Goal: Task Accomplishment & Management: Use online tool/utility

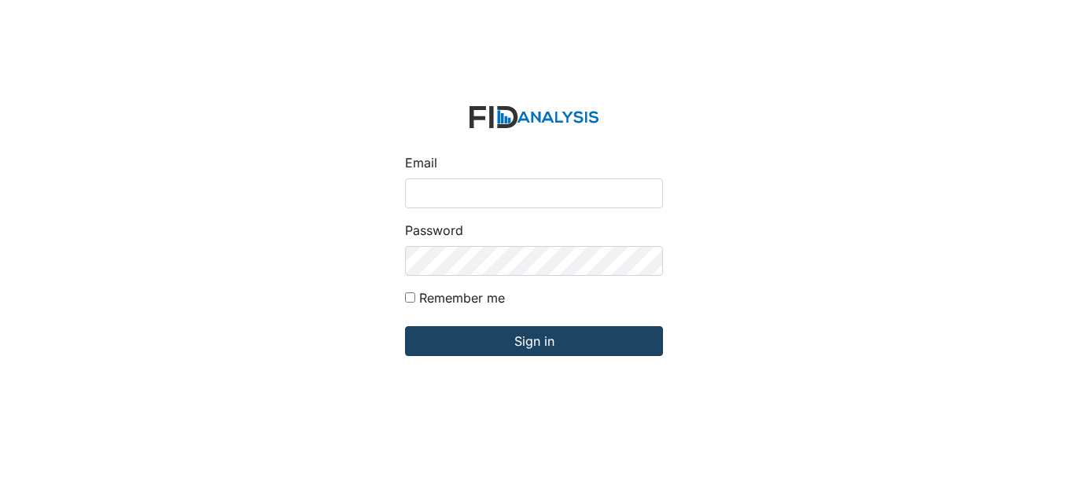
type input "[EMAIL_ADDRESS][DOMAIN_NAME]"
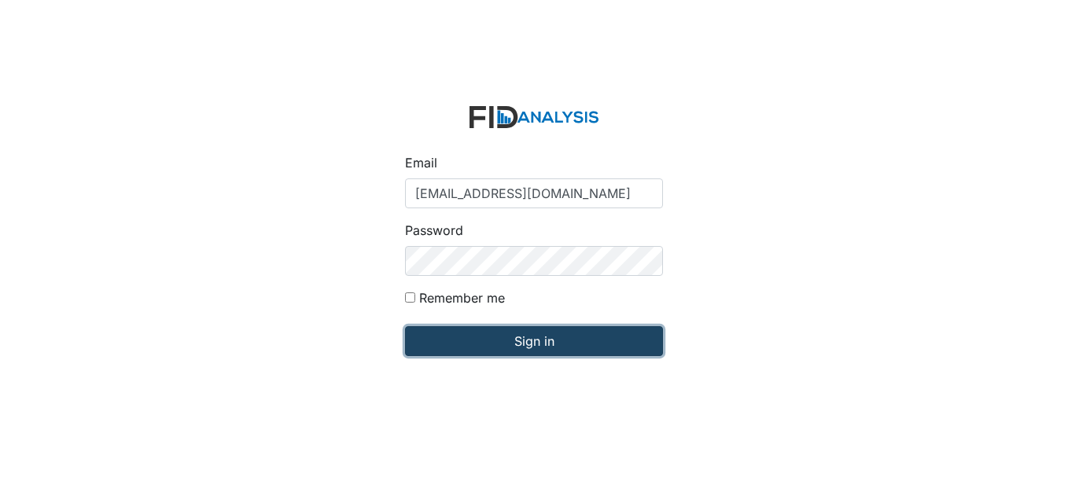
click at [506, 346] on input "Sign in" at bounding box center [534, 341] width 258 height 30
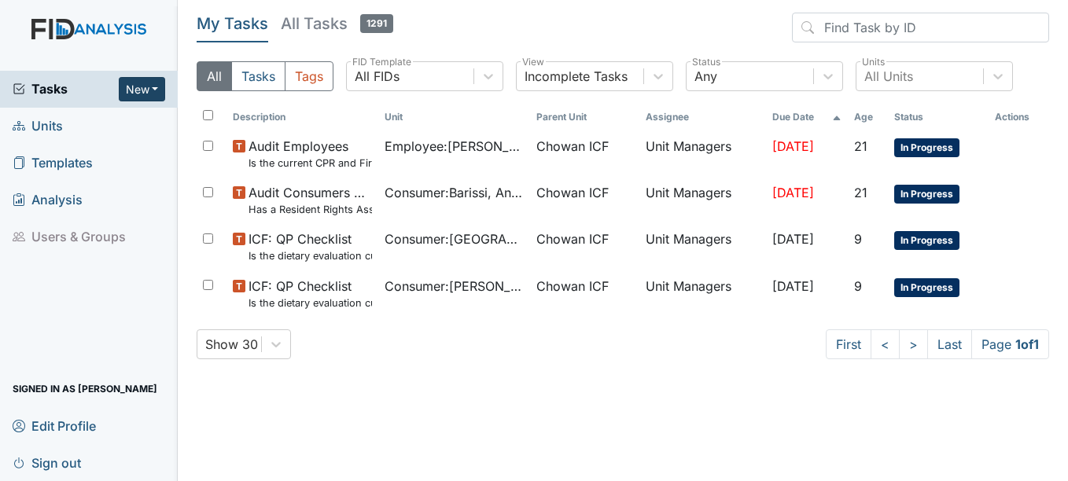
click at [153, 87] on button "New" at bounding box center [142, 89] width 47 height 24
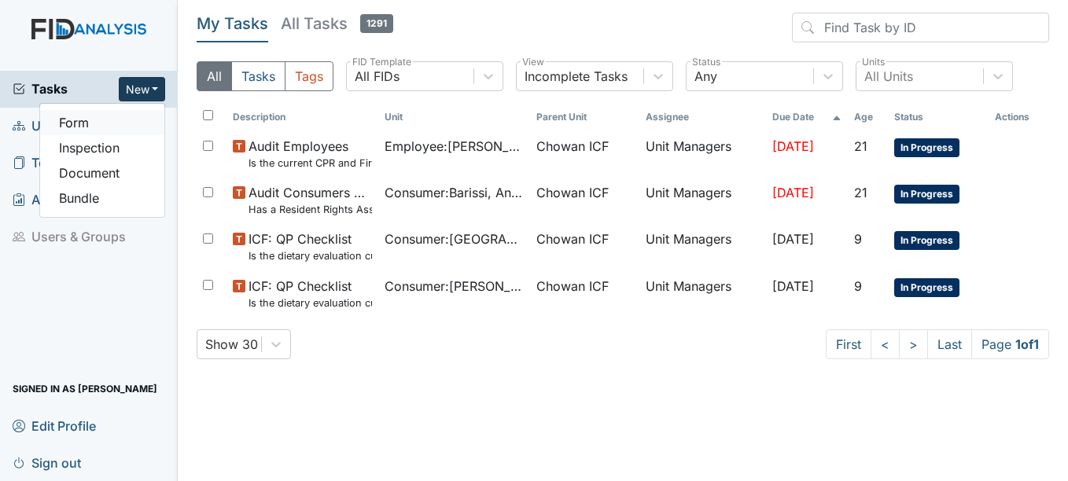
click at [127, 116] on link "Form" at bounding box center [102, 122] width 124 height 25
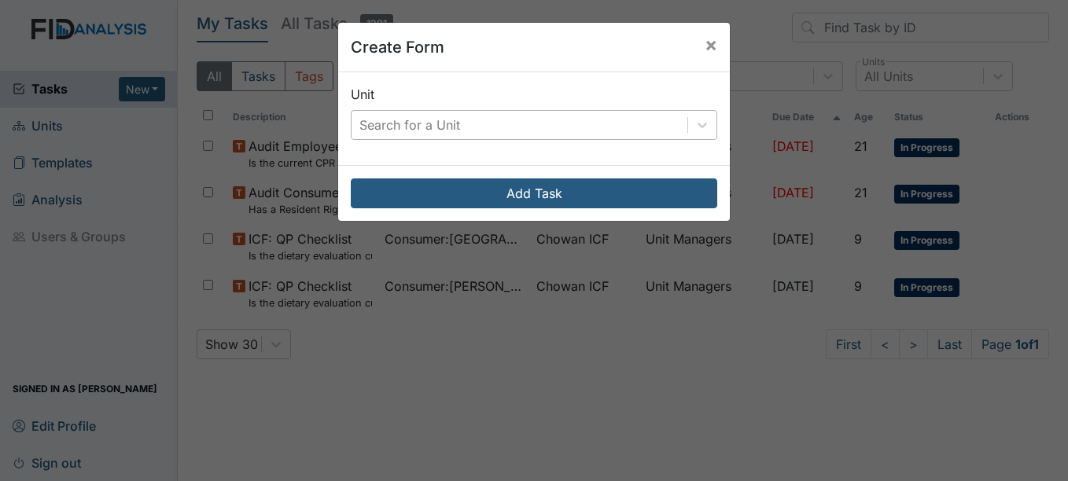
click at [437, 138] on div "Search for a Unit" at bounding box center [519, 125] width 336 height 28
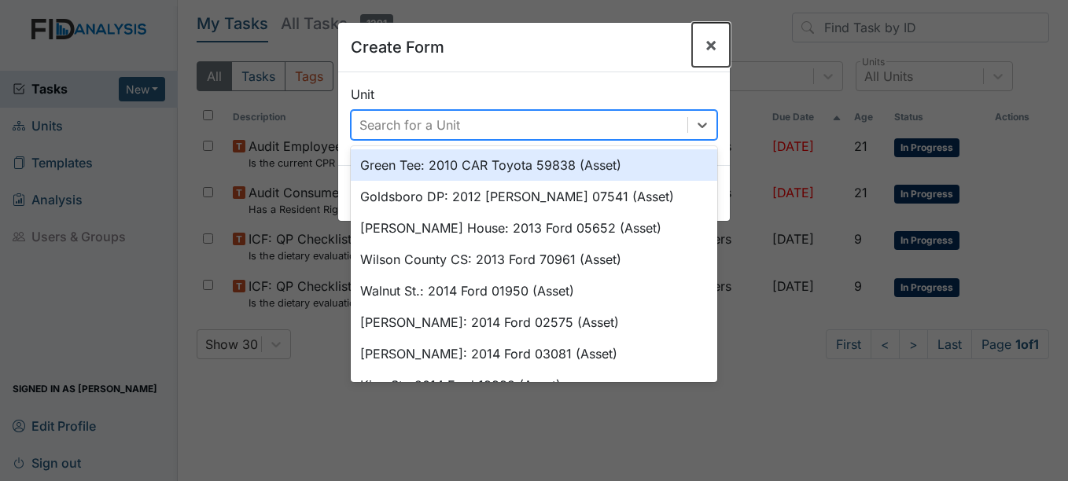
click at [706, 52] on span "×" at bounding box center [710, 44] width 13 height 23
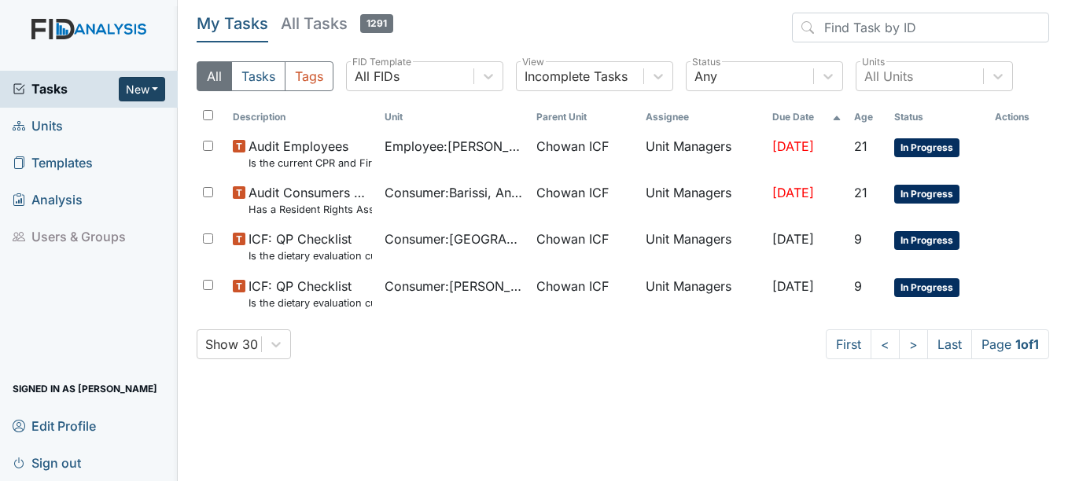
click at [146, 94] on button "New" at bounding box center [142, 89] width 47 height 24
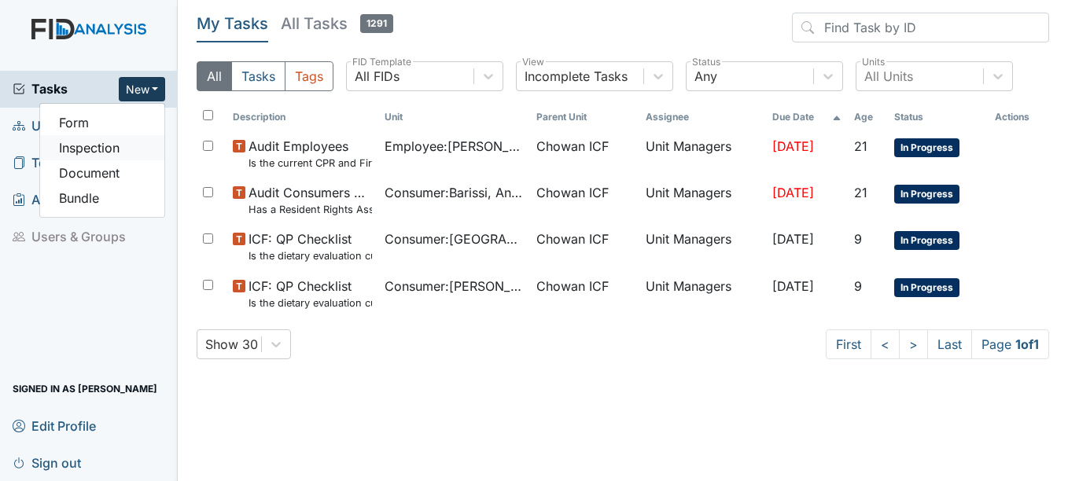
click at [136, 143] on link "Inspection" at bounding box center [102, 147] width 124 height 25
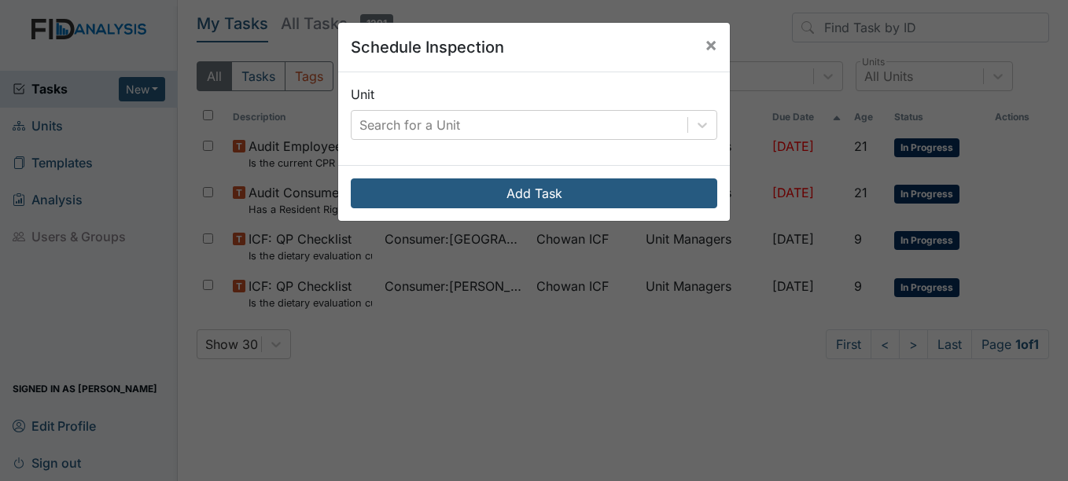
click at [446, 117] on div "Search for a Unit" at bounding box center [409, 125] width 101 height 19
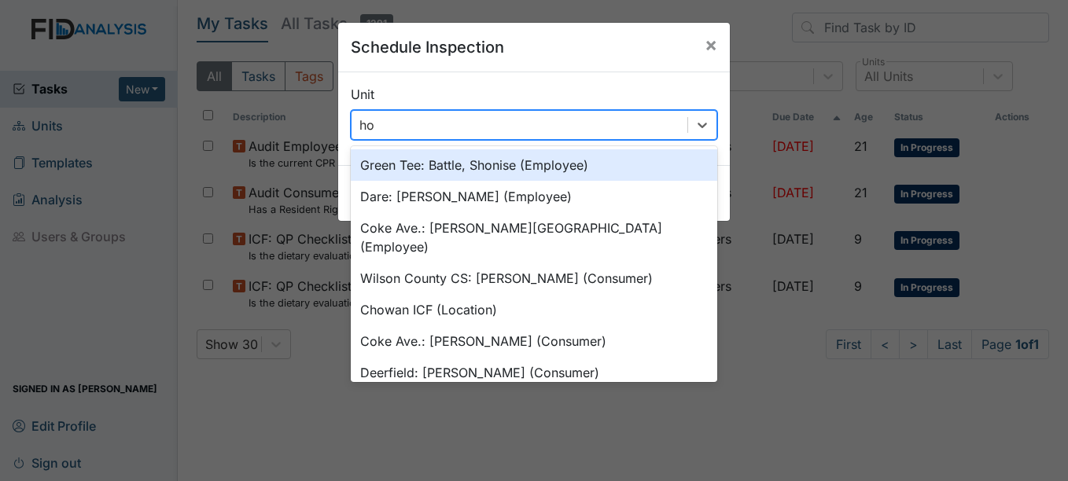
type input "h"
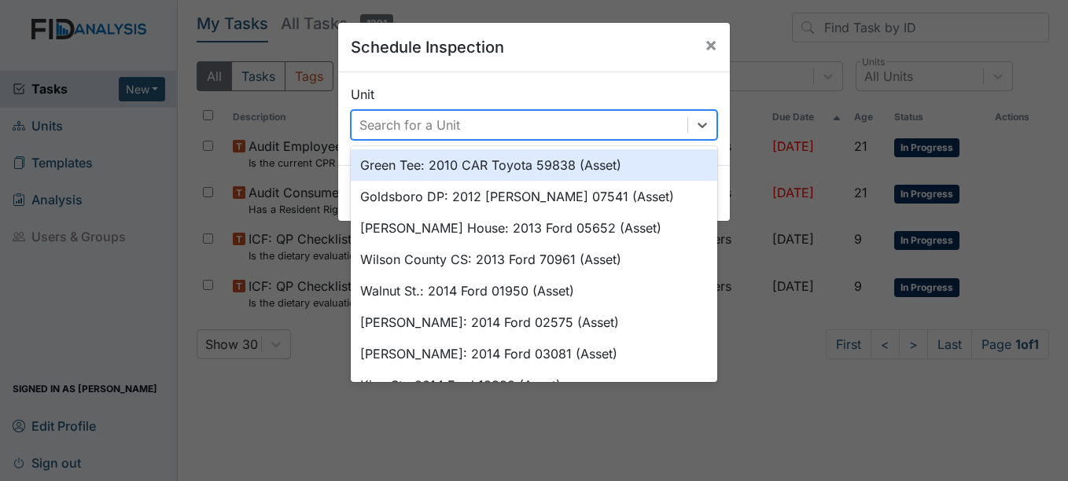
type input "x"
type input "h"
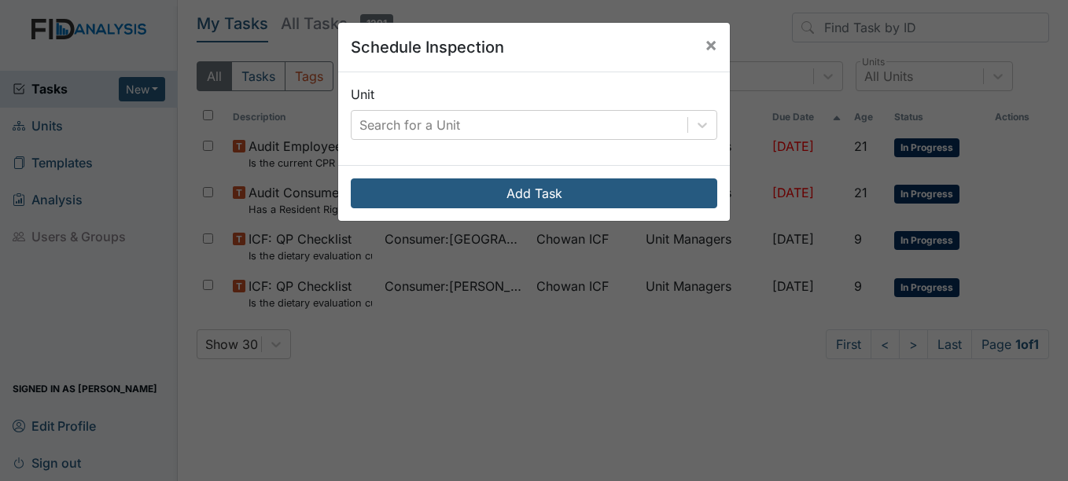
click at [436, 144] on div "Unit Search for a Unit" at bounding box center [533, 118] width 391 height 93
click at [443, 129] on div "Search for a Unit" at bounding box center [409, 125] width 101 height 19
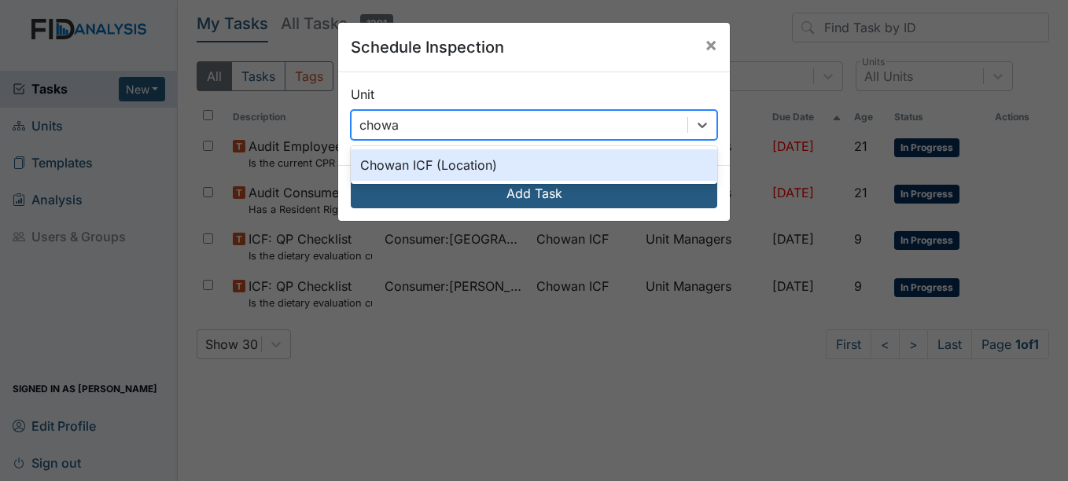
type input "chowan"
click at [449, 161] on div "Chowan ICF (Location)" at bounding box center [534, 164] width 366 height 31
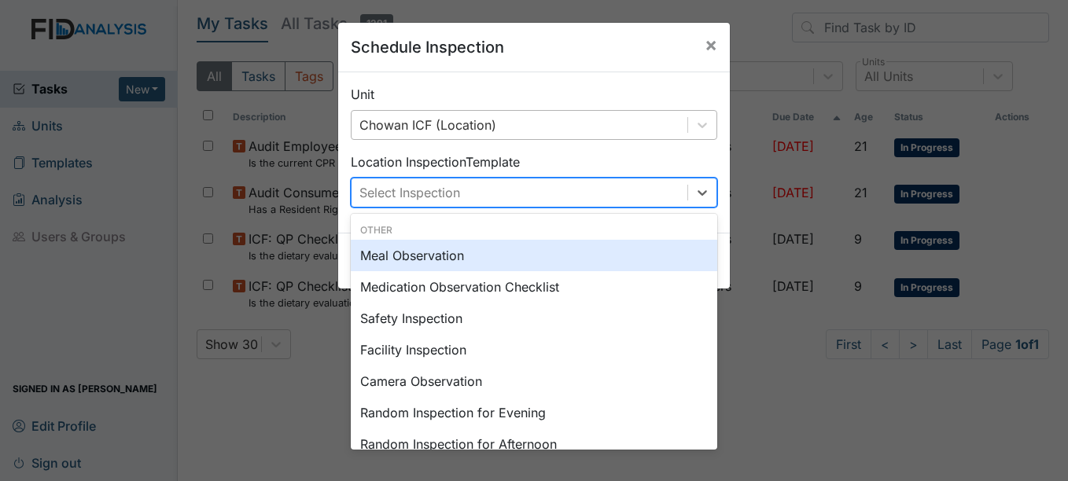
click at [455, 189] on div "Select Inspection" at bounding box center [409, 192] width 101 height 19
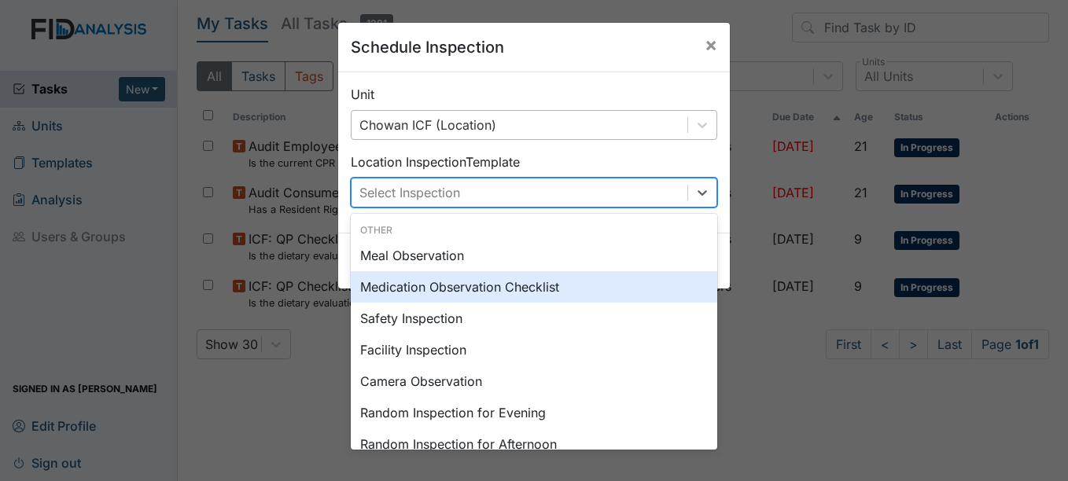
drag, startPoint x: 711, startPoint y: 301, endPoint x: 676, endPoint y: 289, distance: 36.8
click at [676, 289] on div "Other Meal Observation Medication Observation Checklist Safety Inspection Facil…" at bounding box center [534, 332] width 366 height 236
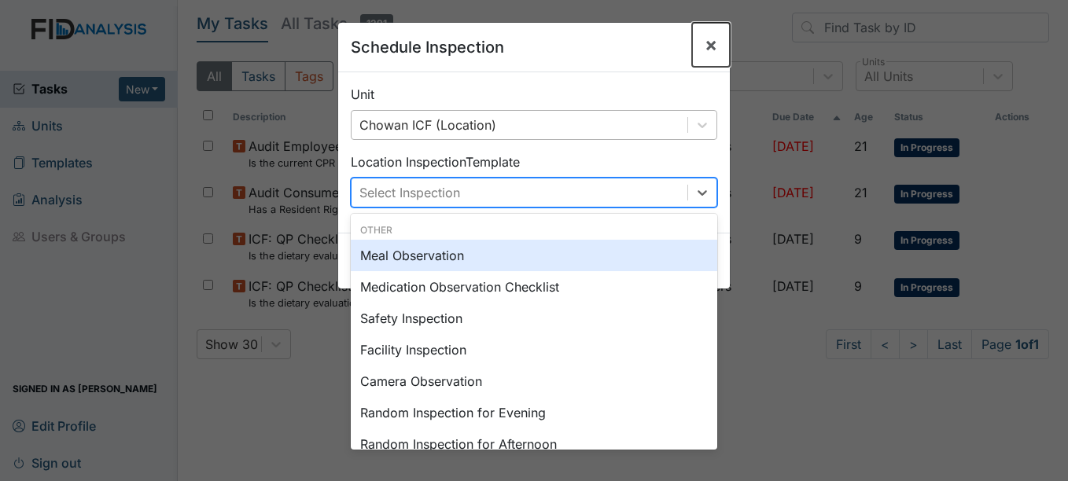
click at [707, 46] on span "×" at bounding box center [710, 44] width 13 height 23
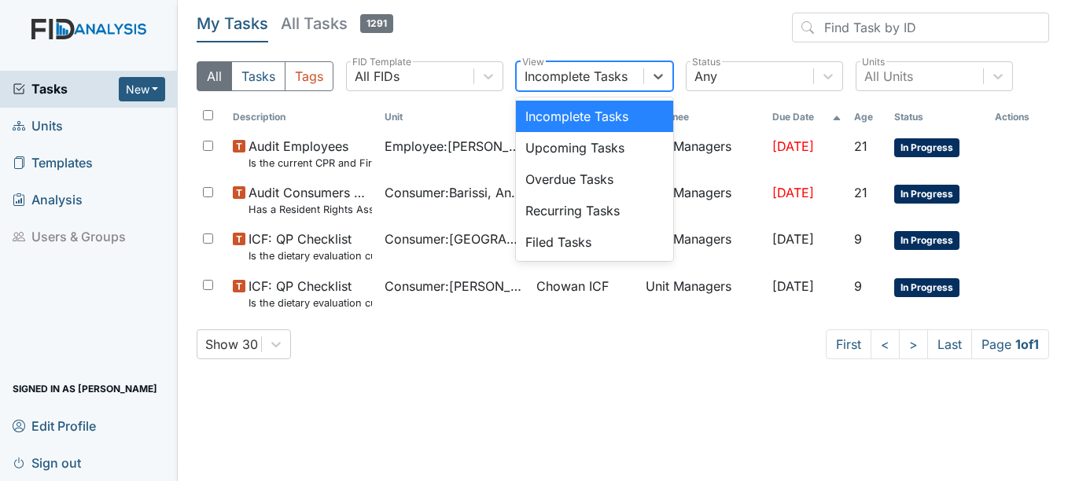
click at [586, 87] on div "Incomplete Tasks" at bounding box center [579, 76] width 127 height 28
click at [619, 111] on div "Incomplete Tasks" at bounding box center [594, 116] width 157 height 31
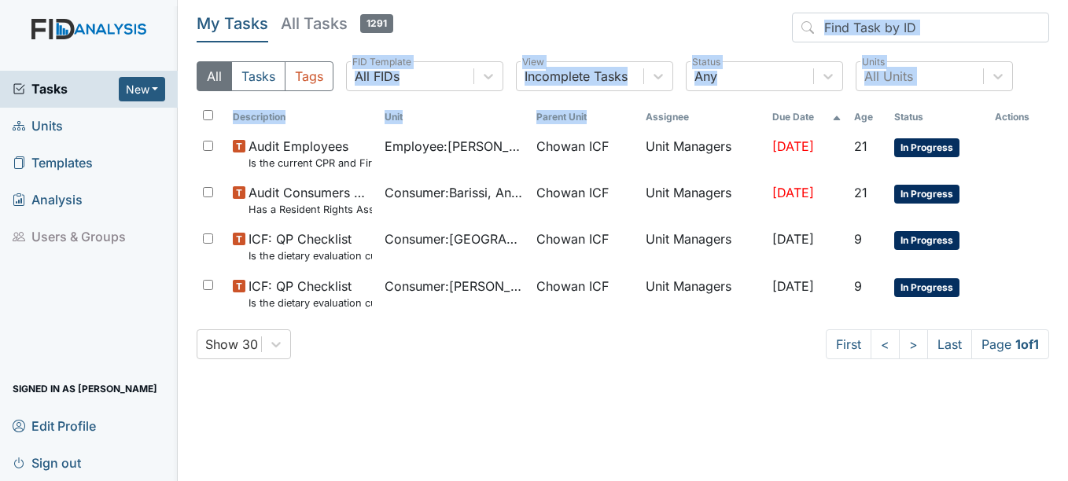
drag, startPoint x: 619, startPoint y: 111, endPoint x: 641, endPoint y: 14, distance: 99.2
click at [641, 14] on div "My Tasks All Tasks 1291 All Tasks Tags All FIDs FID Template Incomplete Tasks V…" at bounding box center [623, 192] width 852 height 359
click at [641, 14] on header "My Tasks All Tasks 1291" at bounding box center [623, 31] width 852 height 36
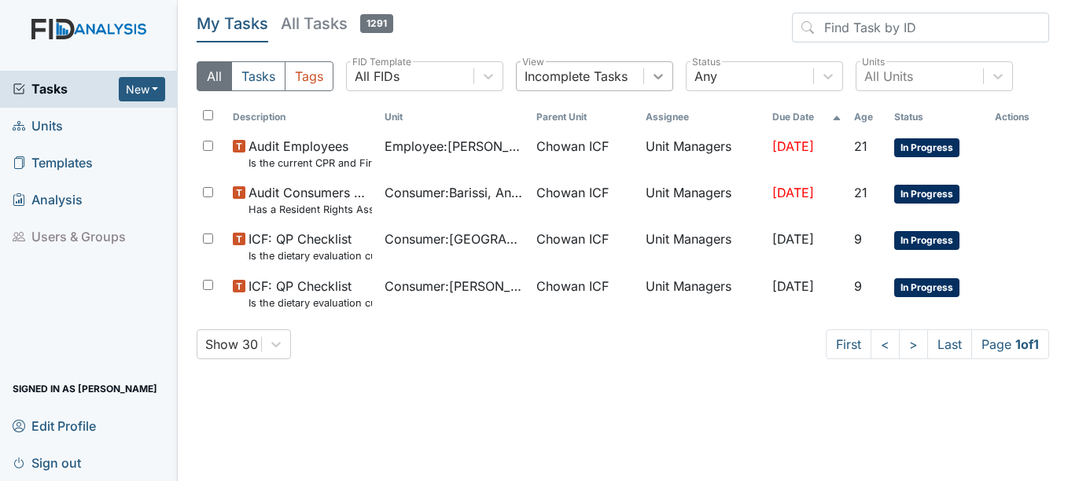
click at [656, 88] on div at bounding box center [658, 76] width 28 height 28
click at [404, 28] on div "My Tasks All Tasks 1291" at bounding box center [301, 28] width 209 height 30
click at [877, 82] on div "All Units" at bounding box center [888, 76] width 49 height 19
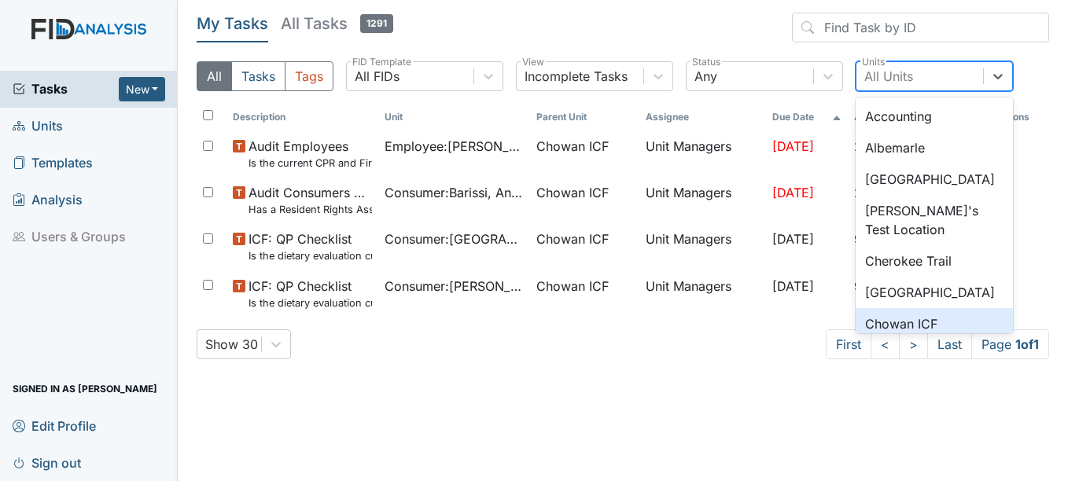
click at [899, 318] on div "Chowan ICF" at bounding box center [933, 323] width 157 height 31
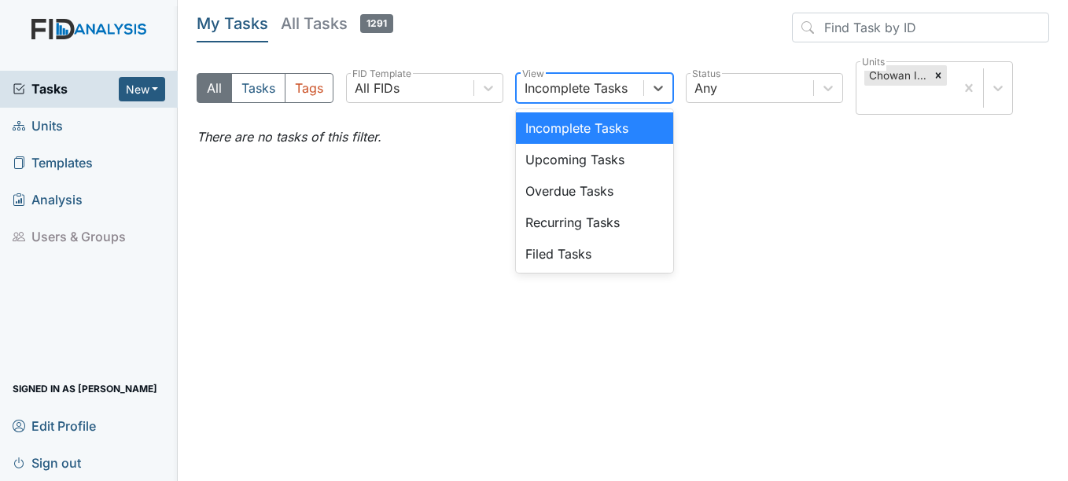
click at [589, 86] on div "Incomplete Tasks" at bounding box center [575, 88] width 103 height 19
click at [701, 195] on main "My Tasks All Tasks 1291 All Tasks Tags All FIDs FID Template option Incomplete …" at bounding box center [623, 240] width 890 height 481
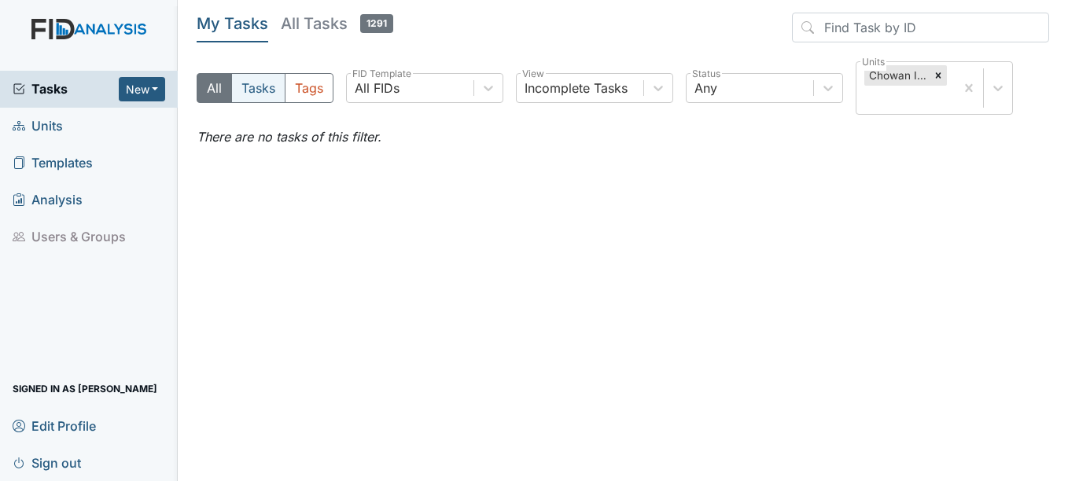
click at [274, 85] on button "Tasks" at bounding box center [258, 88] width 54 height 30
click at [562, 94] on div "Incomplete Tasks" at bounding box center [575, 88] width 103 height 19
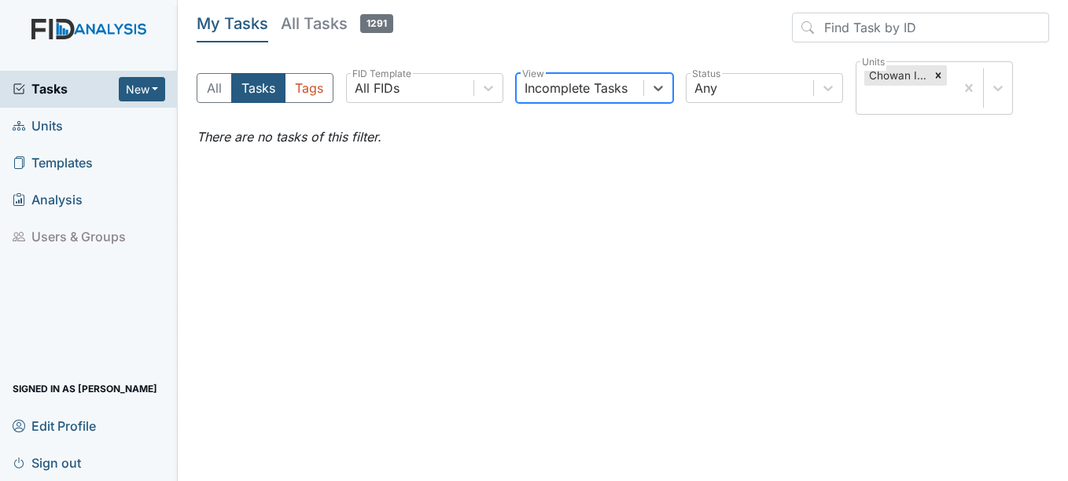
click at [562, 92] on div "Incomplete Tasks" at bounding box center [575, 88] width 103 height 19
click at [214, 91] on button "All" at bounding box center [214, 88] width 35 height 30
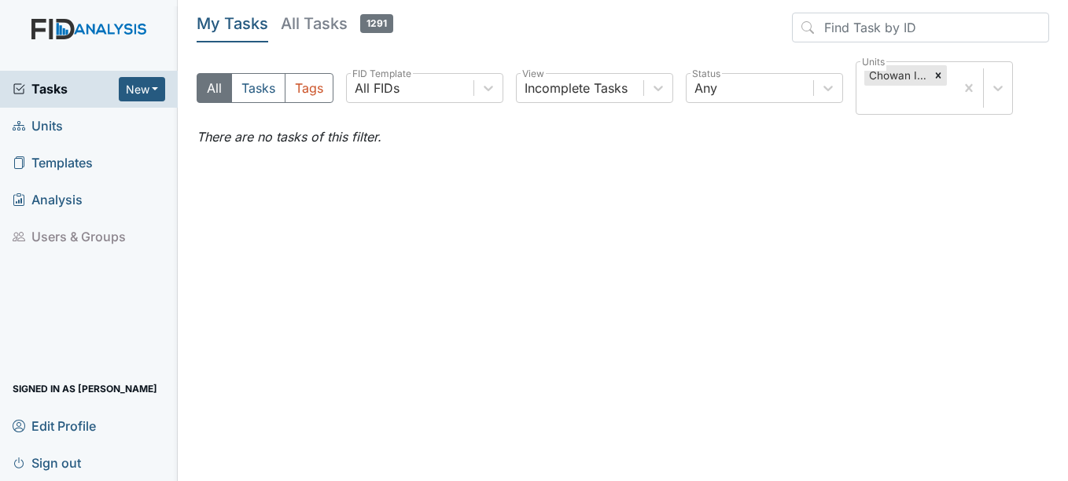
click at [947, 150] on main "My Tasks All Tasks 1291 All Tasks Tags All FIDs FID Template Incomplete Tasks V…" at bounding box center [623, 240] width 890 height 481
click at [343, 29] on h5 "All Tasks 1291" at bounding box center [337, 24] width 112 height 22
click at [561, 124] on div "All Tasks Tags All FIDs FID Template Incomplete Tasks View Any Status Chowan IC…" at bounding box center [623, 94] width 852 height 66
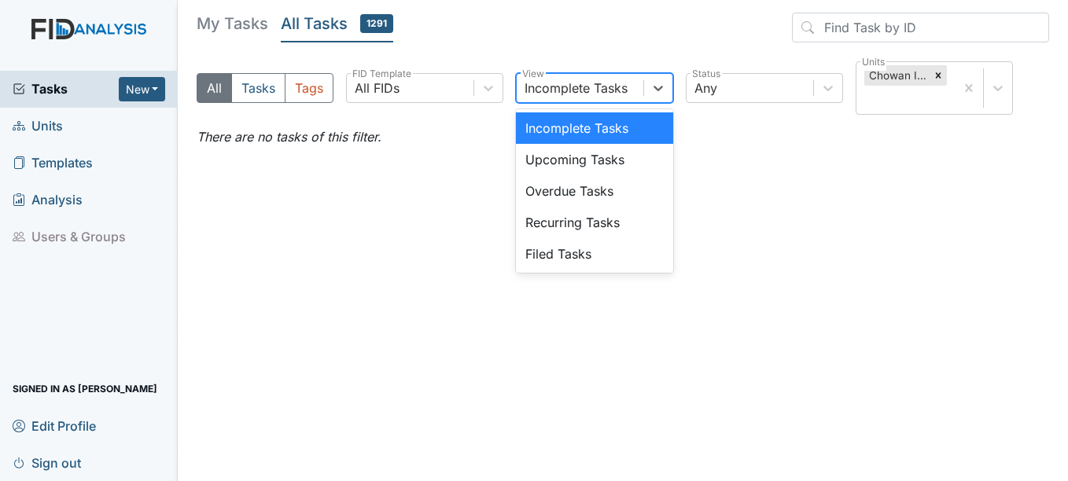
click at [553, 97] on div "Incomplete Tasks" at bounding box center [575, 88] width 103 height 19
click at [204, 6] on main "My Tasks All Tasks 1291 All Tasks Tags All FIDs FID Template option Incomplete …" at bounding box center [623, 240] width 890 height 481
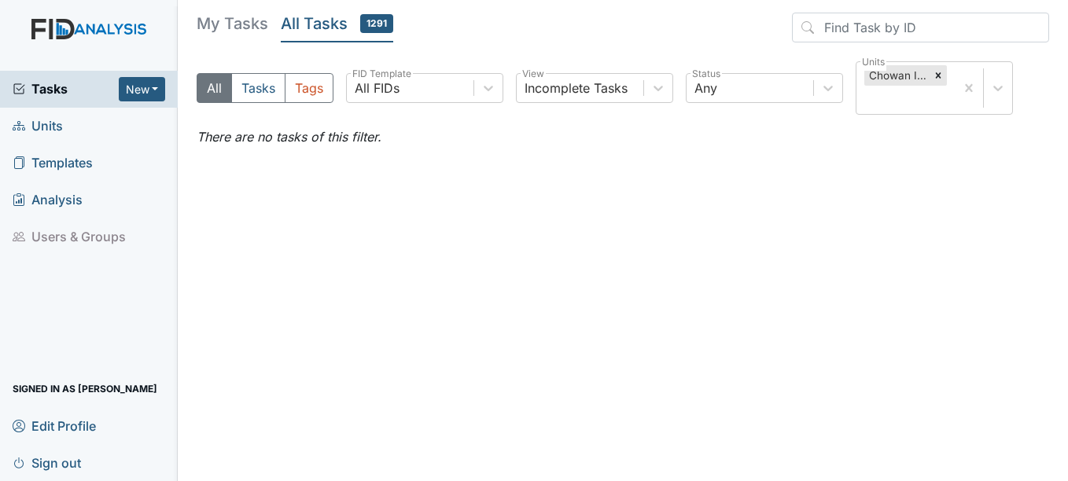
click at [218, 34] on h5 "My Tasks" at bounding box center [233, 24] width 72 height 22
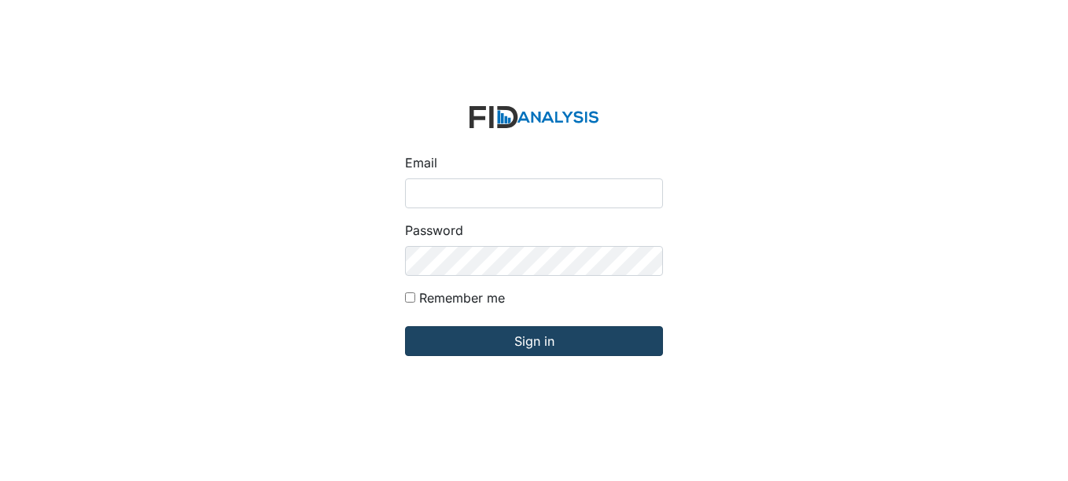
type input "[EMAIL_ADDRESS][DOMAIN_NAME]"
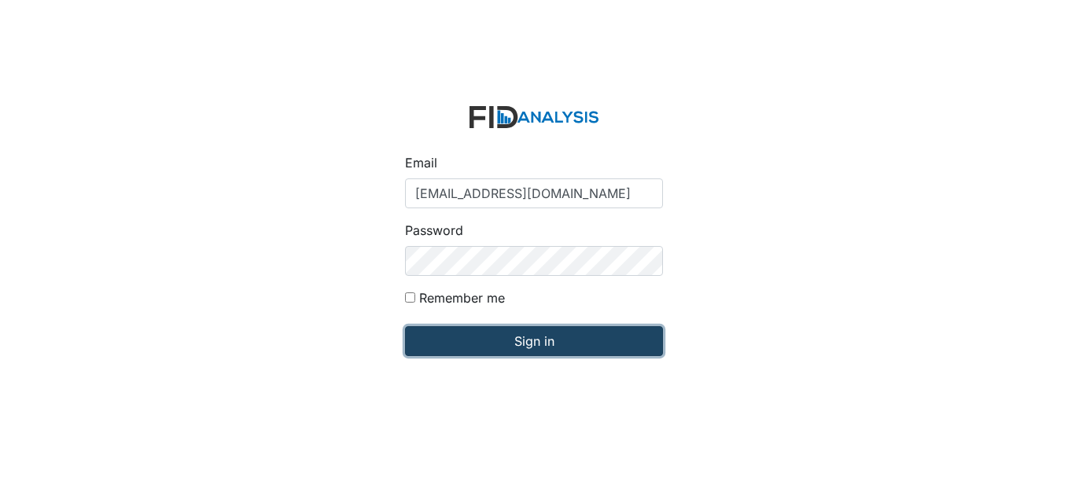
click at [449, 333] on input "Sign in" at bounding box center [534, 341] width 258 height 30
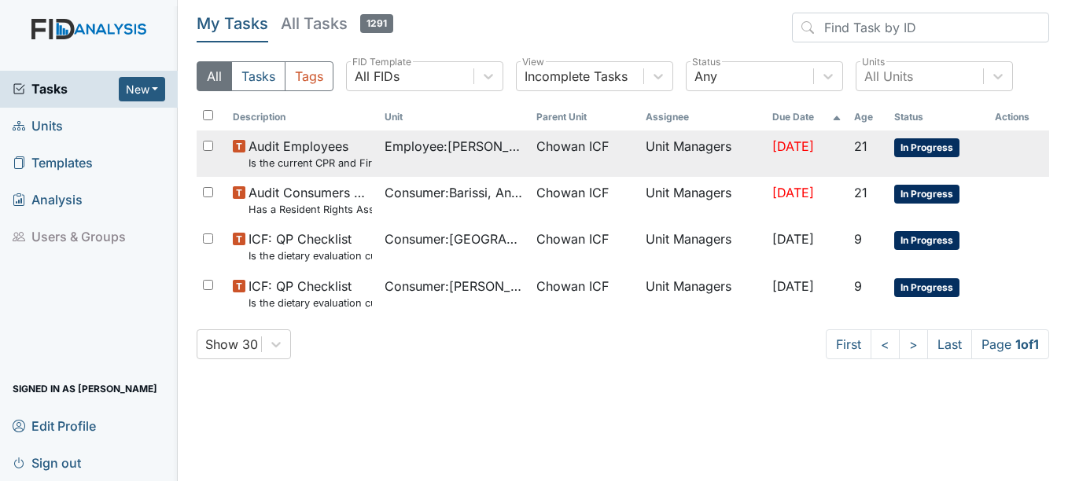
drag, startPoint x: 560, startPoint y: 162, endPoint x: 561, endPoint y: 140, distance: 22.1
click at [561, 140] on span "Chowan ICF" at bounding box center [572, 146] width 72 height 19
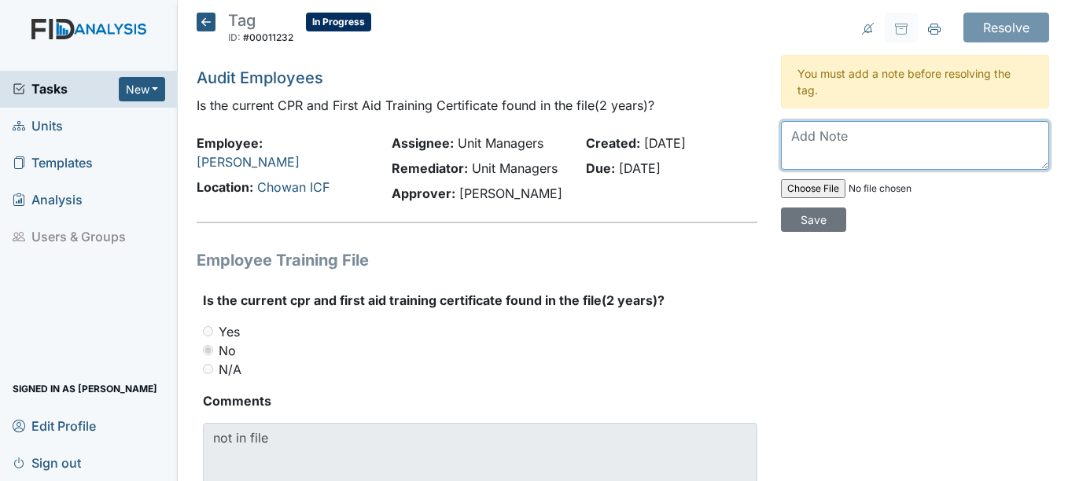
click at [821, 138] on textarea at bounding box center [915, 145] width 268 height 49
type textarea "Has been enrolled in this cpr class."
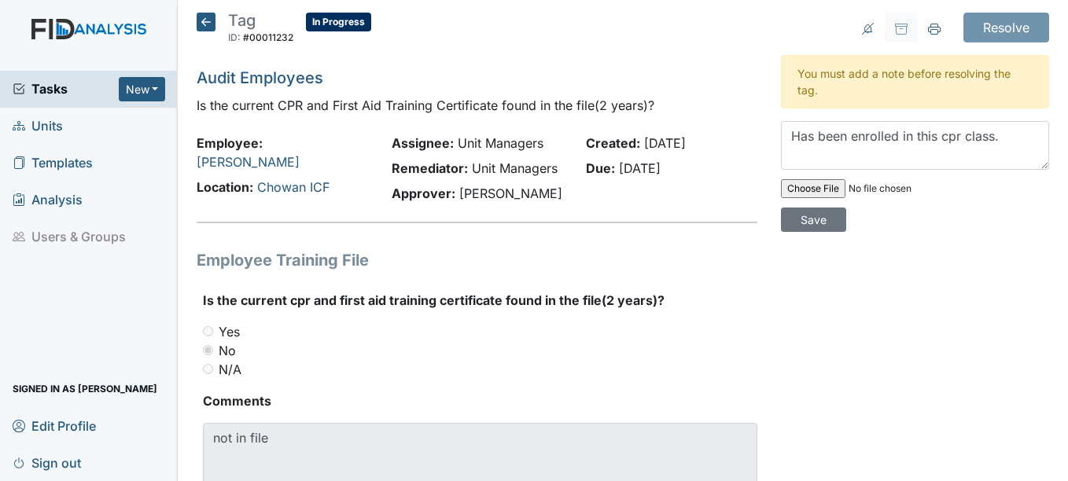
drag, startPoint x: 788, startPoint y: 224, endPoint x: 777, endPoint y: 296, distance: 72.4
click at [777, 296] on div "Resolve Archive Task × Are you sure you want to archive this task? It will appe…" at bounding box center [915, 280] width 292 height 535
click at [804, 222] on input "Save" at bounding box center [813, 220] width 65 height 24
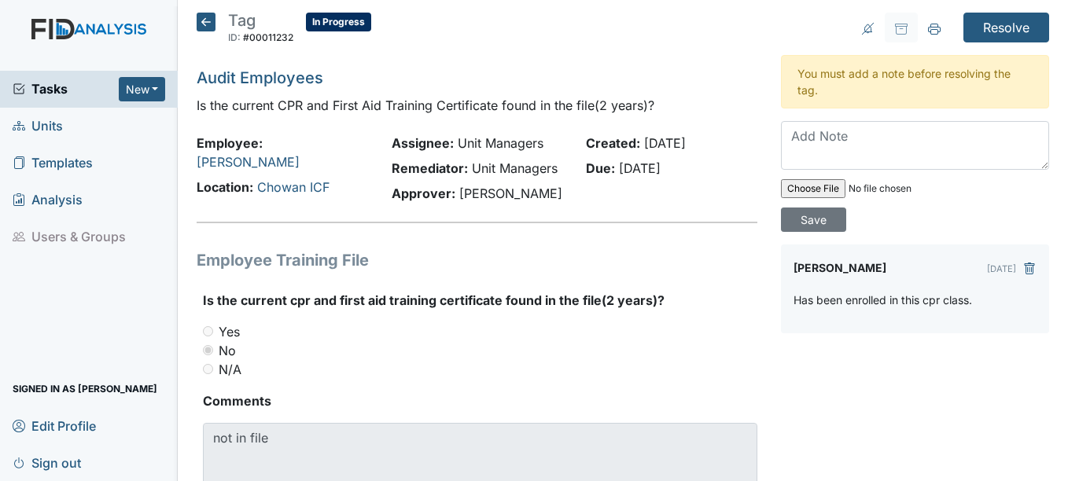
click at [1013, 278] on div "Aug 28, 2025" at bounding box center [1012, 268] width 50 height 22
click at [1022, 275] on button "submit" at bounding box center [1029, 267] width 14 height 20
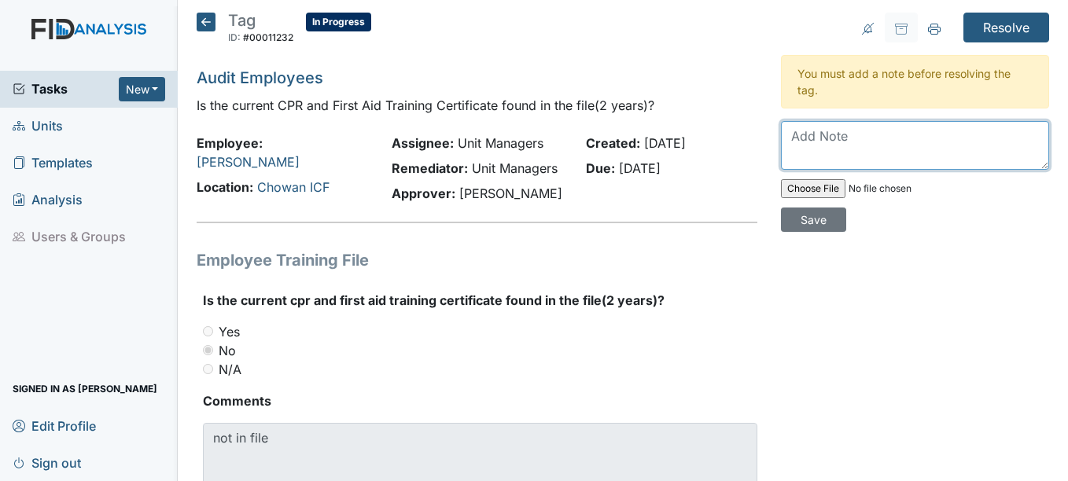
click at [849, 154] on textarea at bounding box center [915, 145] width 268 height 49
type textarea "r"
type textarea "certificate will be uploaded."
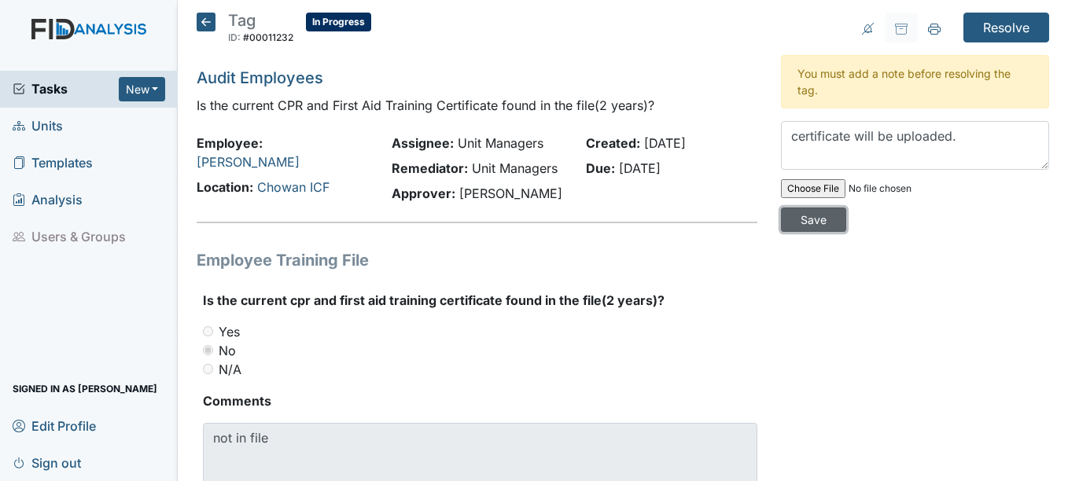
click at [792, 219] on input "Save" at bounding box center [813, 220] width 65 height 24
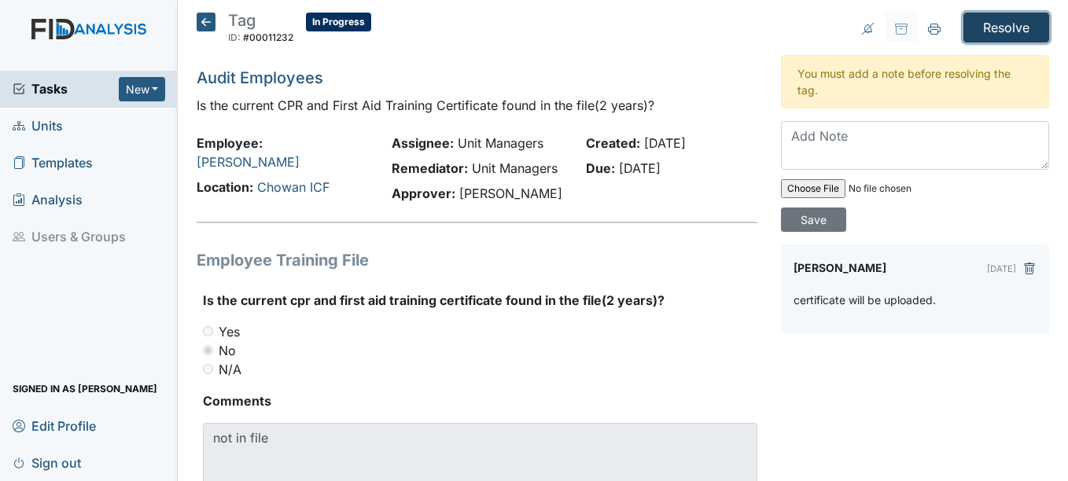
click at [984, 31] on input "Resolve" at bounding box center [1006, 28] width 86 height 30
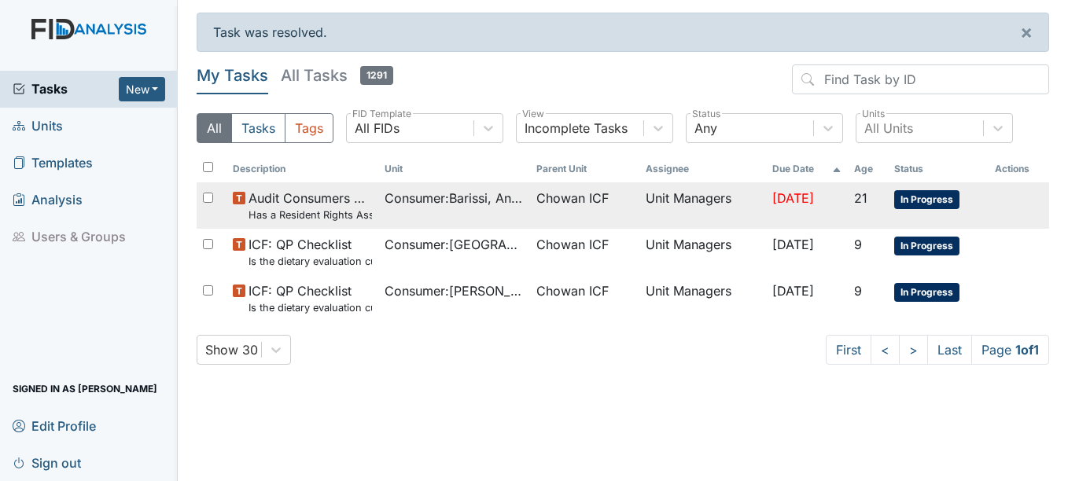
click at [466, 200] on span "Consumer : Barissi, Angel" at bounding box center [453, 198] width 139 height 19
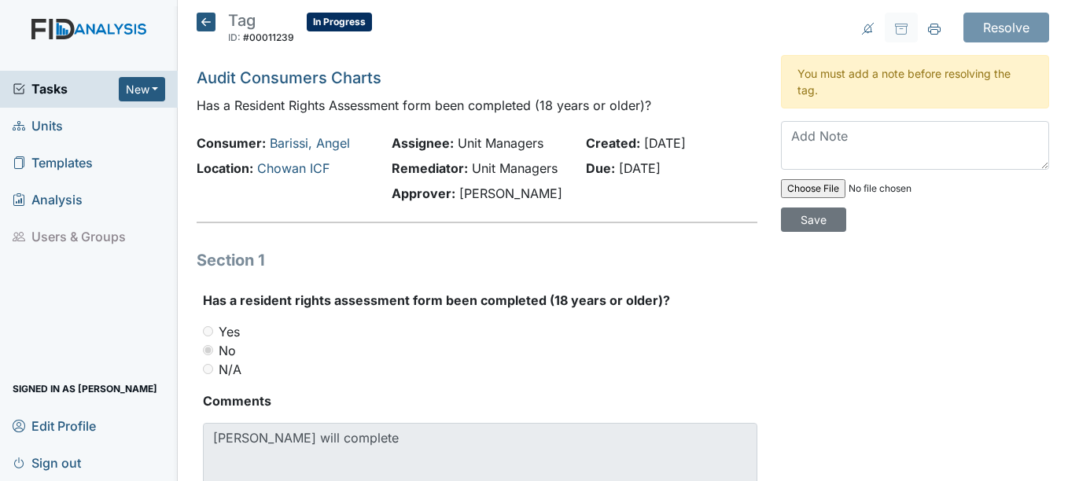
click at [200, 28] on icon at bounding box center [206, 22] width 19 height 19
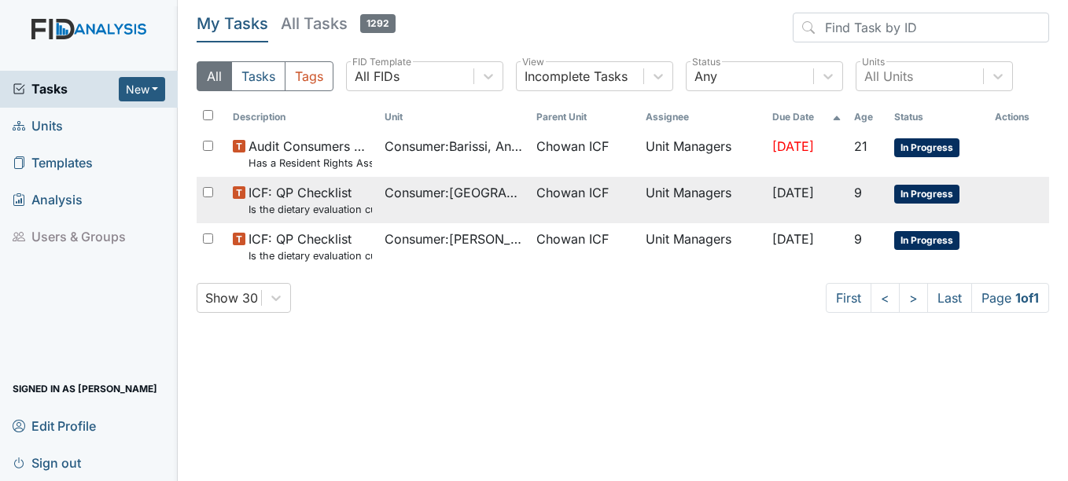
click at [569, 193] on span "Chowan ICF" at bounding box center [572, 192] width 72 height 19
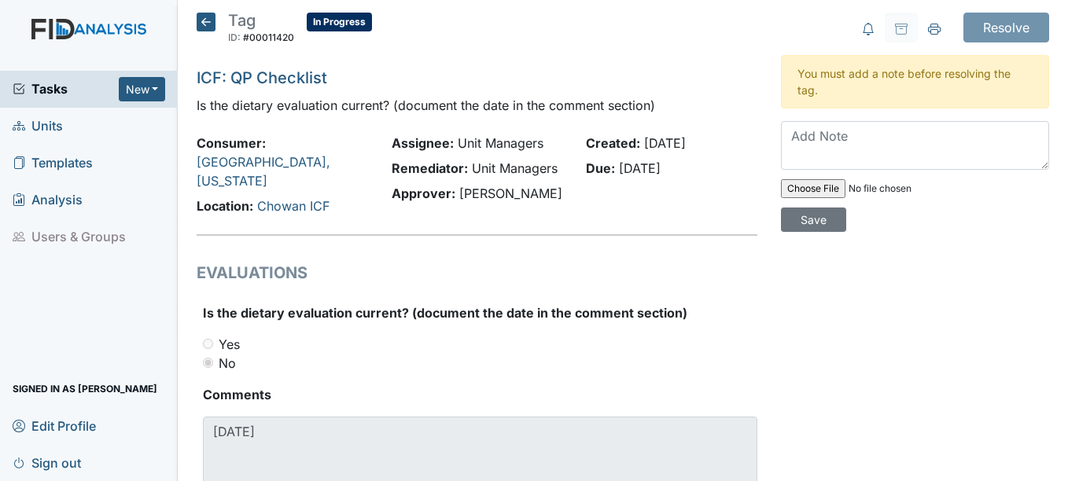
click at [203, 23] on icon at bounding box center [206, 22] width 19 height 19
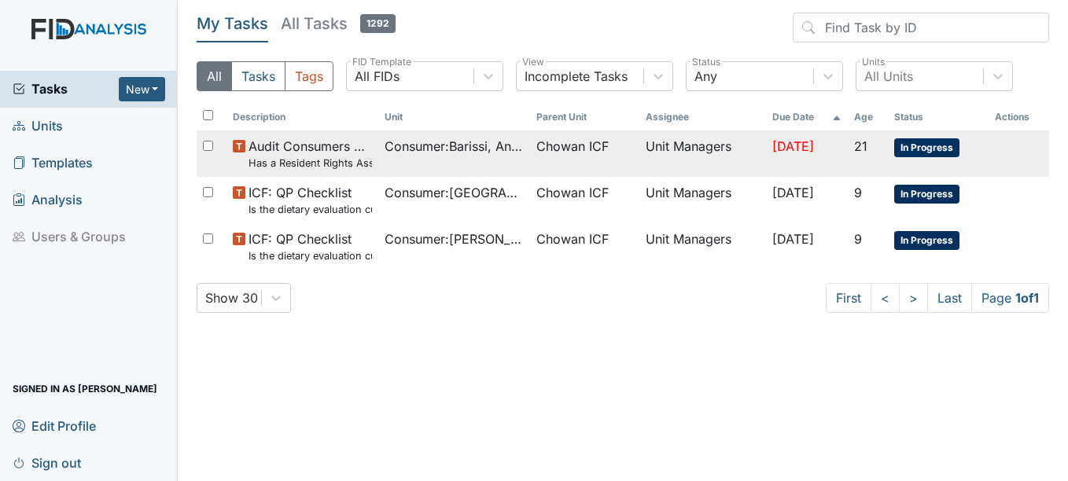
click at [425, 160] on td "Consumer : Barissi, Angel" at bounding box center [454, 153] width 152 height 46
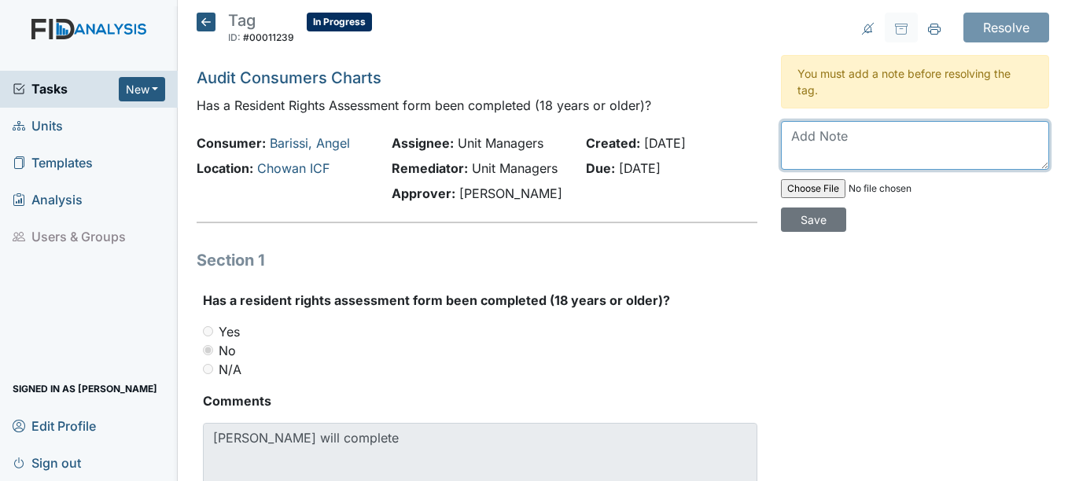
click at [862, 149] on textarea at bounding box center [915, 145] width 268 height 49
type textarea "S"
click at [781, 162] on textarea at bounding box center [915, 145] width 268 height 49
click at [797, 156] on textarea at bounding box center [915, 145] width 268 height 49
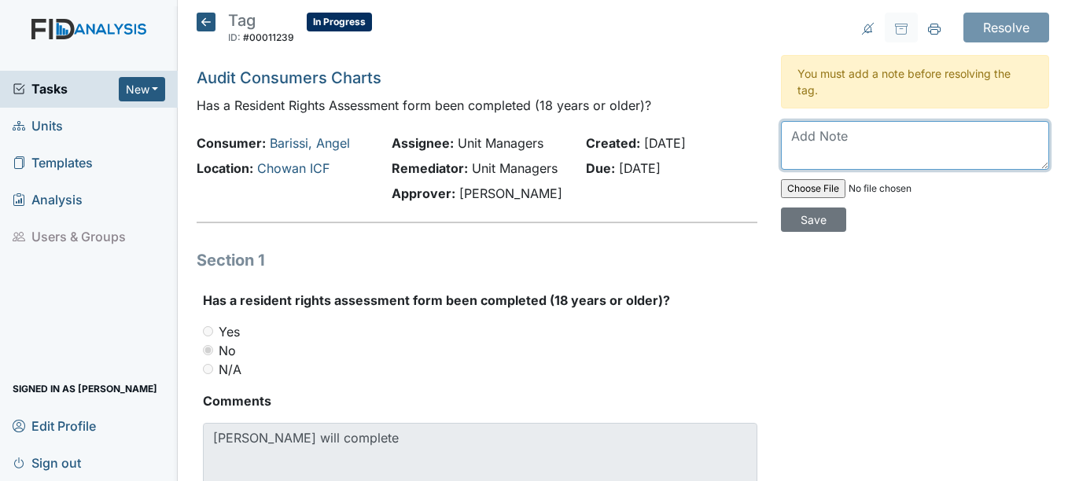
click at [797, 156] on textarea at bounding box center [915, 145] width 268 height 49
click at [795, 168] on textarea at bounding box center [915, 145] width 268 height 49
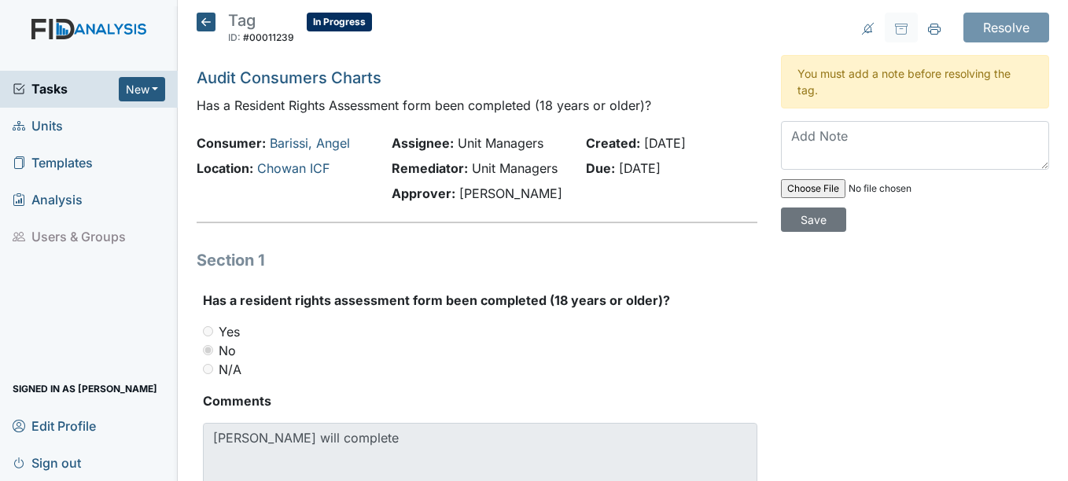
click at [842, 112] on div "You must add a note before resolving the tag. Save" at bounding box center [915, 143] width 268 height 177
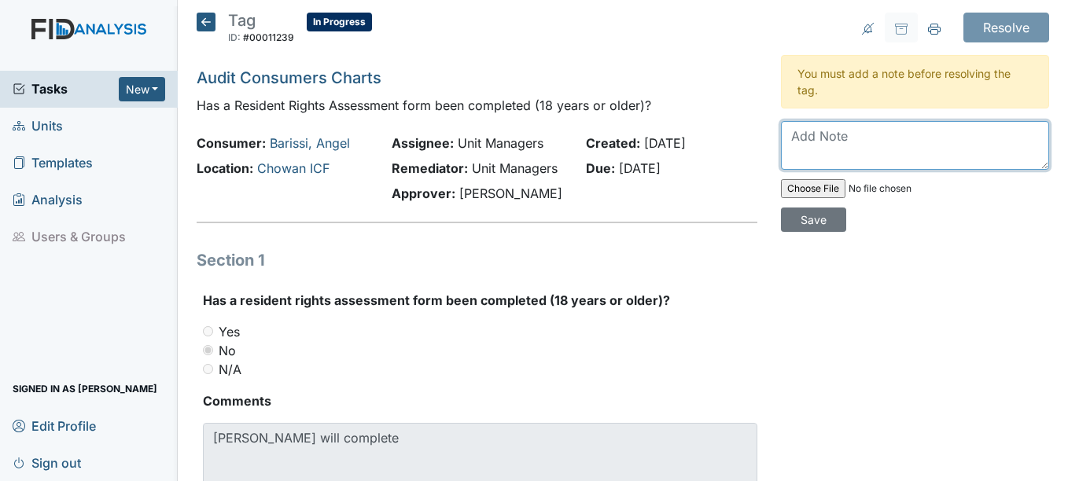
click at [809, 133] on textarea at bounding box center [915, 145] width 268 height 49
paste textarea "Susan will complete"
type textarea "Susan will complete."
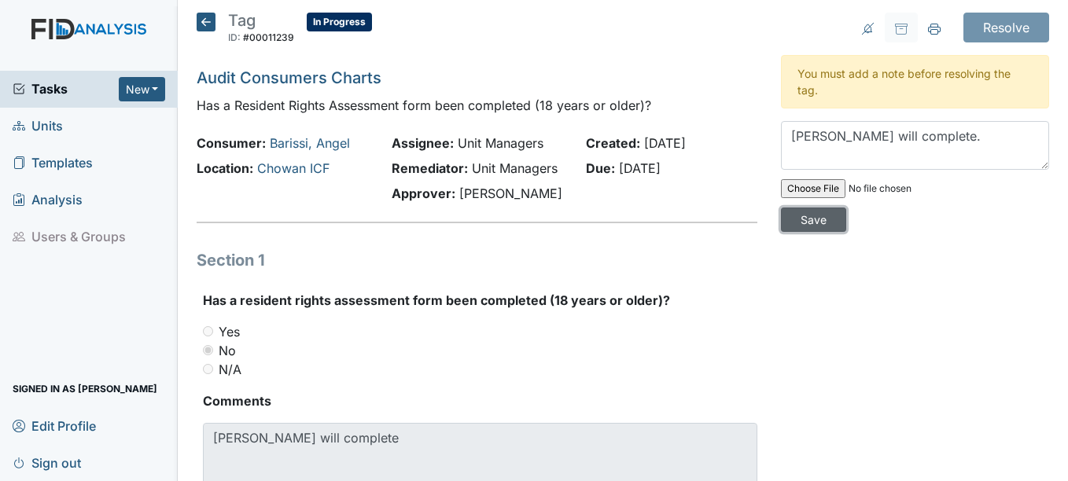
click at [804, 226] on input "Save" at bounding box center [813, 220] width 65 height 24
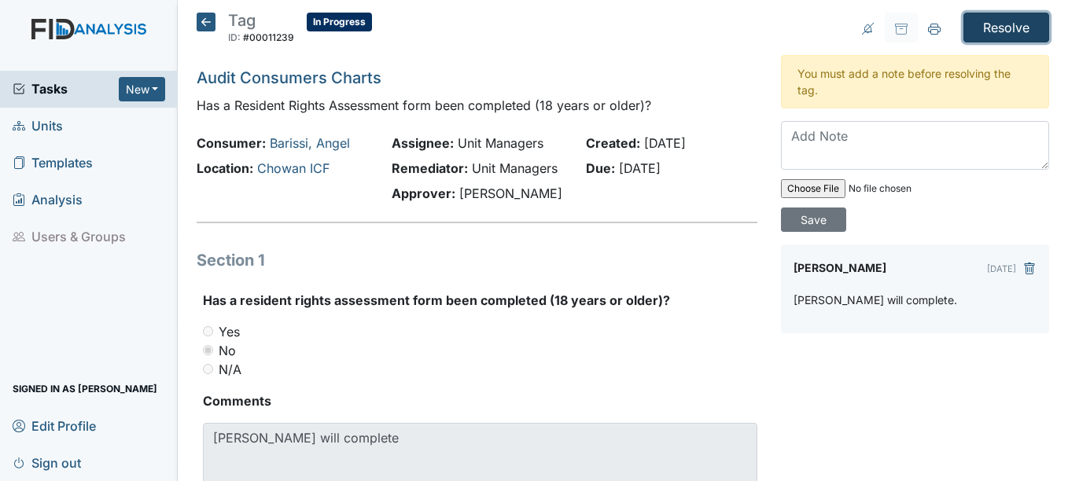
click at [966, 16] on input "Resolve" at bounding box center [1006, 28] width 86 height 30
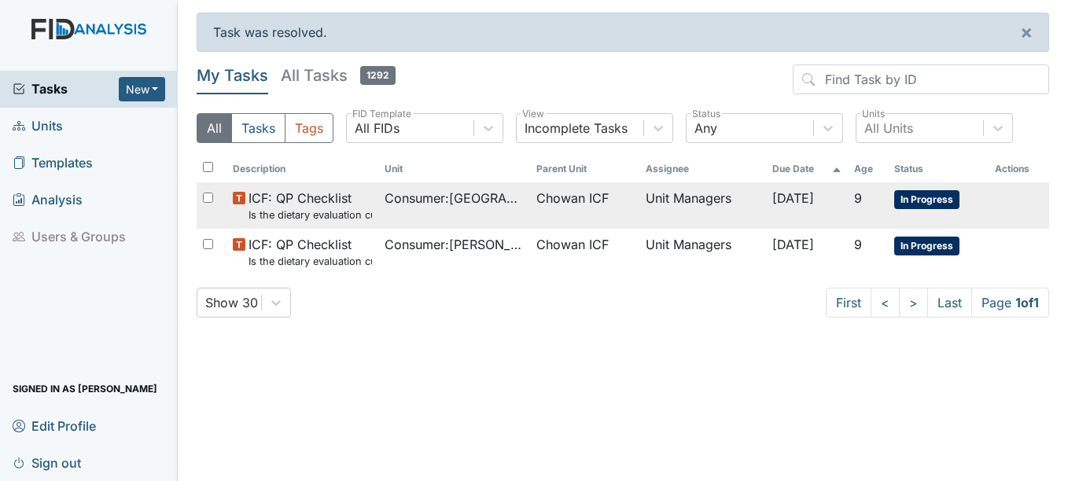
click at [474, 194] on span "Consumer : [GEOGRAPHIC_DATA], [US_STATE]" at bounding box center [453, 198] width 139 height 19
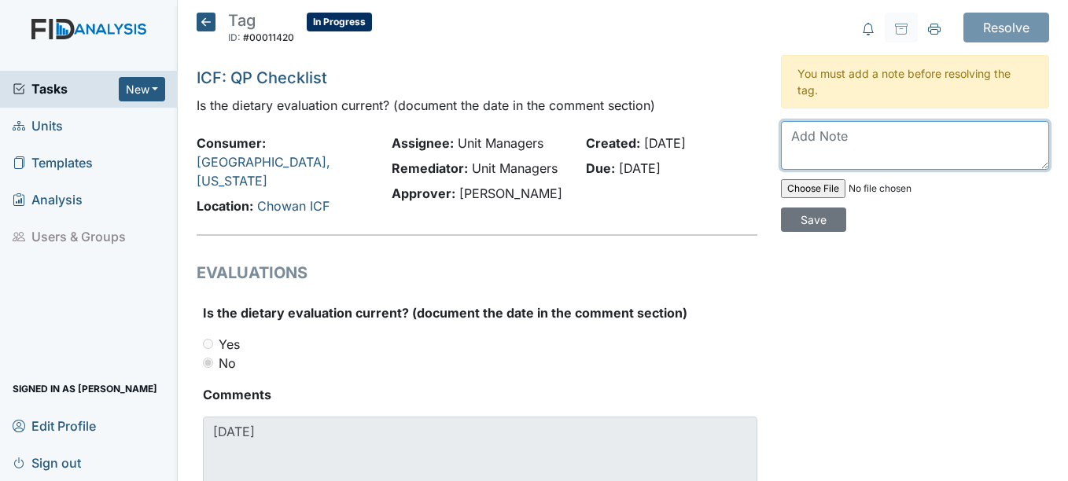
click at [781, 148] on textarea at bounding box center [915, 145] width 268 height 49
click at [895, 145] on textarea "Will notify nurse" at bounding box center [915, 145] width 268 height 49
type textarea "Will notify nurse."
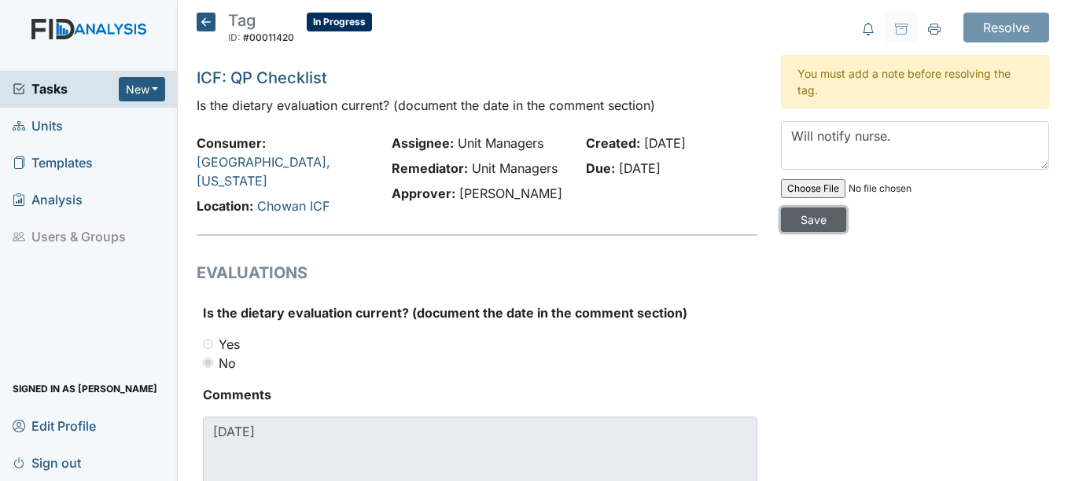
click at [823, 219] on input "Save" at bounding box center [813, 220] width 65 height 24
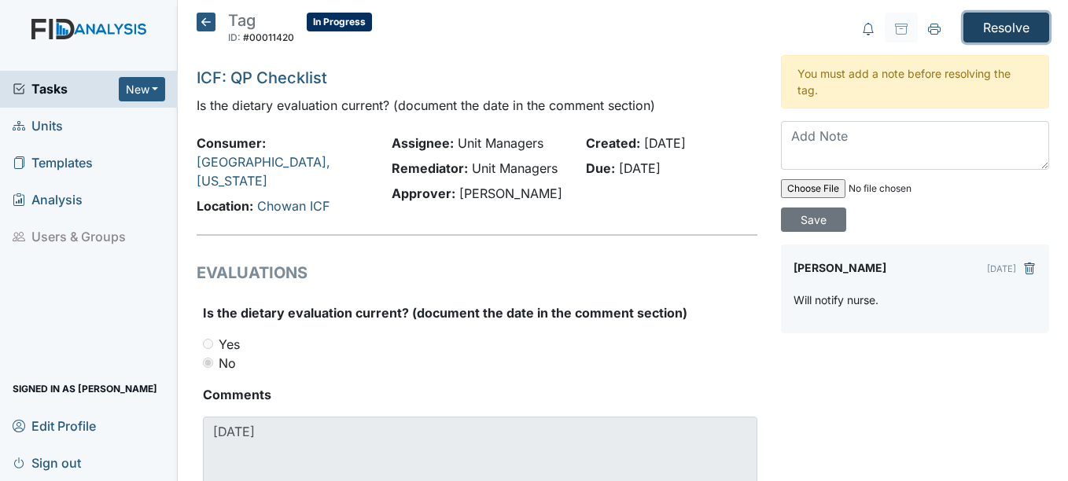
click at [979, 39] on input "Resolve" at bounding box center [1006, 28] width 86 height 30
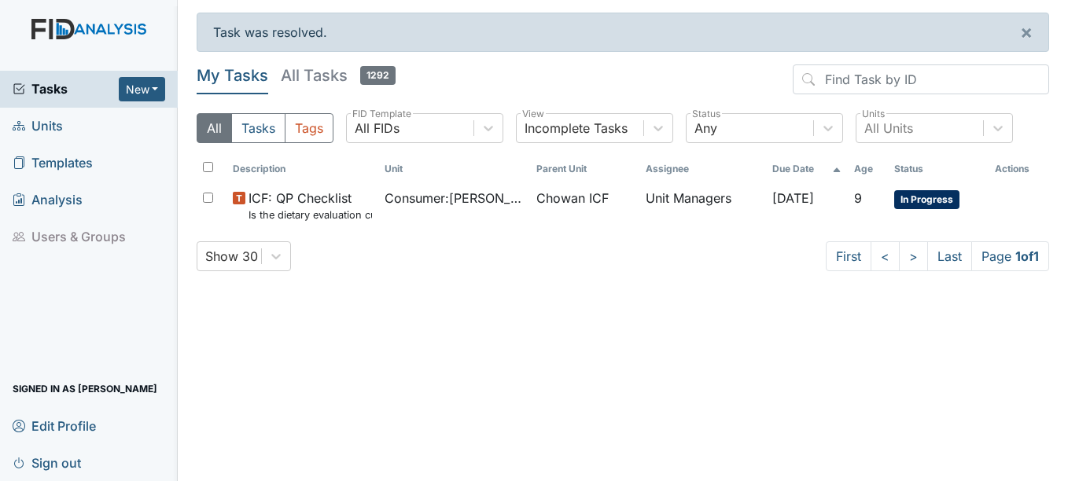
click at [689, 181] on th "Assignee" at bounding box center [702, 169] width 127 height 27
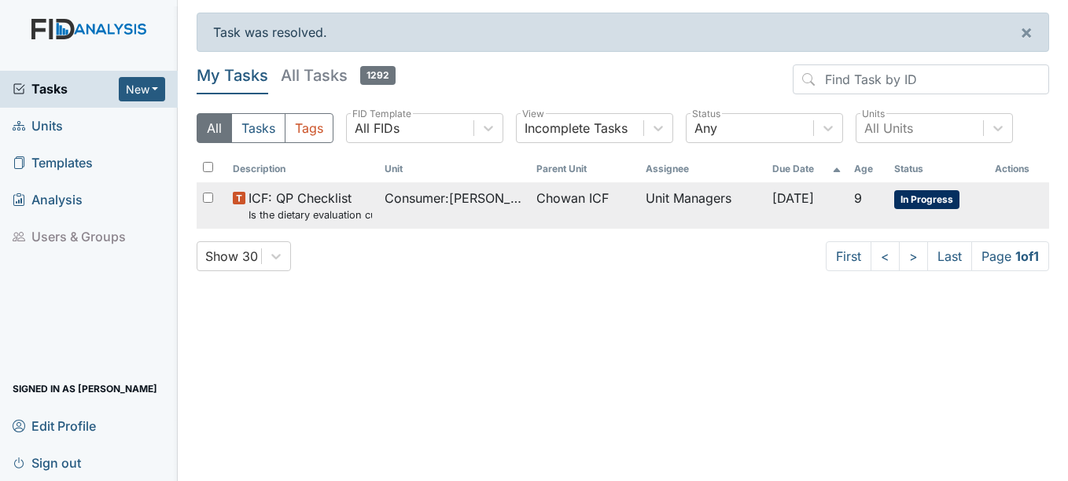
click at [684, 193] on td "Unit Managers" at bounding box center [702, 205] width 127 height 46
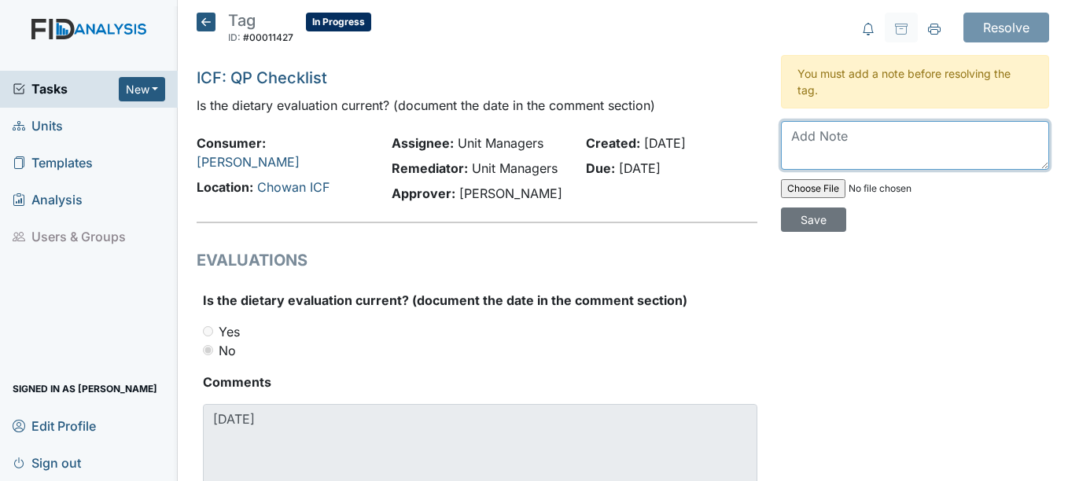
click at [817, 131] on textarea at bounding box center [915, 145] width 268 height 49
type textarea "Will notify nurse."
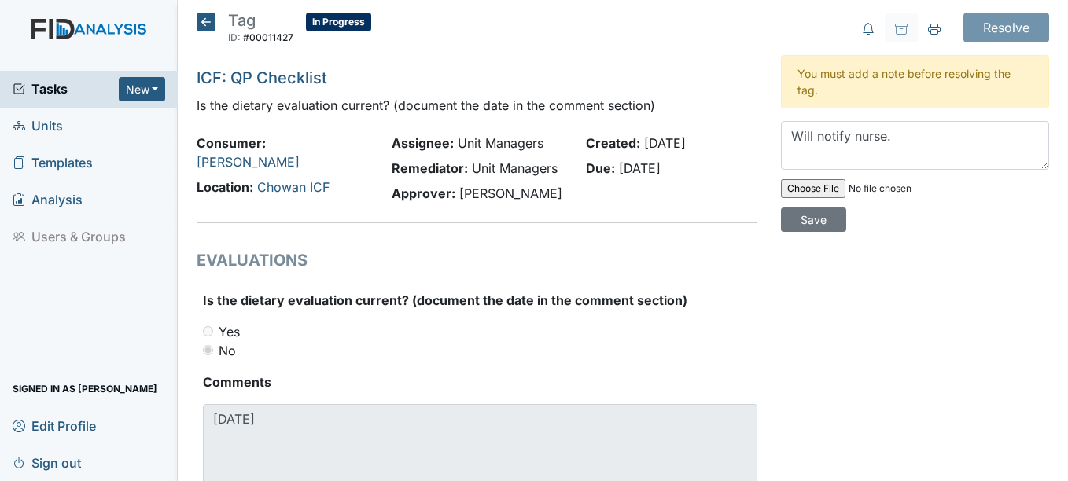
click at [817, 236] on div "Resolve Archive Task × Are you sure you want to archive this task? It will appe…" at bounding box center [915, 271] width 292 height 516
click at [820, 224] on input "Save" at bounding box center [813, 220] width 65 height 24
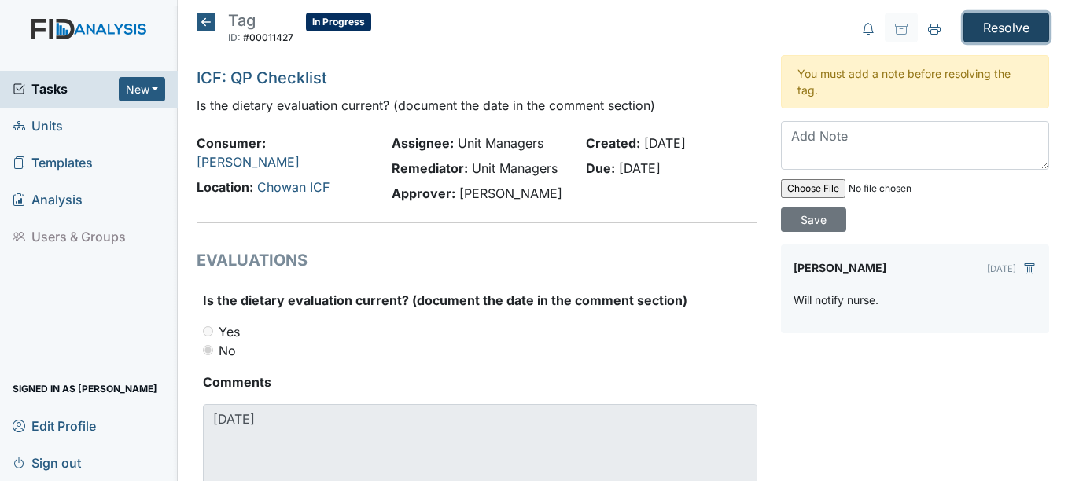
click at [963, 31] on input "Resolve" at bounding box center [1006, 28] width 86 height 30
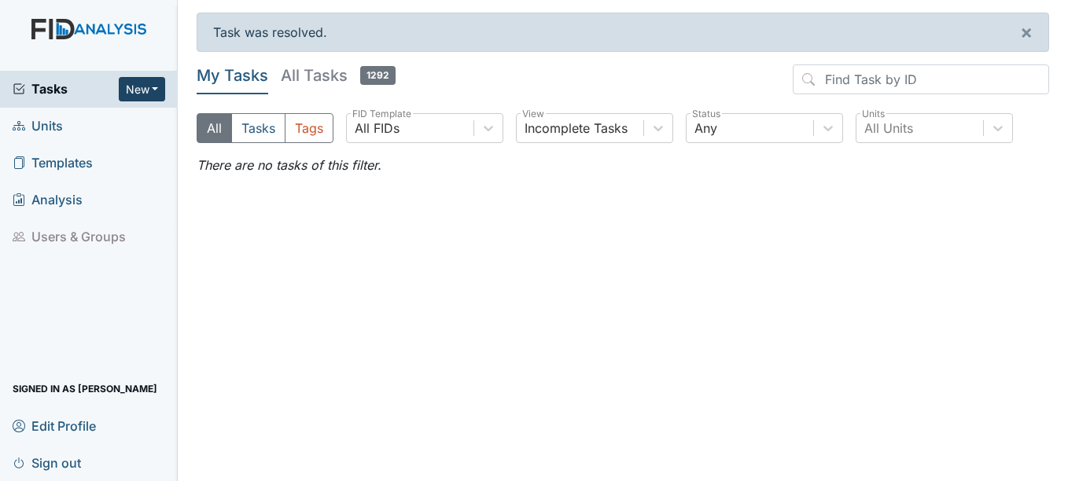
click at [157, 88] on button "New" at bounding box center [142, 89] width 47 height 24
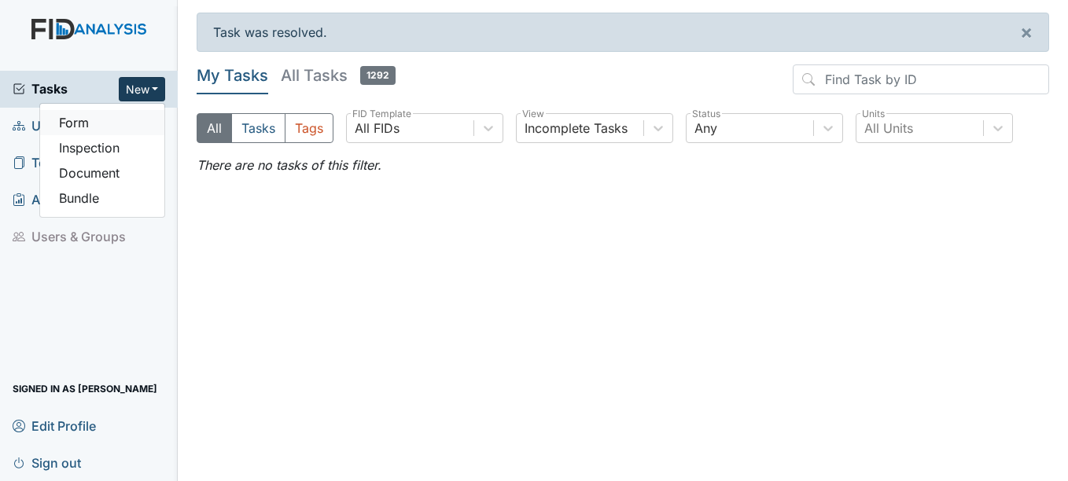
click at [119, 113] on link "Form" at bounding box center [102, 122] width 124 height 25
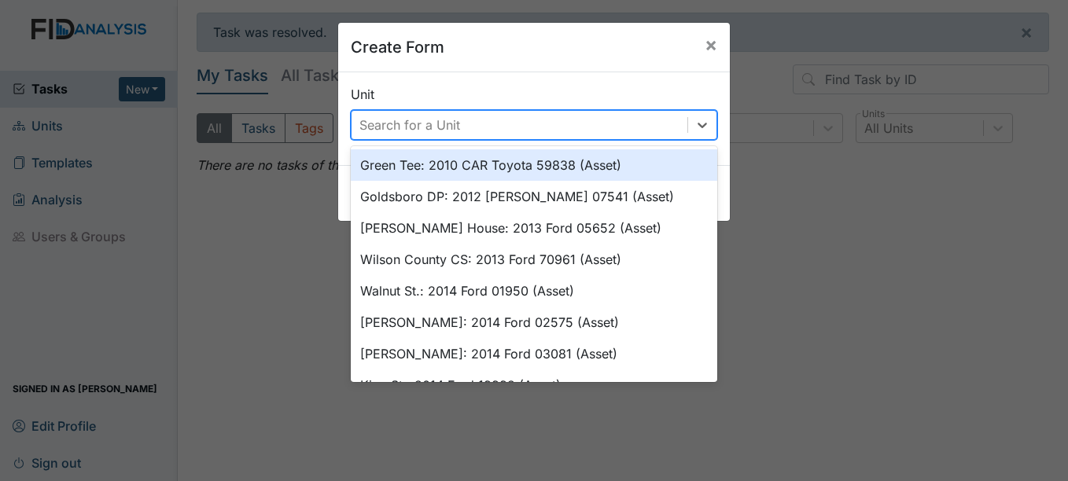
click at [382, 116] on div "Search for a Unit" at bounding box center [409, 125] width 101 height 19
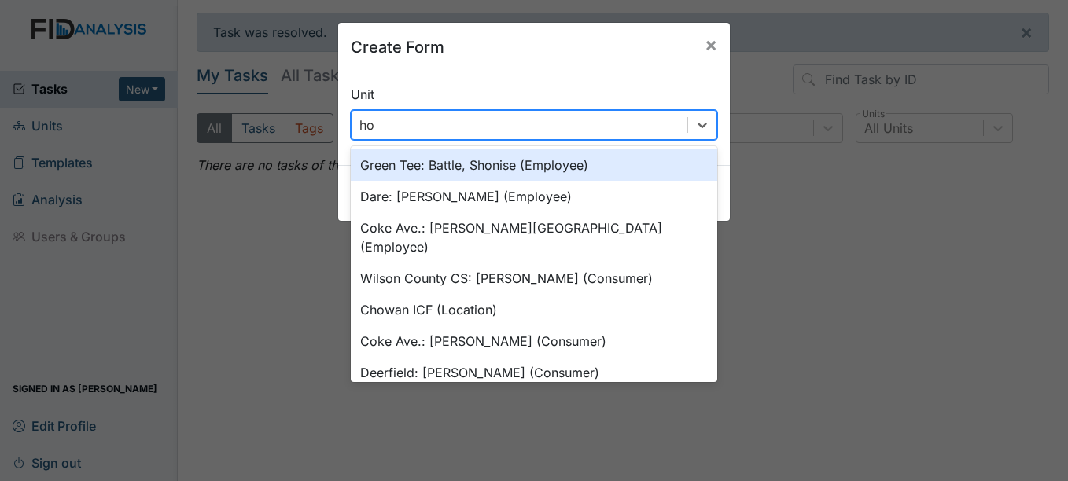
type input "h"
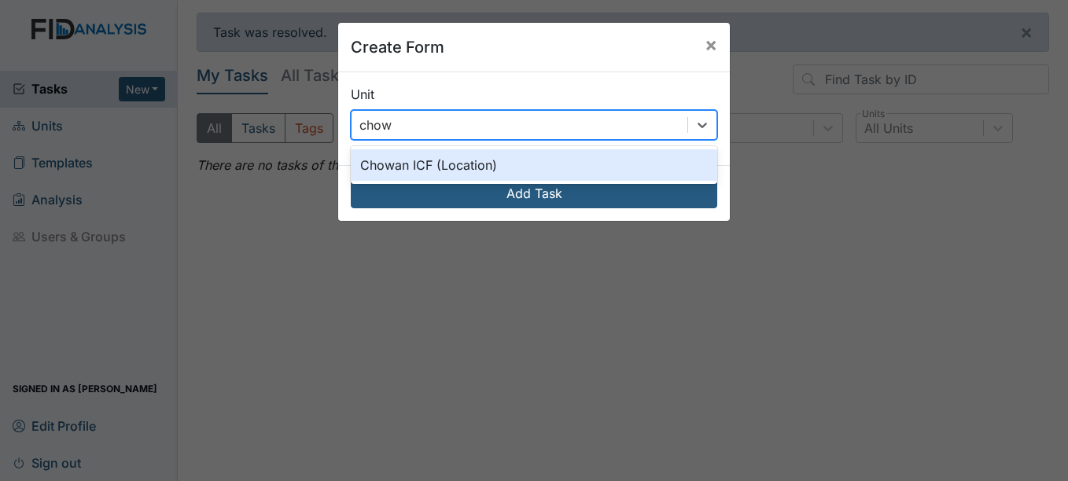
type input "chowa"
click at [394, 160] on div "Chowan ICF (Location)" at bounding box center [534, 164] width 366 height 31
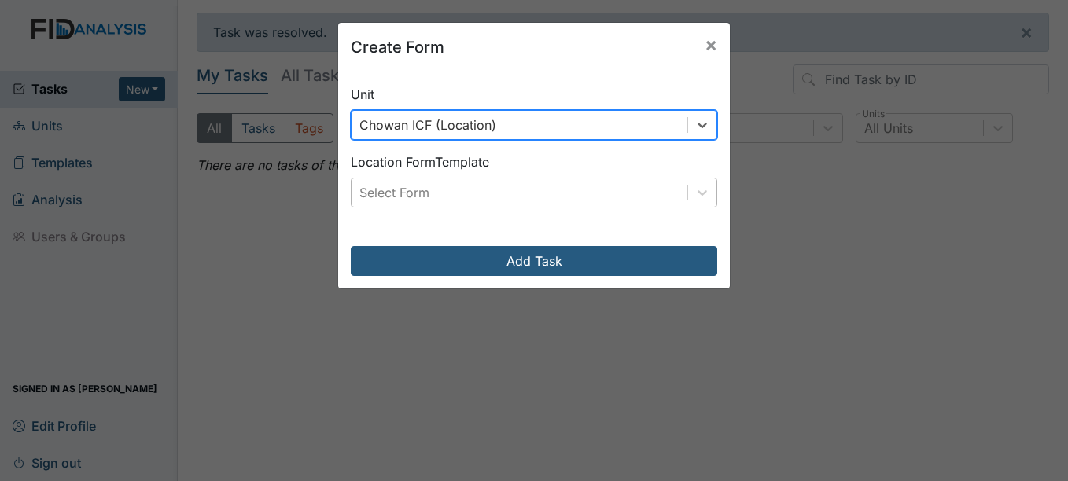
click at [441, 195] on div "Select Form" at bounding box center [519, 192] width 336 height 28
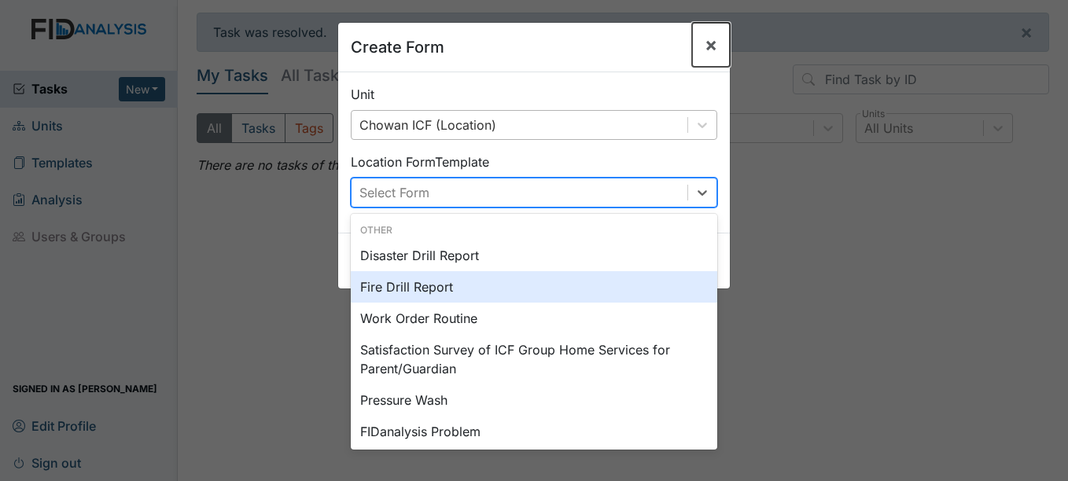
click at [704, 54] on span "×" at bounding box center [710, 44] width 13 height 23
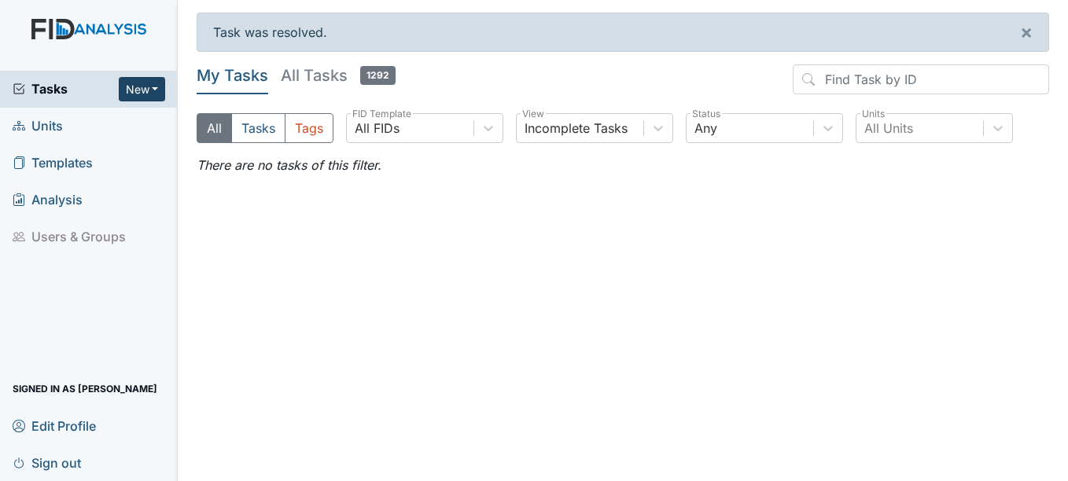
click at [141, 99] on button "New" at bounding box center [142, 89] width 47 height 24
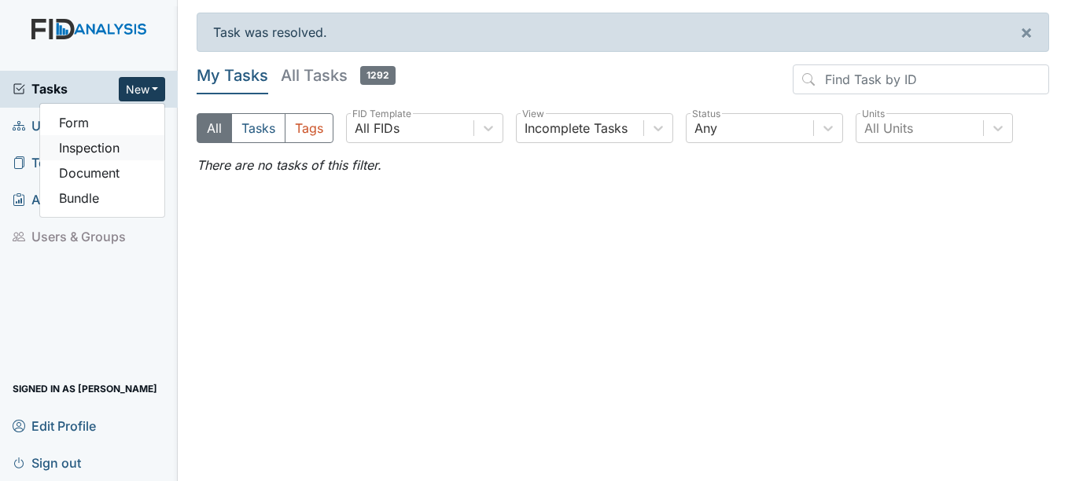
click at [128, 149] on link "Inspection" at bounding box center [102, 147] width 124 height 25
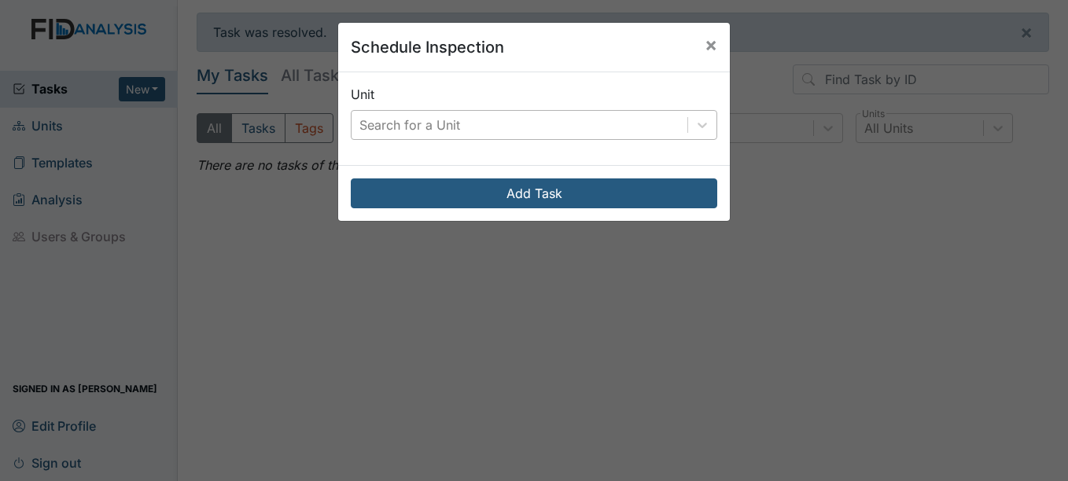
click at [430, 119] on div "Search for a Unit" at bounding box center [409, 125] width 101 height 19
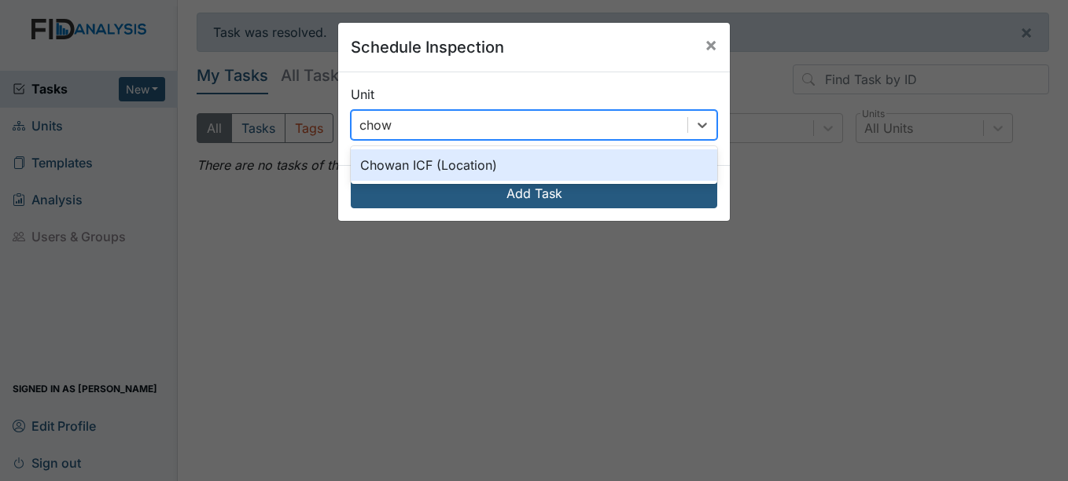
type input "chowa"
click at [432, 159] on div "Chowan ICF (Location)" at bounding box center [534, 164] width 366 height 31
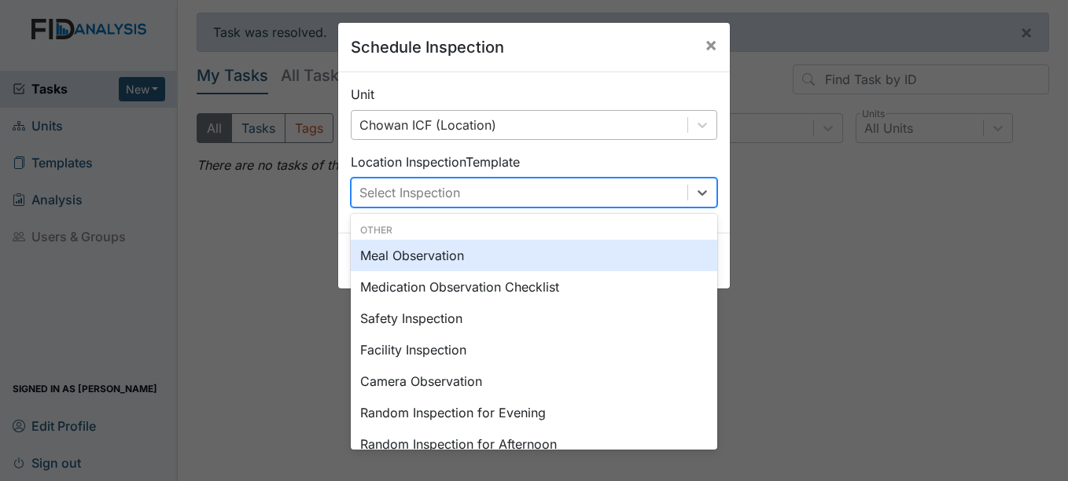
click at [431, 199] on div "Select Inspection" at bounding box center [409, 192] width 101 height 19
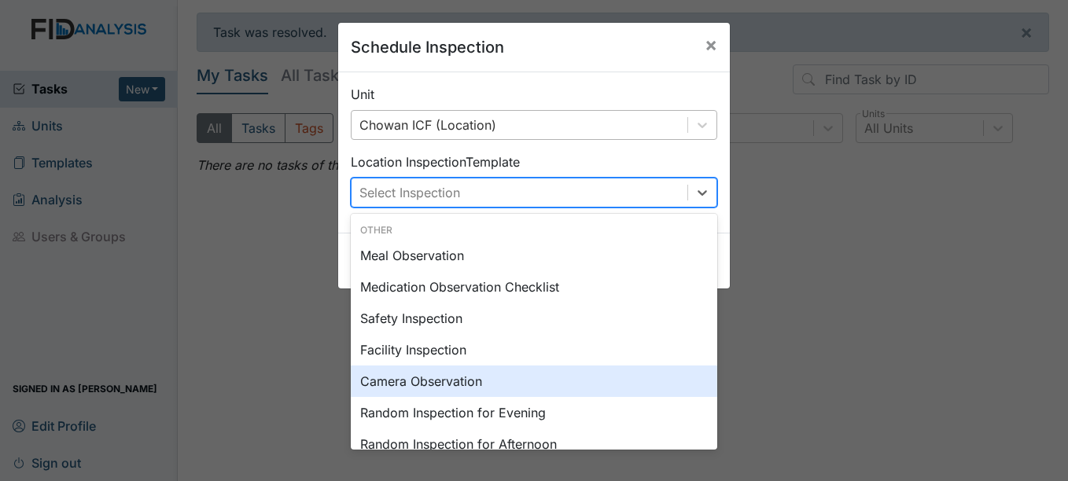
click at [469, 386] on div "Camera Observation" at bounding box center [534, 381] width 366 height 31
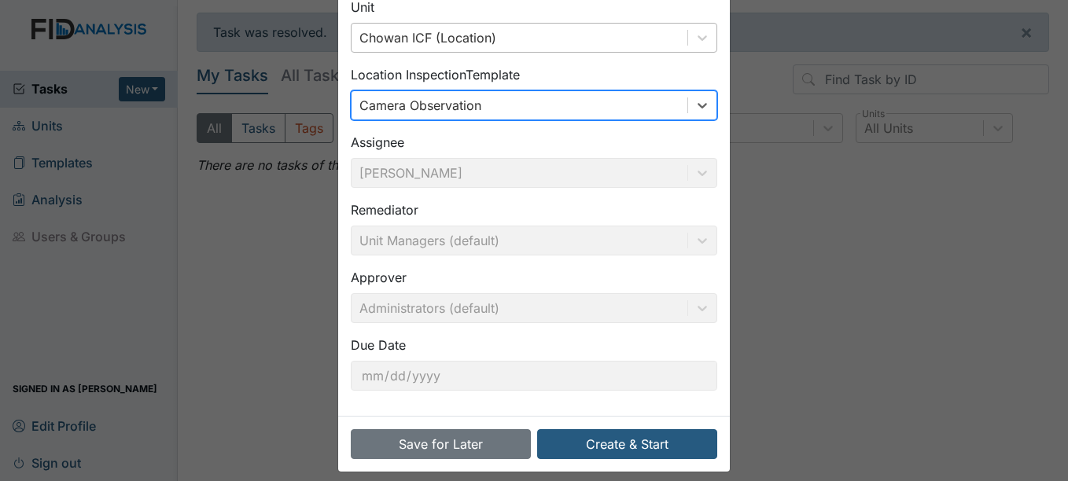
scroll to position [90, 0]
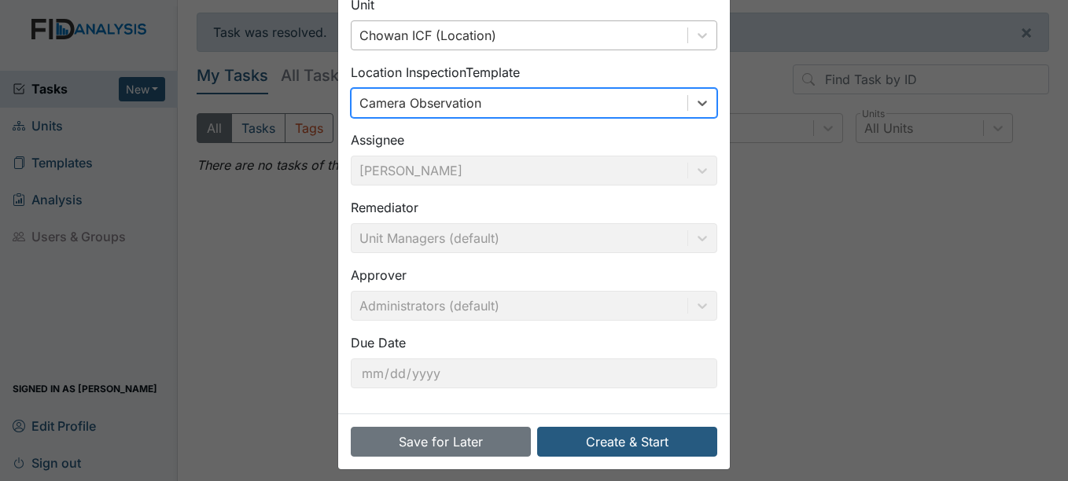
click at [677, 97] on div "Camera Observation" at bounding box center [519, 103] width 336 height 28
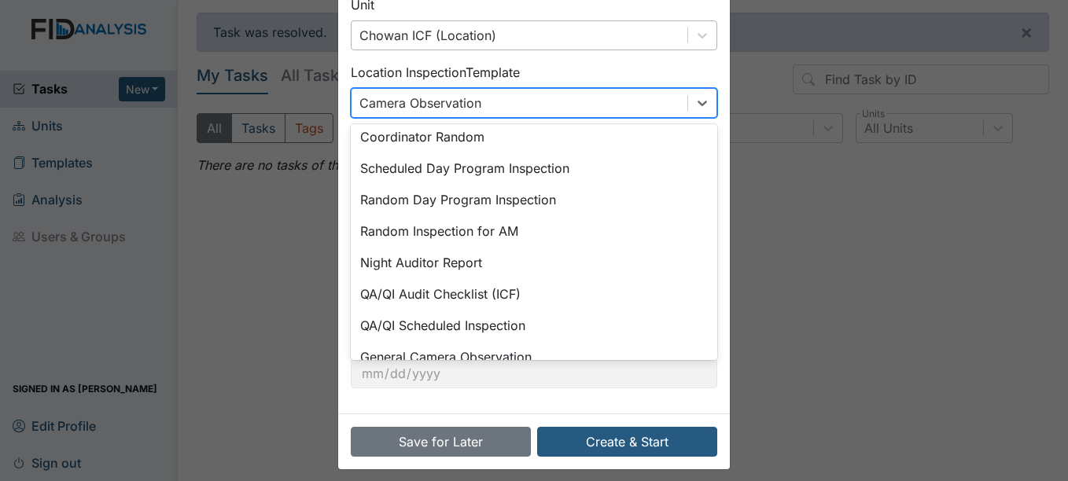
scroll to position [271, 0]
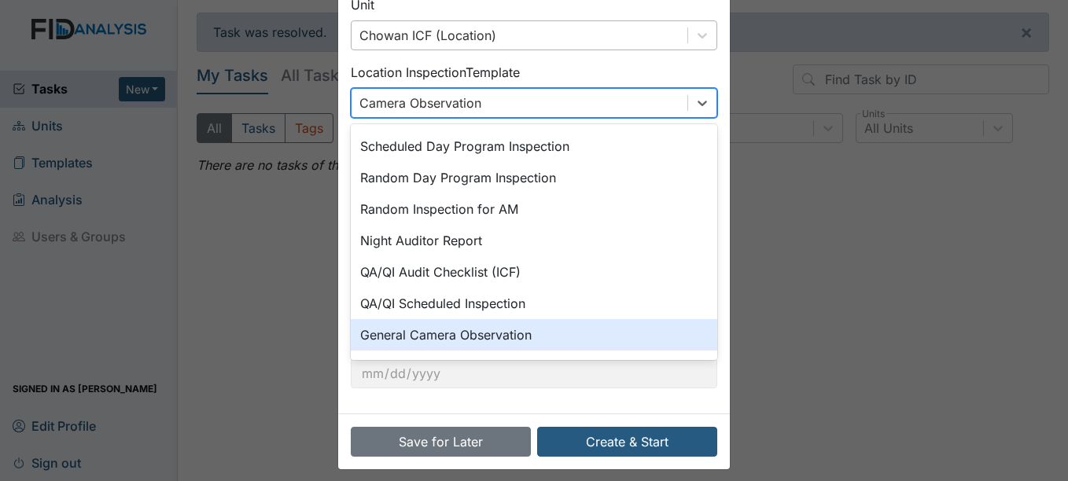
click at [605, 333] on div "General Camera Observation" at bounding box center [534, 334] width 366 height 31
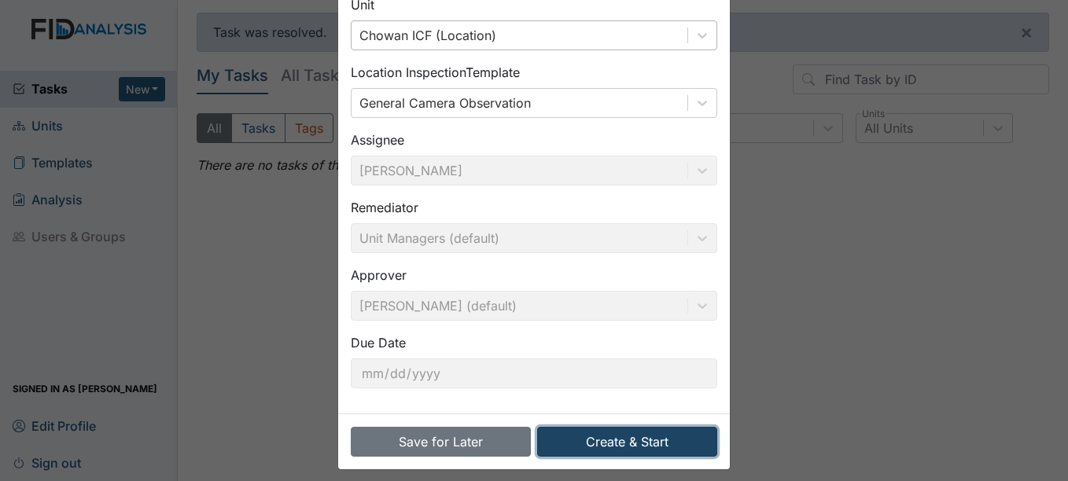
click at [628, 435] on button "Create & Start" at bounding box center [627, 442] width 180 height 30
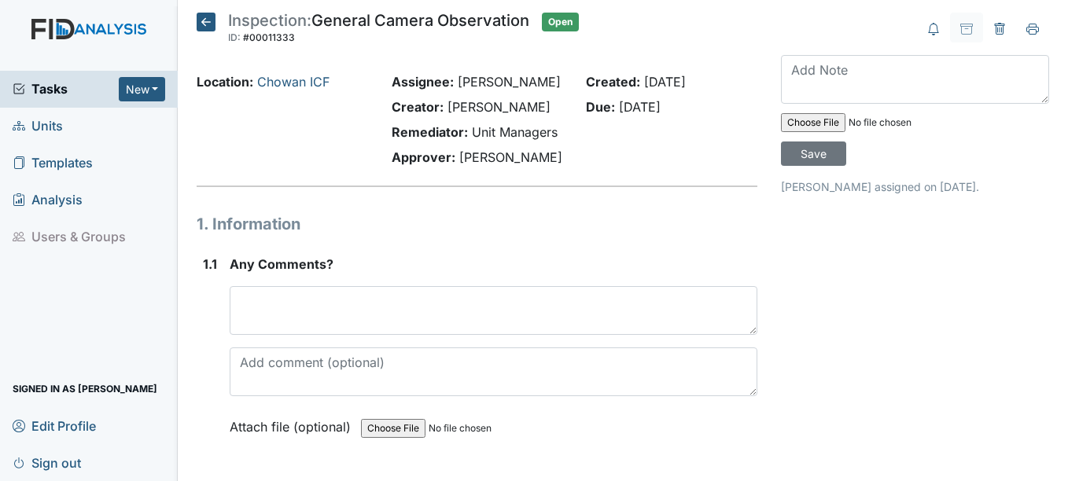
drag, startPoint x: 1053, startPoint y: 111, endPoint x: 1053, endPoint y: 138, distance: 27.5
click at [1053, 138] on main "Inspection: General Camera Observation ID: #00011333 Open Autosaving... Locatio…" at bounding box center [623, 240] width 890 height 481
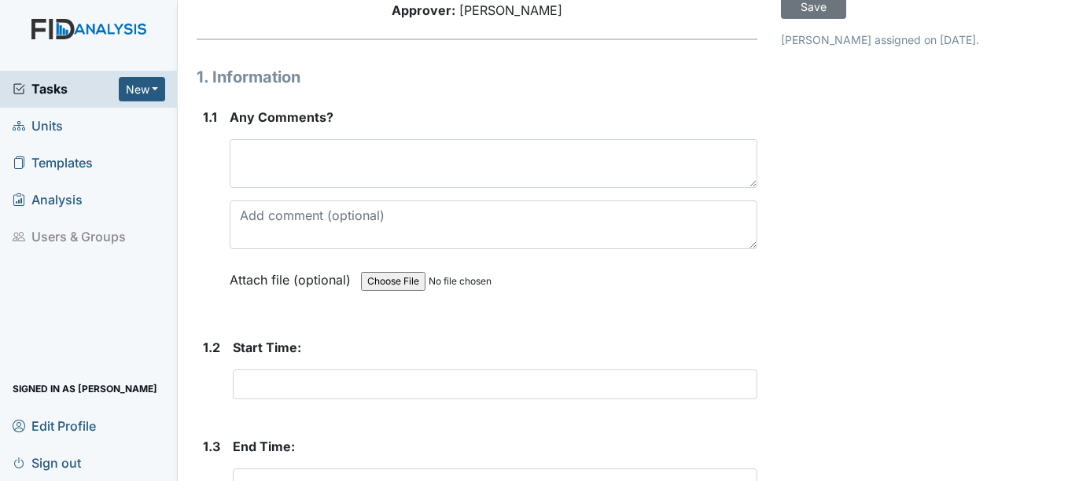
scroll to position [143, 0]
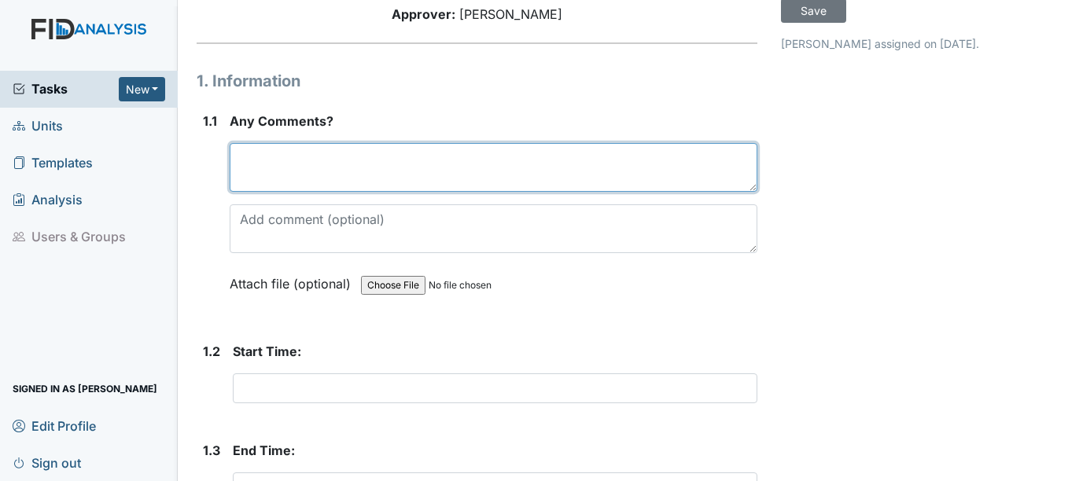
click at [690, 169] on textarea at bounding box center [493, 167] width 527 height 49
type textarea "n"
type textarea "N/A"
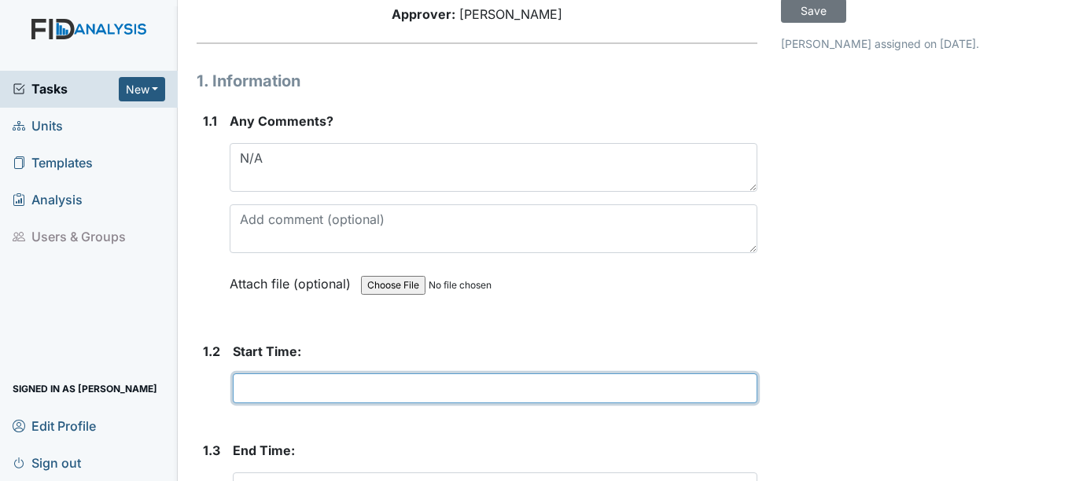
click at [463, 393] on input "text" at bounding box center [495, 388] width 524 height 30
type input "N/A"
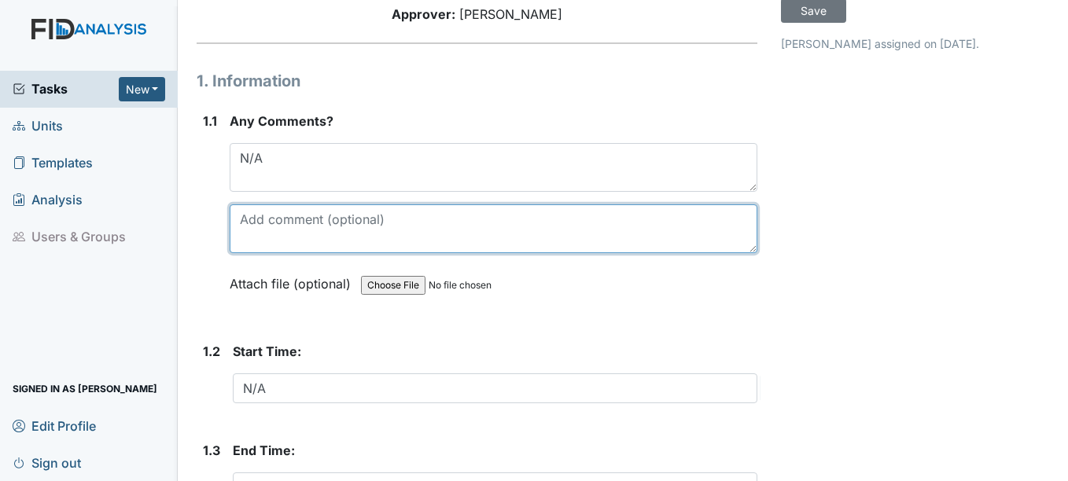
click at [414, 219] on textarea at bounding box center [493, 228] width 527 height 49
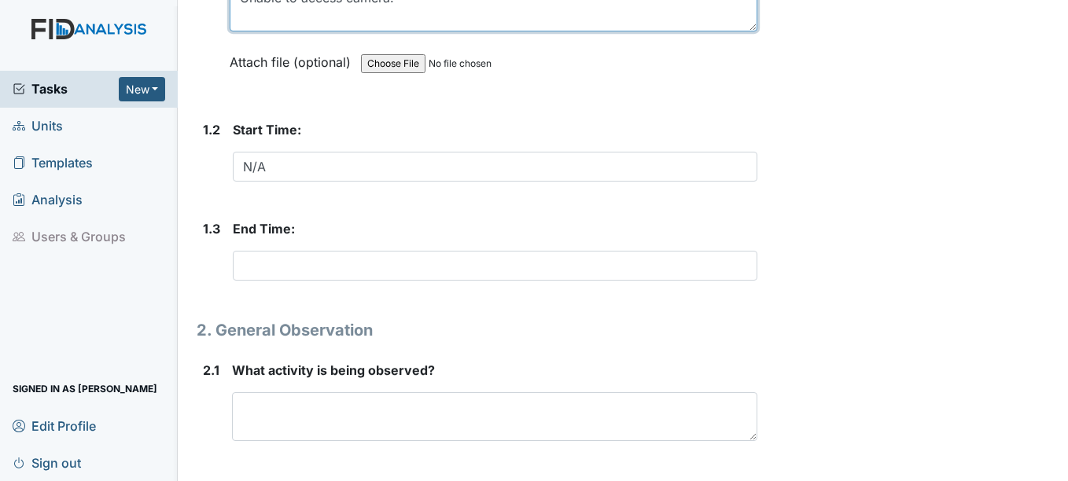
scroll to position [403, 0]
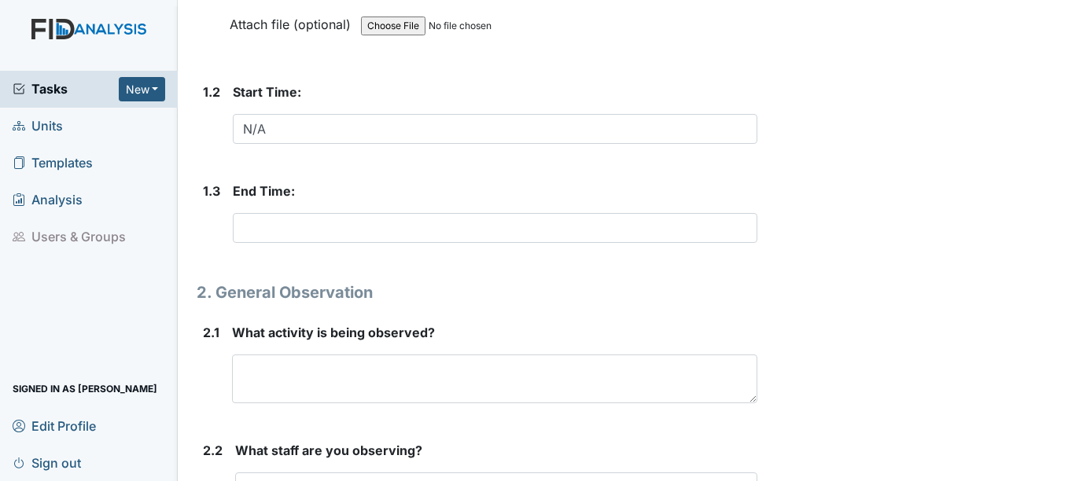
type textarea "Unable to access camera."
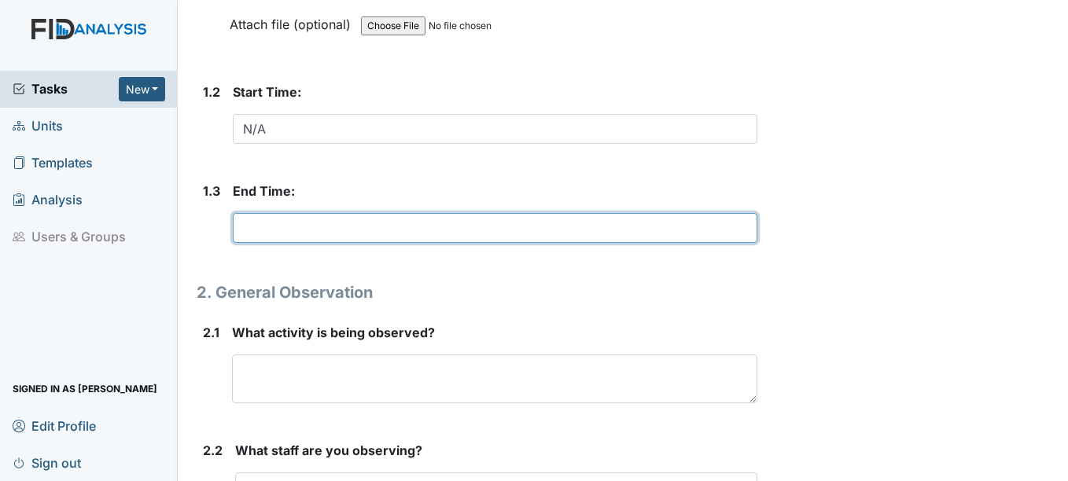
click at [689, 222] on input "text" at bounding box center [495, 228] width 524 height 30
type input "N/A"
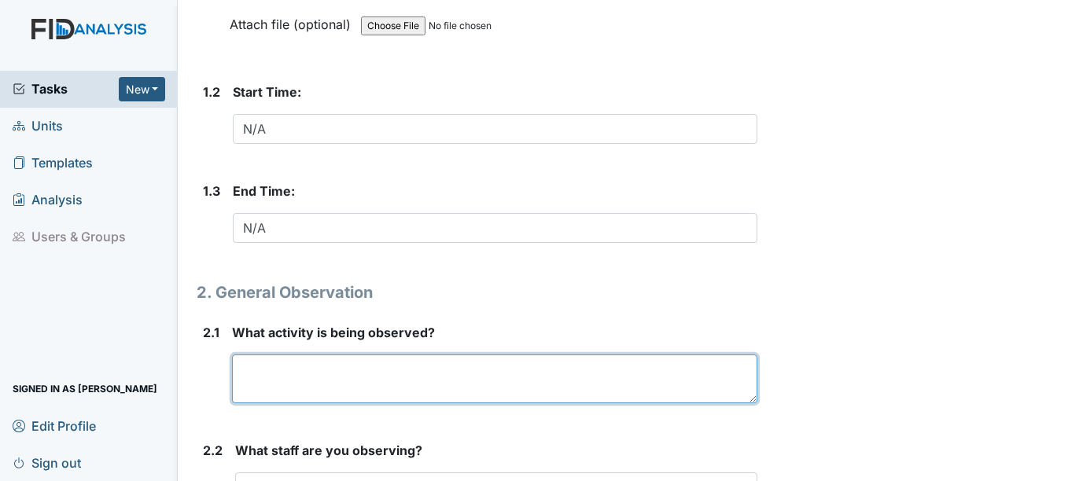
click at [568, 384] on textarea at bounding box center [494, 379] width 524 height 49
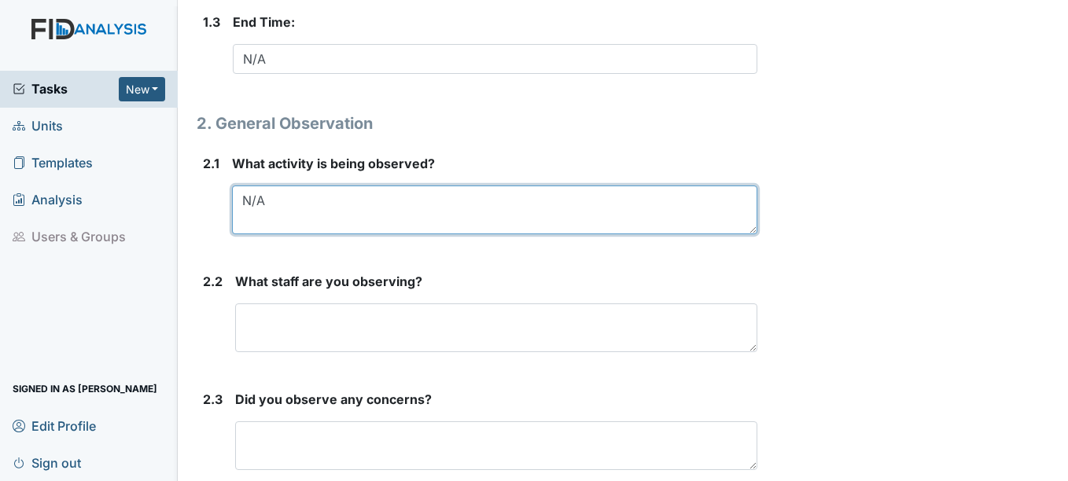
scroll to position [641, 0]
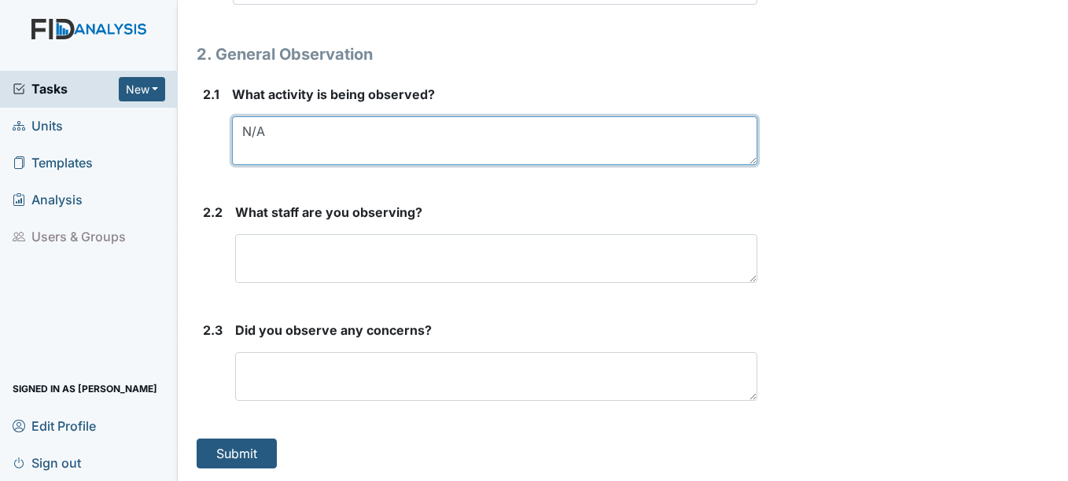
type textarea "N/A"
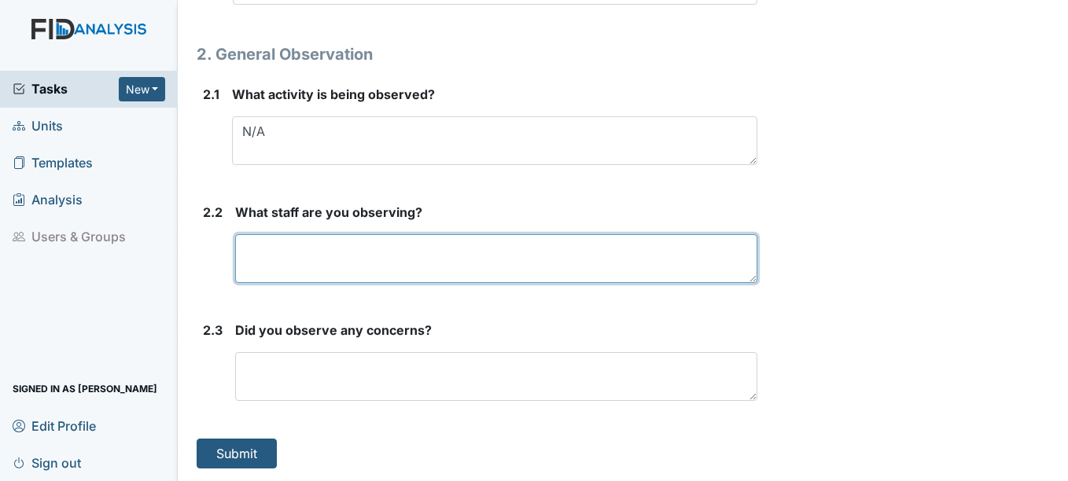
click at [703, 252] on textarea at bounding box center [495, 258] width 521 height 49
type textarea "N/A"
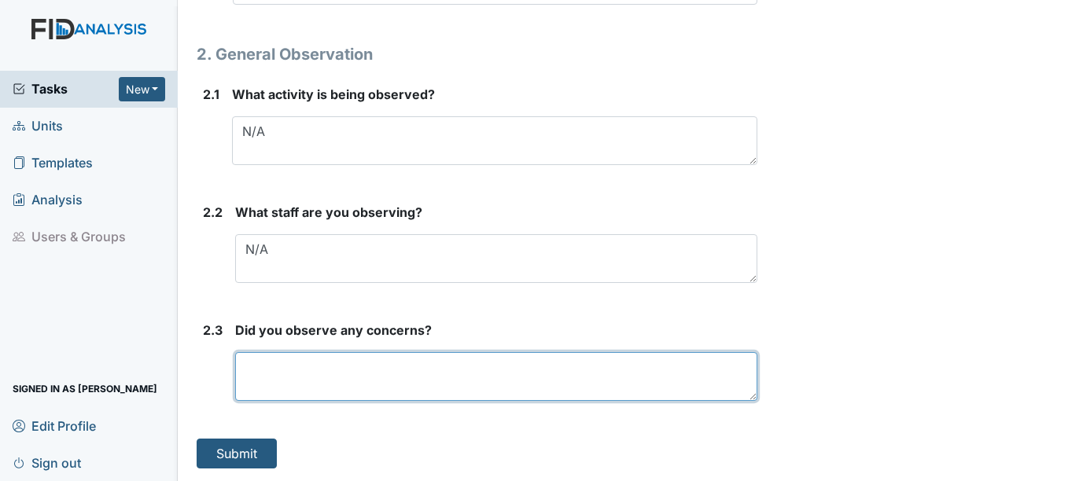
click at [638, 362] on textarea at bounding box center [495, 376] width 521 height 49
type textarea "N/A"
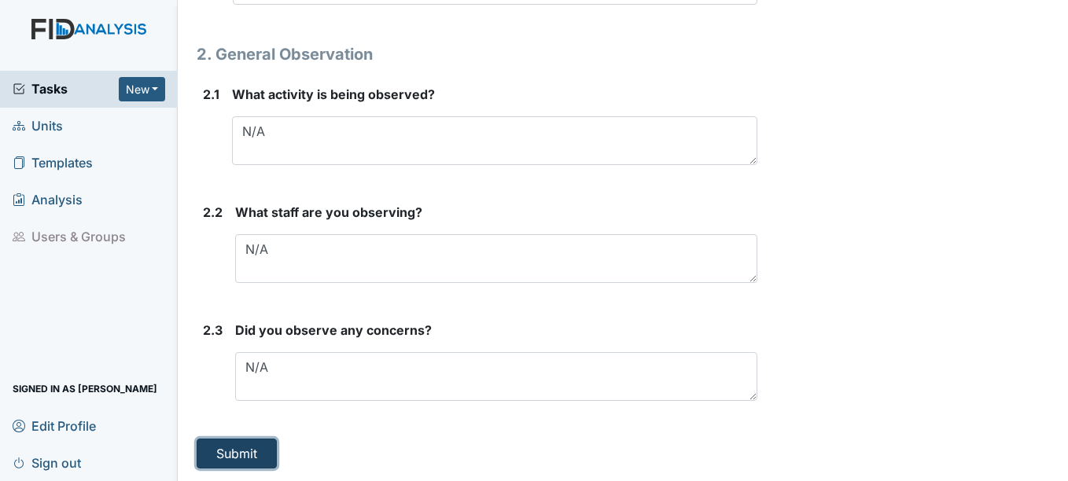
click at [262, 455] on button "Submit" at bounding box center [237, 454] width 80 height 30
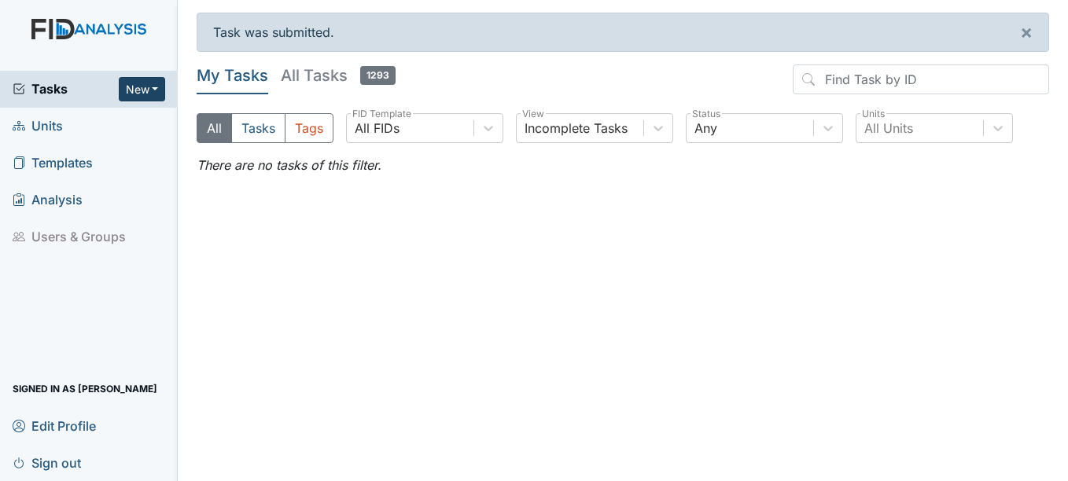
click at [134, 93] on button "New" at bounding box center [142, 89] width 47 height 24
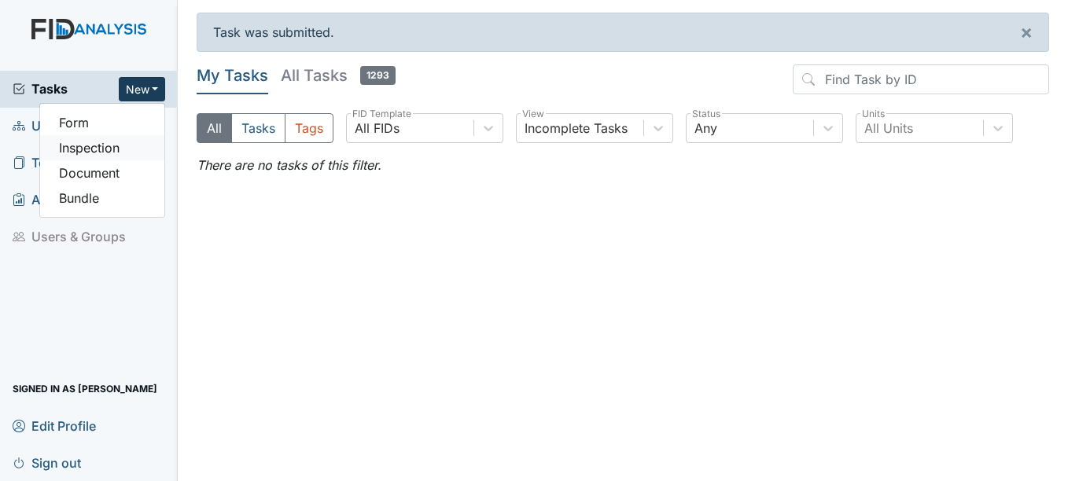
click at [119, 147] on link "Inspection" at bounding box center [102, 147] width 124 height 25
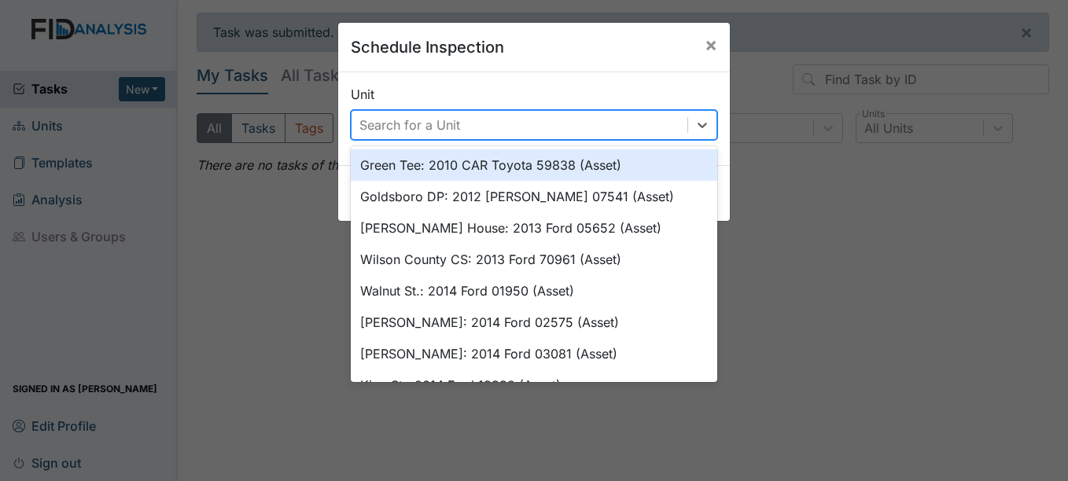
click at [387, 111] on div "Search for a Unit" at bounding box center [519, 125] width 336 height 28
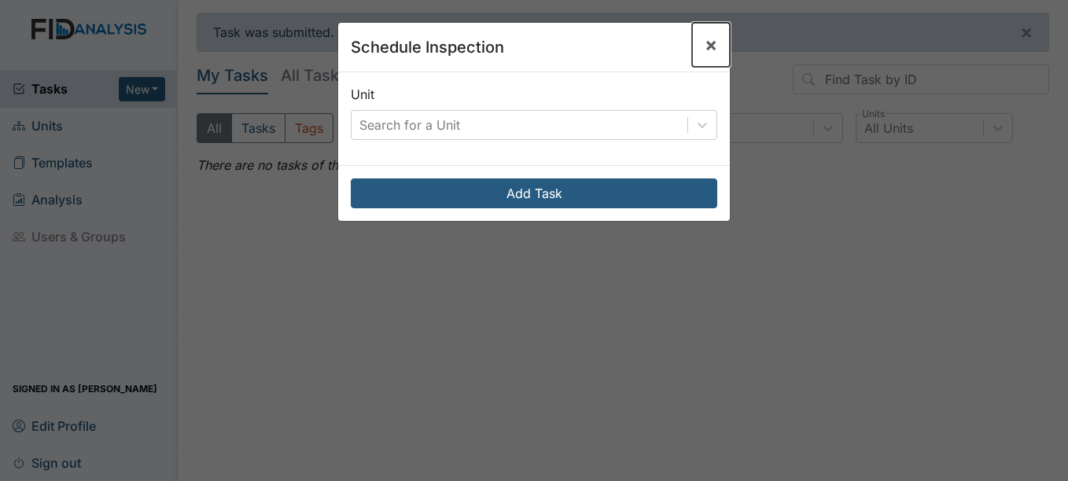
click at [714, 35] on button "×" at bounding box center [711, 45] width 38 height 44
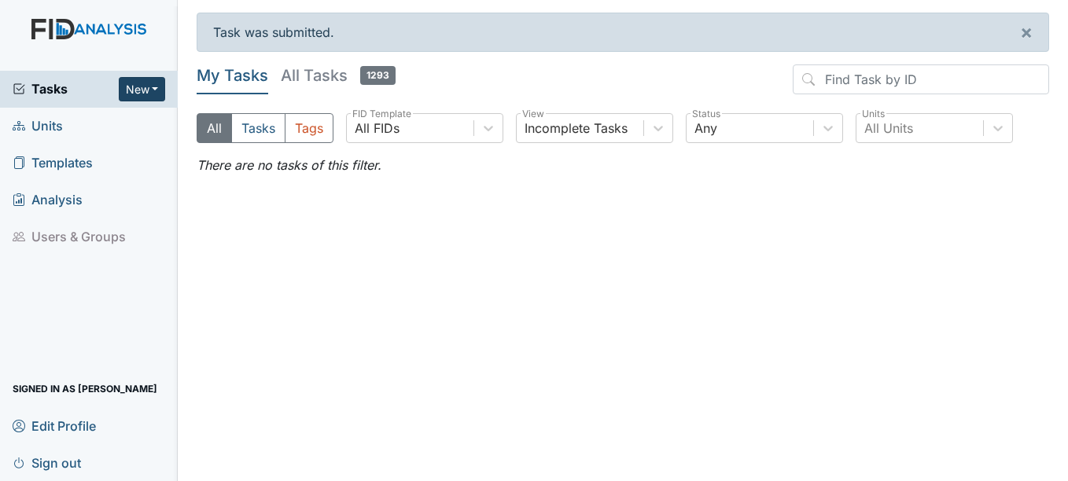
click at [132, 79] on button "New" at bounding box center [142, 89] width 47 height 24
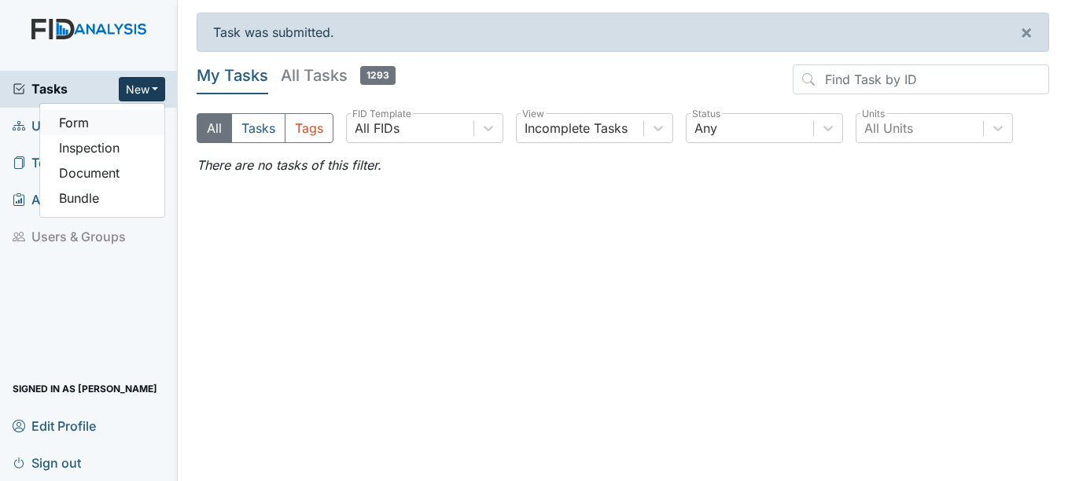
click at [116, 118] on link "Form" at bounding box center [102, 122] width 124 height 25
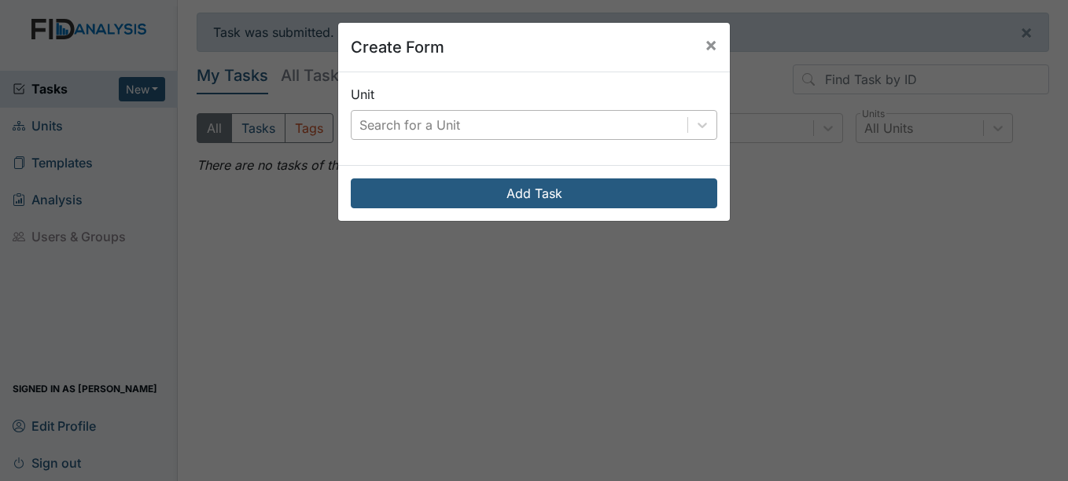
click at [399, 120] on div "Search for a Unit" at bounding box center [409, 125] width 101 height 19
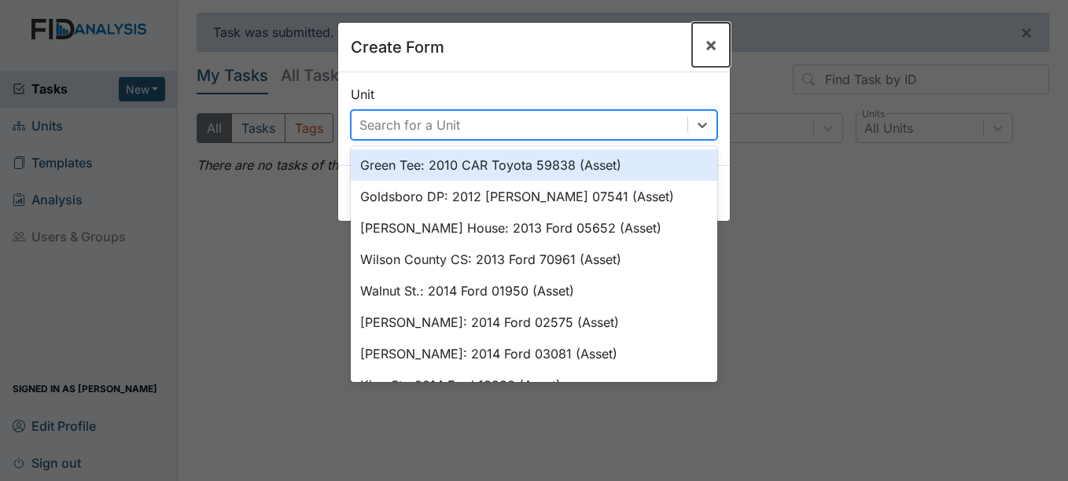
click at [697, 32] on button "×" at bounding box center [711, 45] width 38 height 44
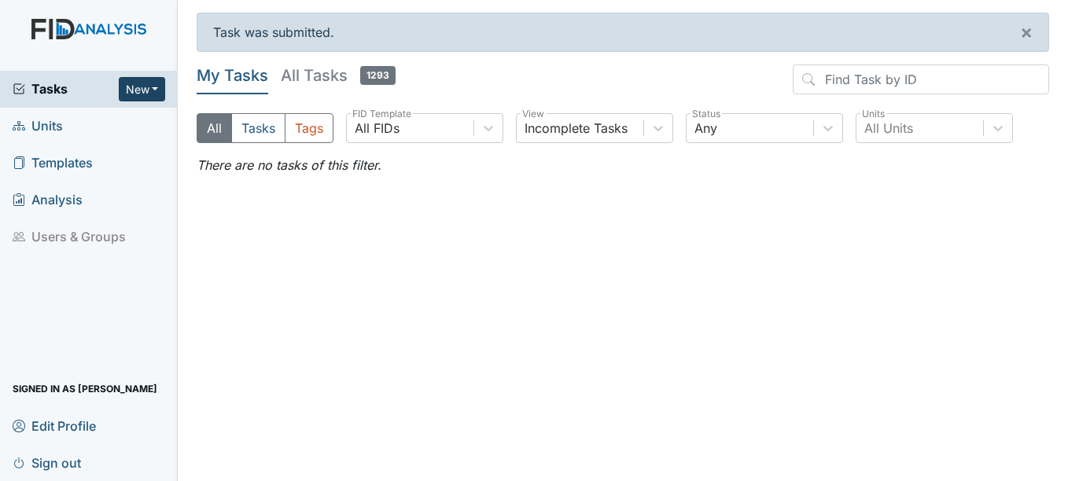
click at [154, 83] on button "New" at bounding box center [142, 89] width 47 height 24
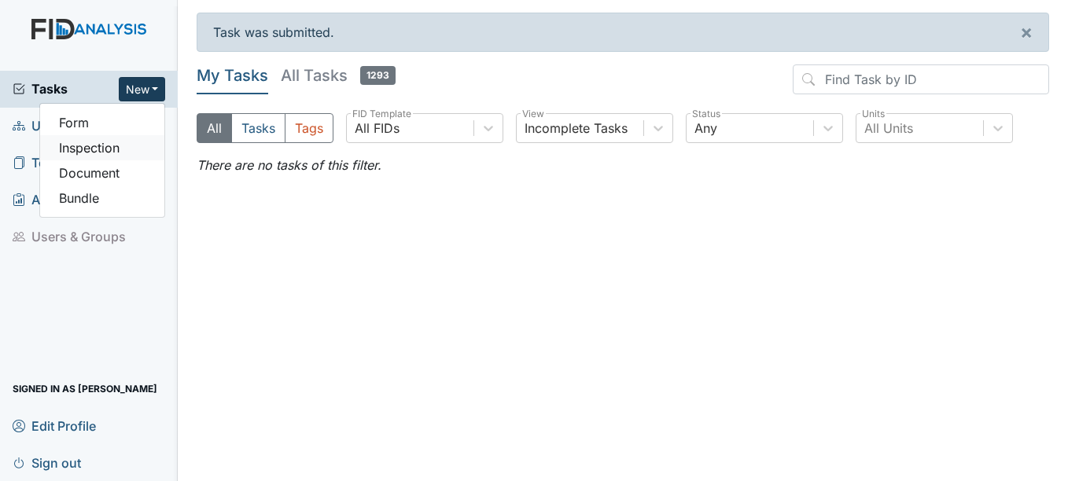
click at [113, 156] on link "Inspection" at bounding box center [102, 147] width 124 height 25
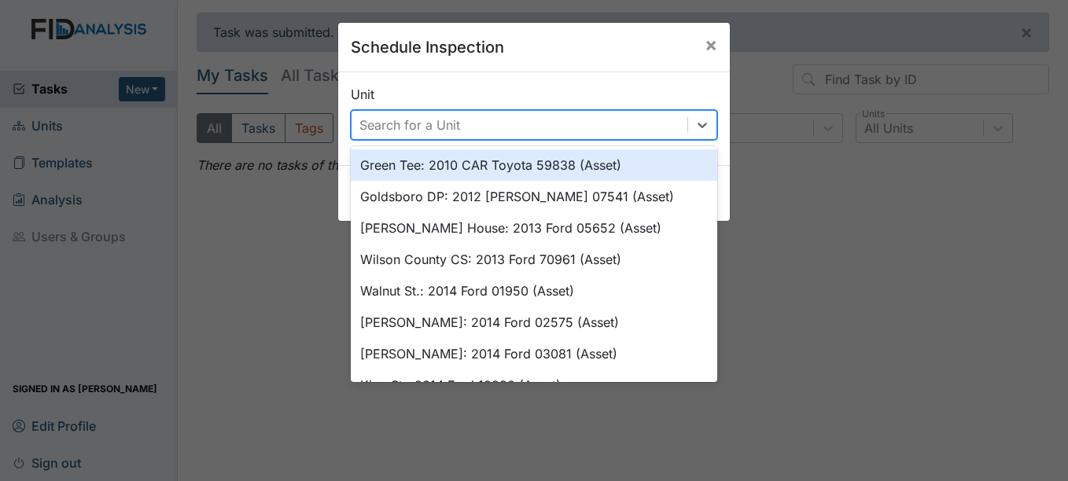
click at [475, 118] on div "Search for a Unit" at bounding box center [519, 125] width 336 height 28
click at [697, 51] on button "×" at bounding box center [711, 45] width 38 height 44
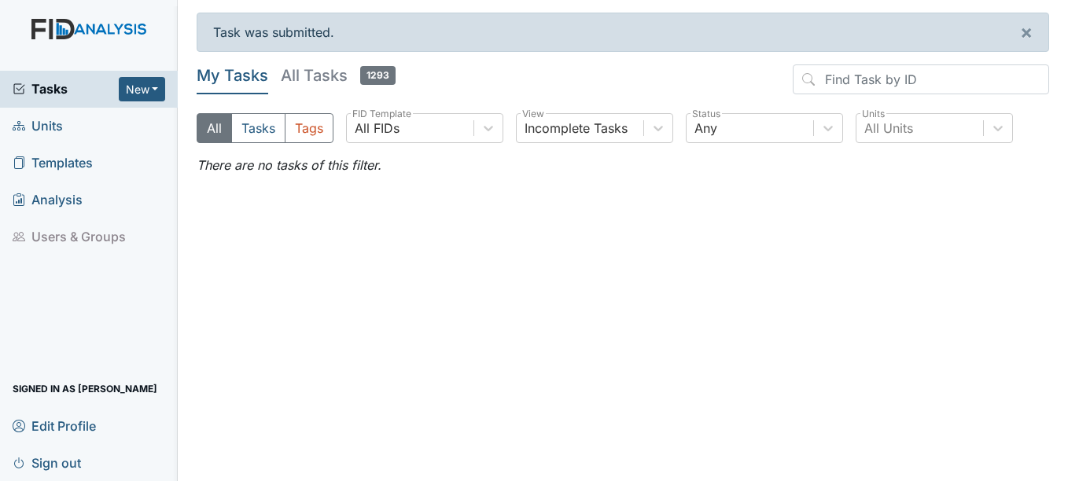
click at [313, 86] on link "All Tasks 1293" at bounding box center [338, 79] width 115 height 30
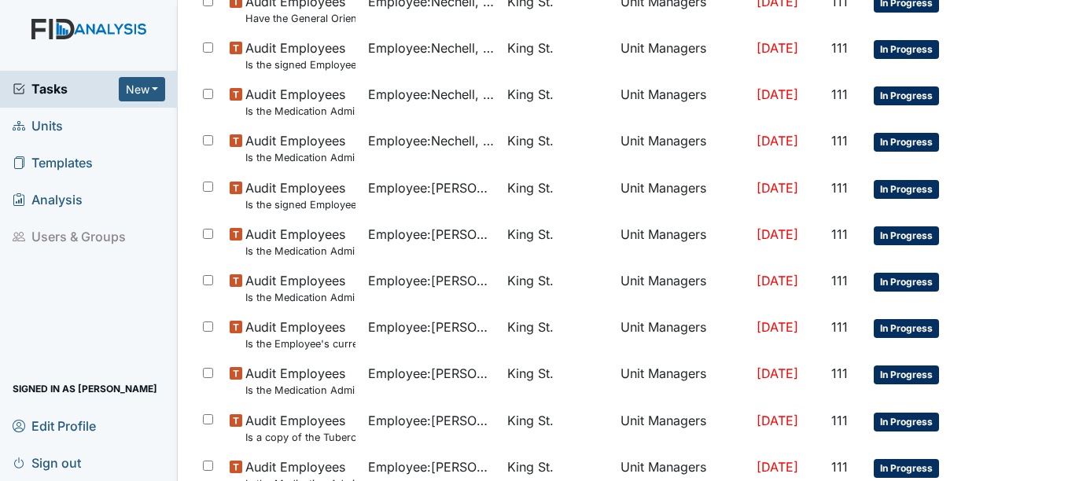
scroll to position [1138, 0]
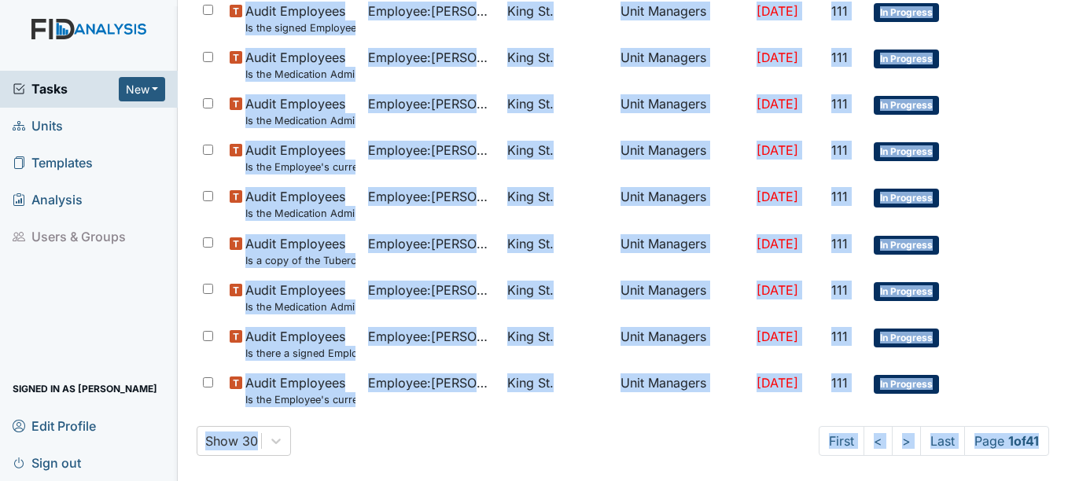
drag, startPoint x: 1053, startPoint y: 434, endPoint x: 1059, endPoint y: 246, distance: 188.0
click at [1059, 246] on main "Task was submitted. × My Tasks All Tasks 1293 All Tasks Tags All FIDs FID Templ…" at bounding box center [623, 240] width 890 height 481
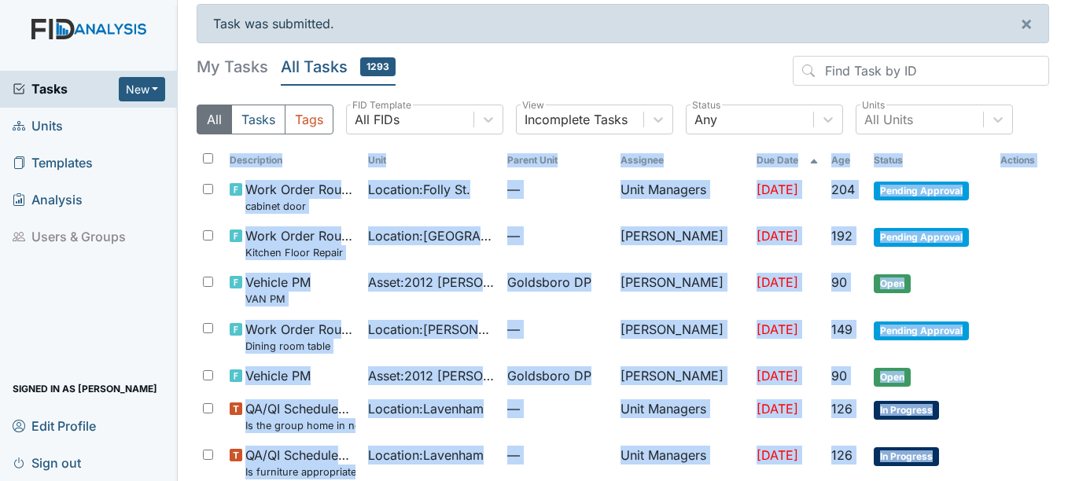
scroll to position [0, 0]
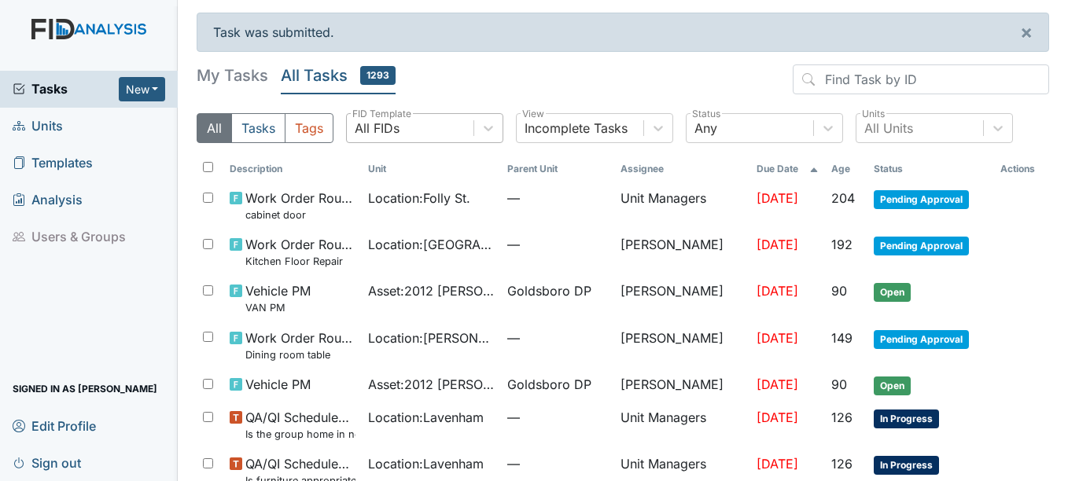
click at [402, 119] on div "All FIDs" at bounding box center [410, 128] width 127 height 28
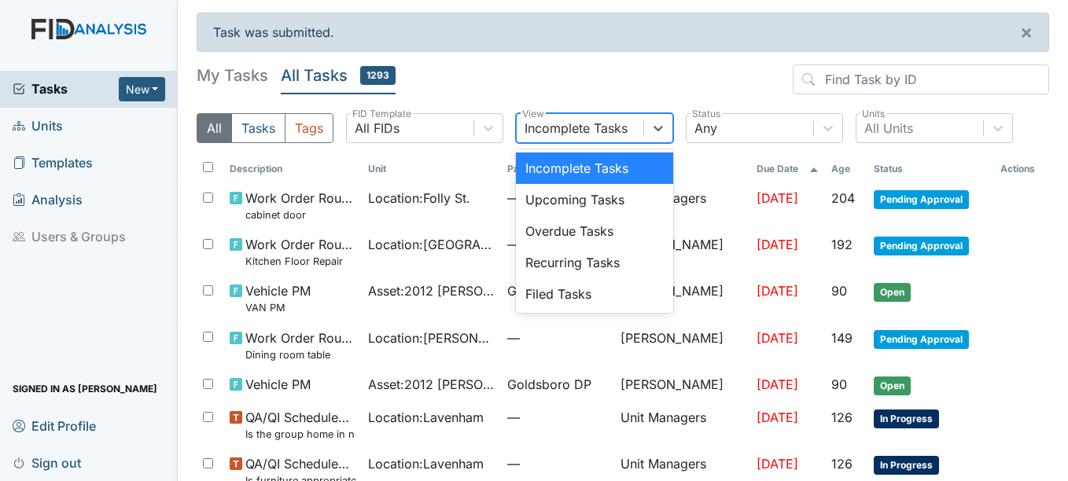
click at [598, 140] on div "Incomplete Tasks" at bounding box center [579, 128] width 127 height 28
click at [572, 192] on div "Upcoming Tasks" at bounding box center [594, 199] width 157 height 31
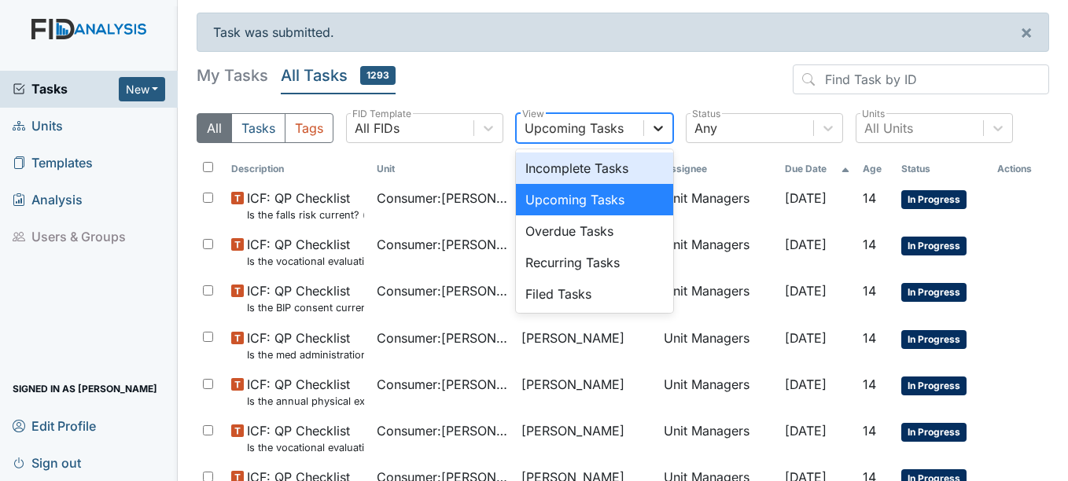
click at [671, 130] on div at bounding box center [658, 128] width 28 height 28
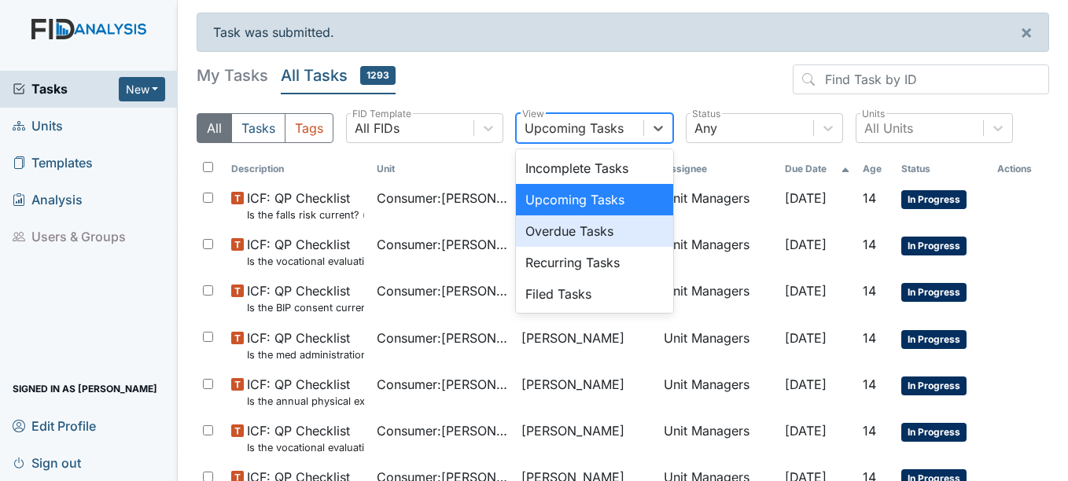
click at [588, 226] on div "Overdue Tasks" at bounding box center [594, 230] width 157 height 31
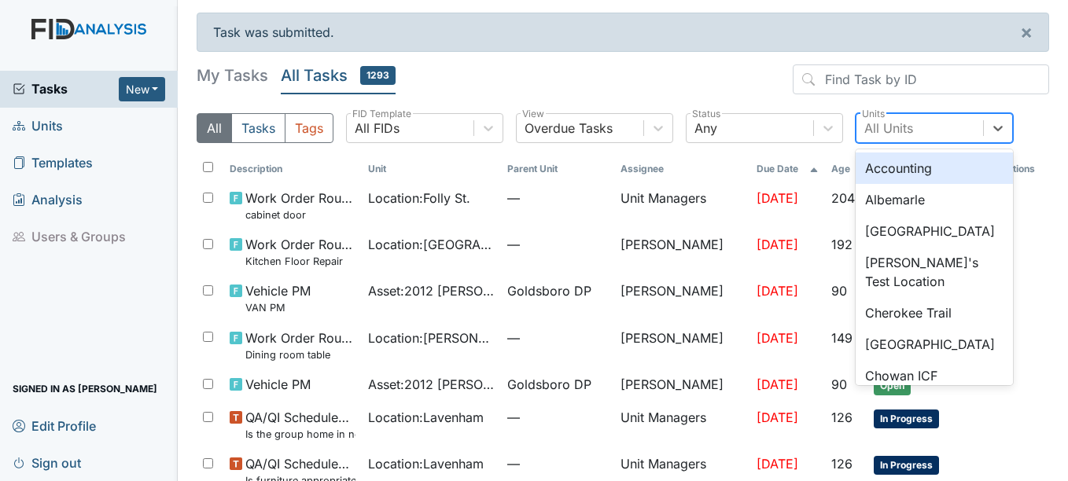
click at [886, 130] on div "All Units" at bounding box center [888, 128] width 49 height 19
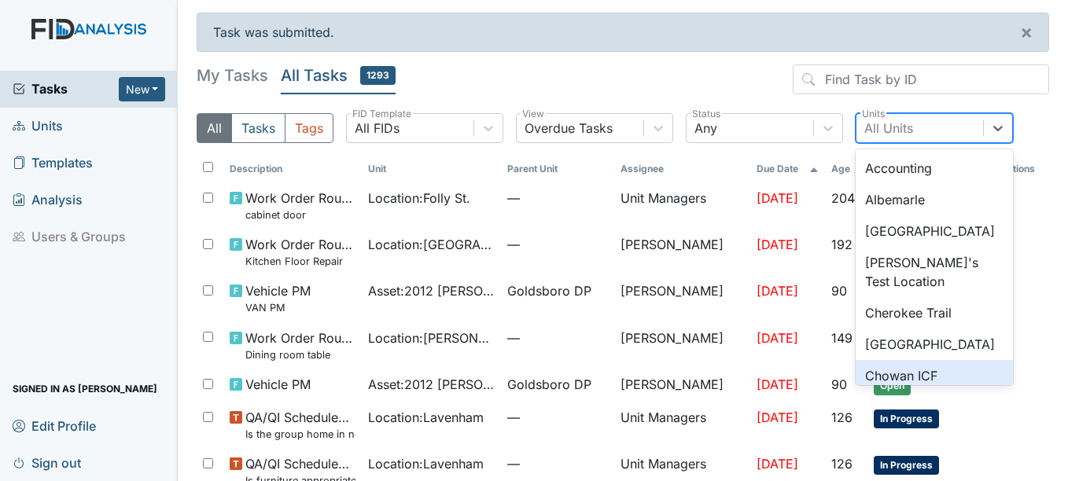
click at [910, 377] on div "Chowan ICF" at bounding box center [933, 375] width 157 height 31
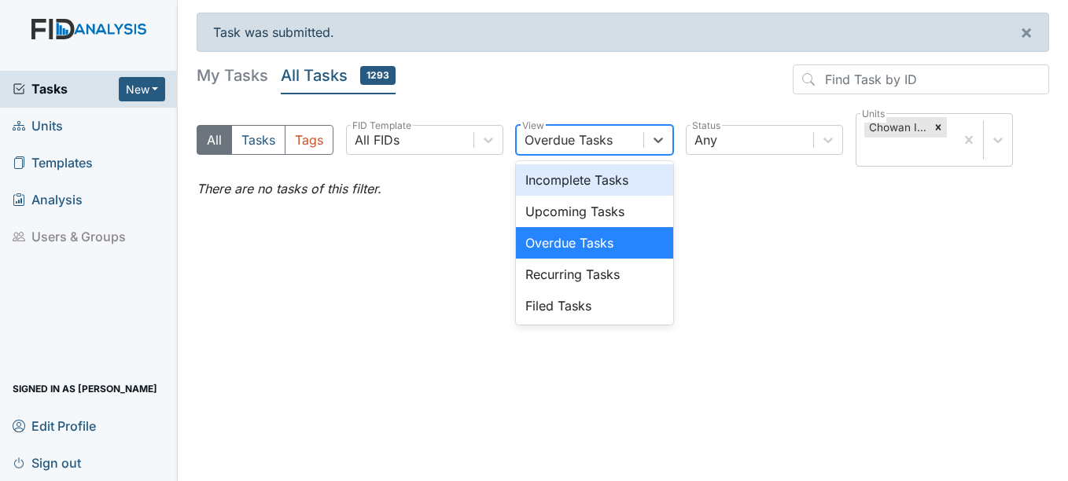
click at [612, 145] on div "Overdue Tasks" at bounding box center [568, 139] width 88 height 19
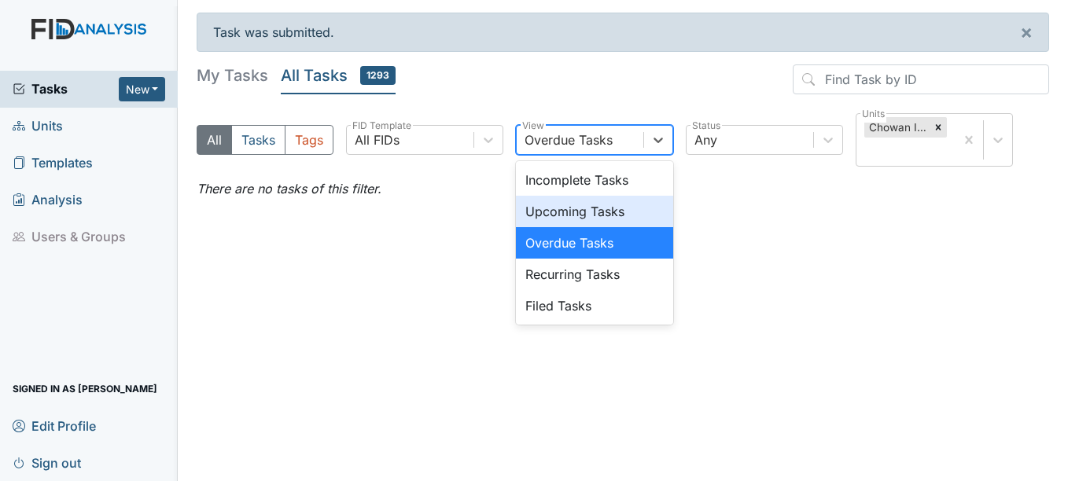
click at [599, 201] on div "Upcoming Tasks" at bounding box center [594, 211] width 157 height 31
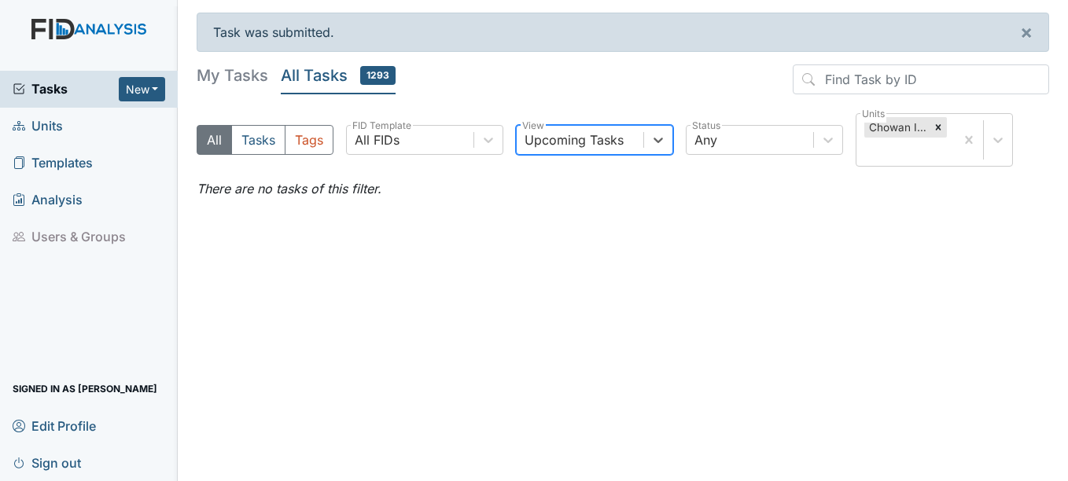
click at [633, 142] on div "Upcoming Tasks" at bounding box center [579, 140] width 127 height 28
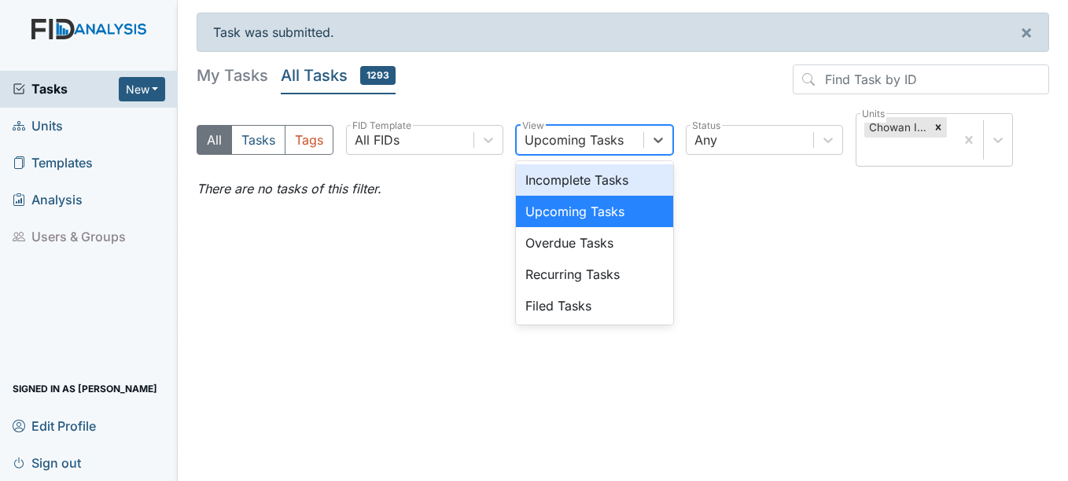
click at [610, 182] on div "Incomplete Tasks" at bounding box center [594, 179] width 157 height 31
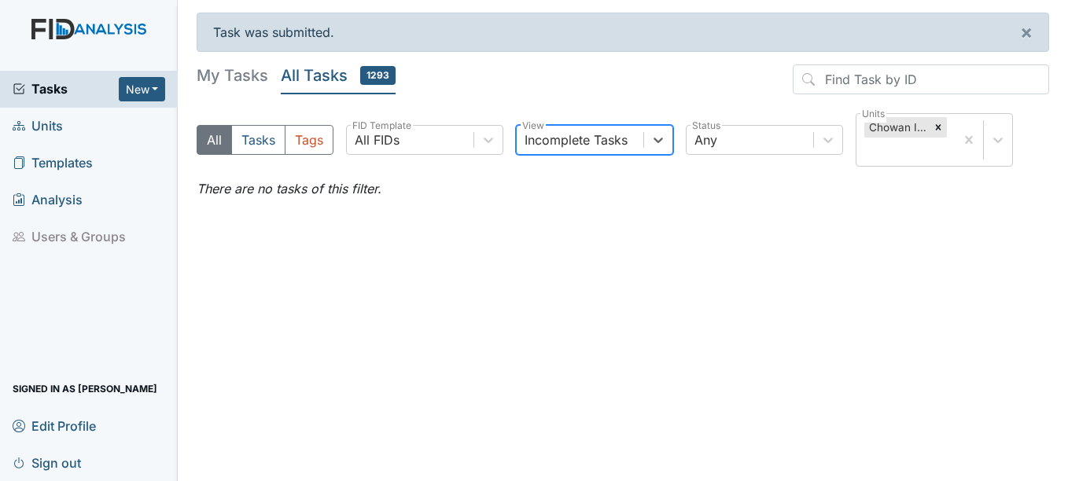
click at [630, 142] on div "Incomplete Tasks" at bounding box center [579, 140] width 127 height 28
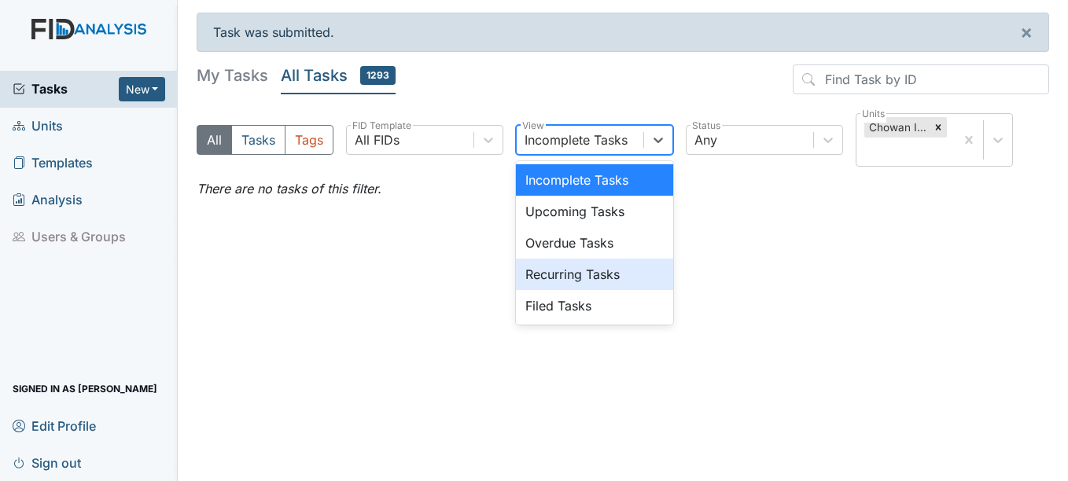
click at [605, 278] on div "Recurring Tasks" at bounding box center [594, 274] width 157 height 31
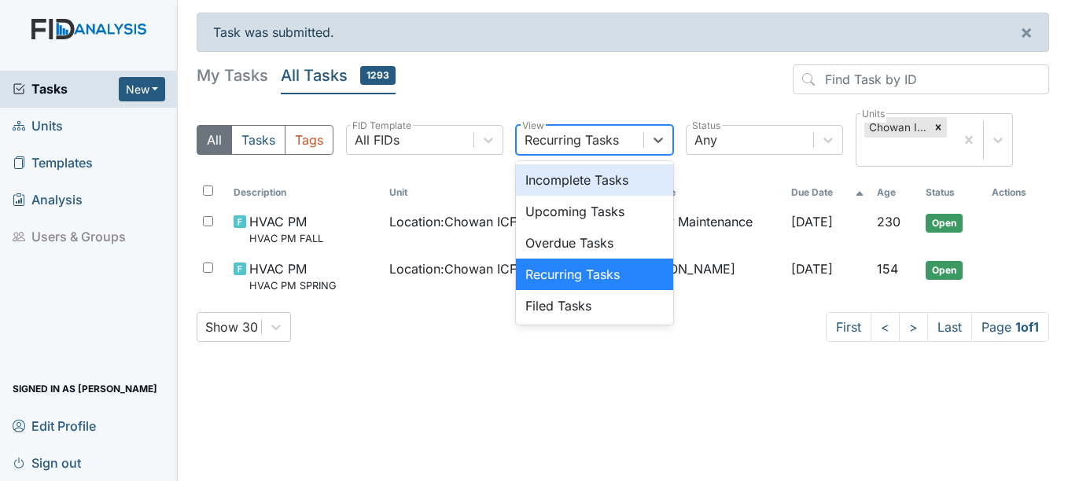
click at [637, 153] on div "Recurring Tasks" at bounding box center [579, 140] width 127 height 28
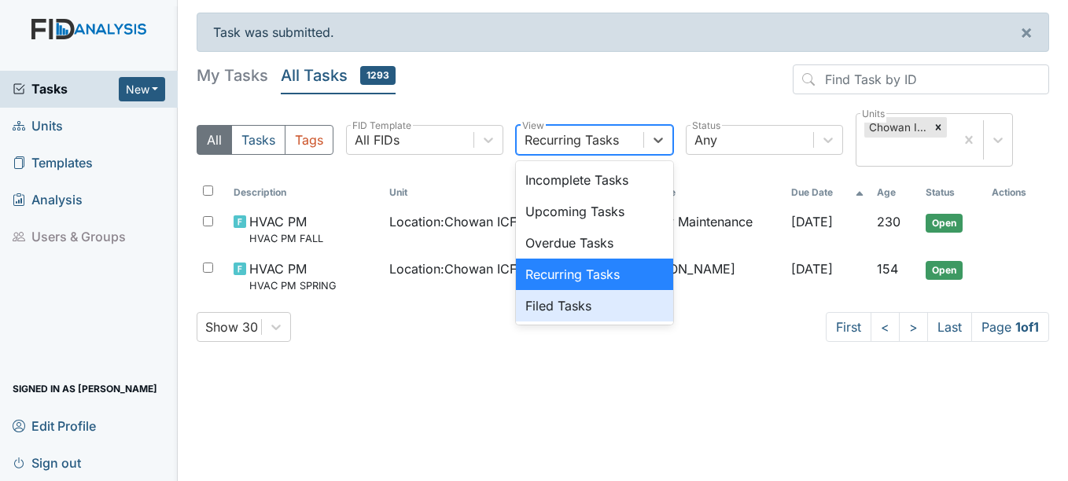
click at [595, 304] on div "Filed Tasks" at bounding box center [594, 305] width 157 height 31
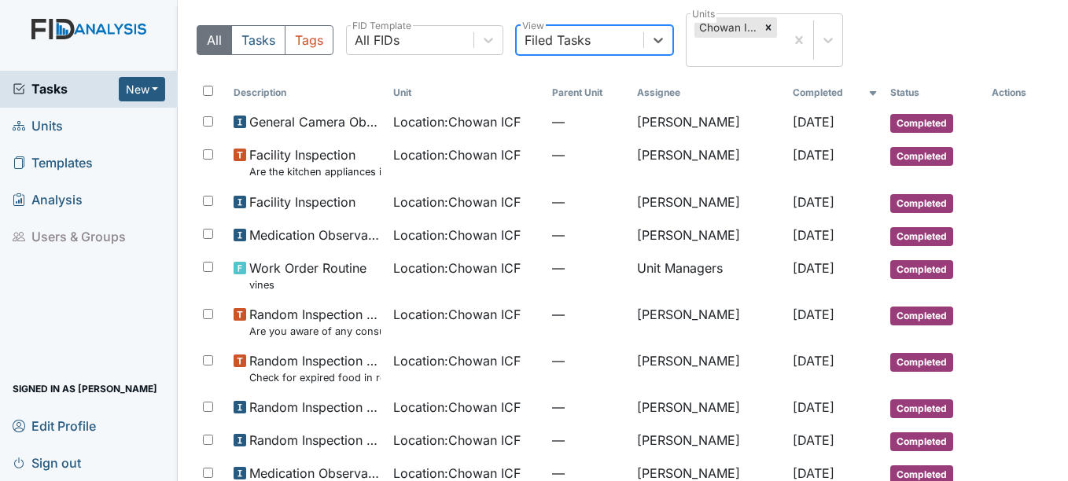
scroll to position [85, 0]
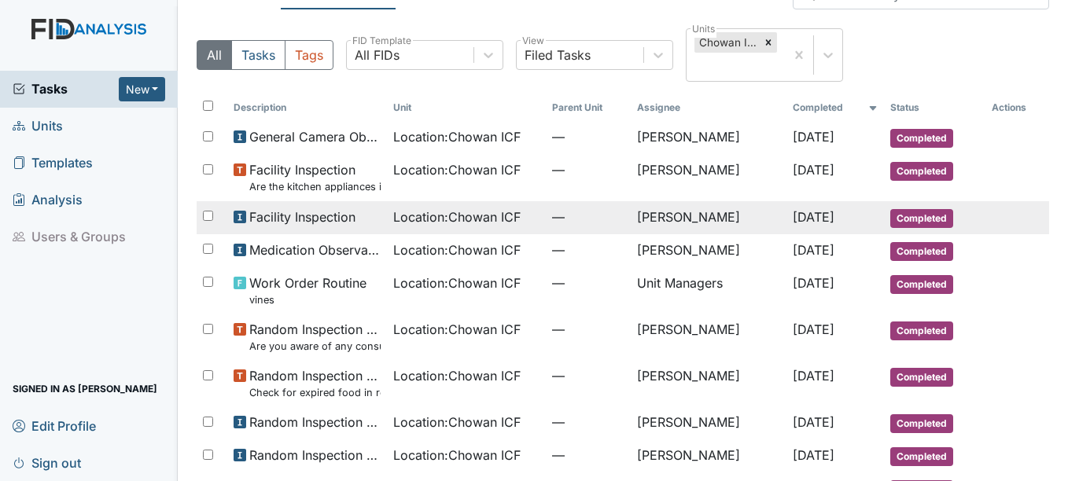
click at [692, 220] on td "[PERSON_NAME]" at bounding box center [708, 217] width 156 height 33
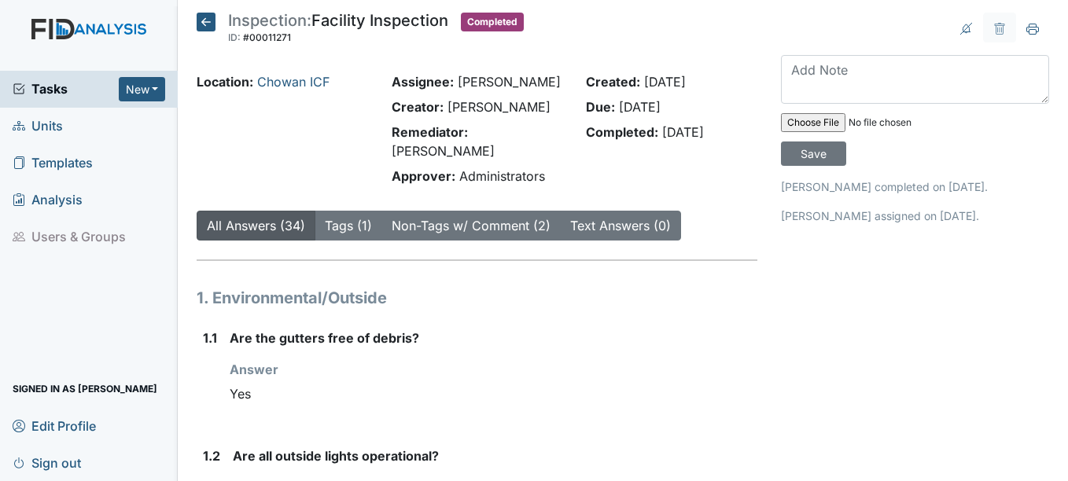
click at [200, 29] on icon at bounding box center [206, 22] width 19 height 19
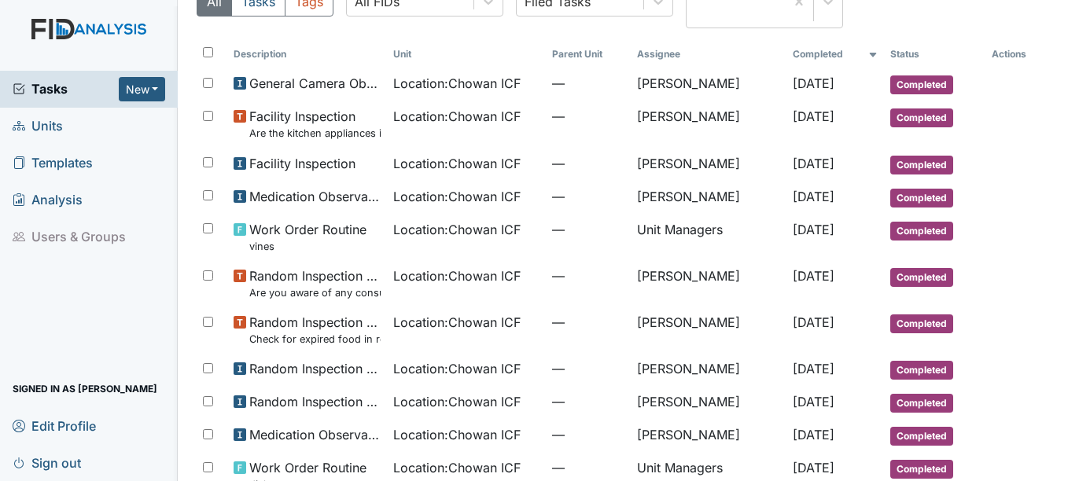
scroll to position [88, 0]
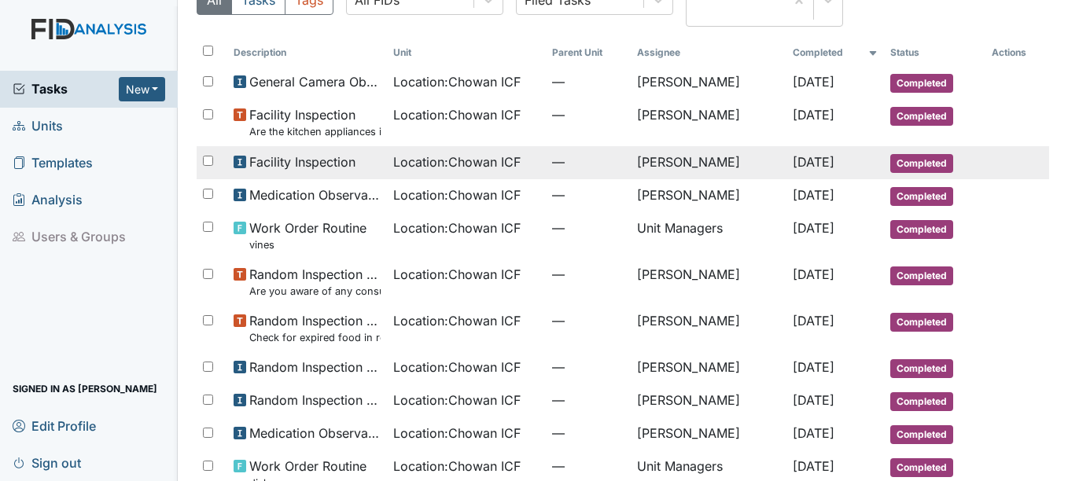
click at [311, 162] on span "Facility Inspection" at bounding box center [302, 162] width 106 height 19
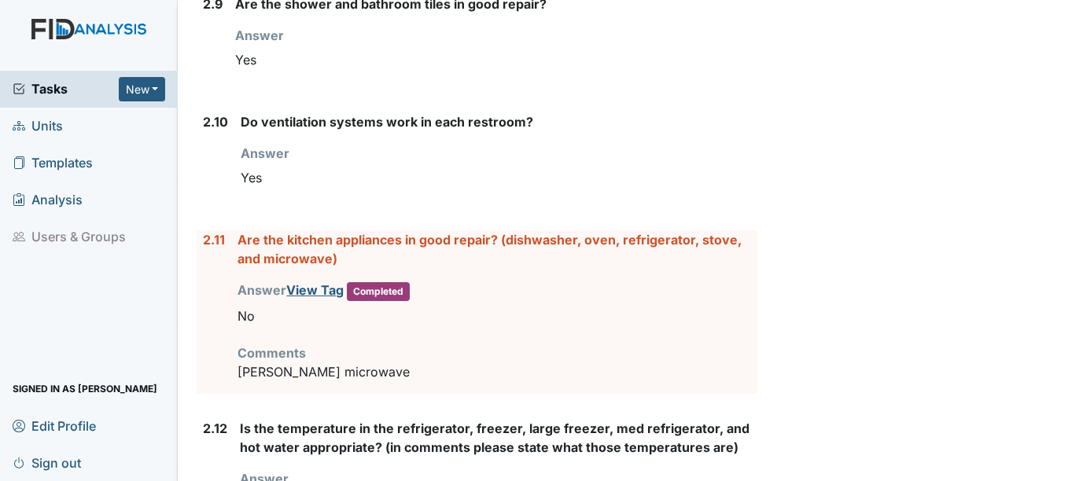
scroll to position [2410, 0]
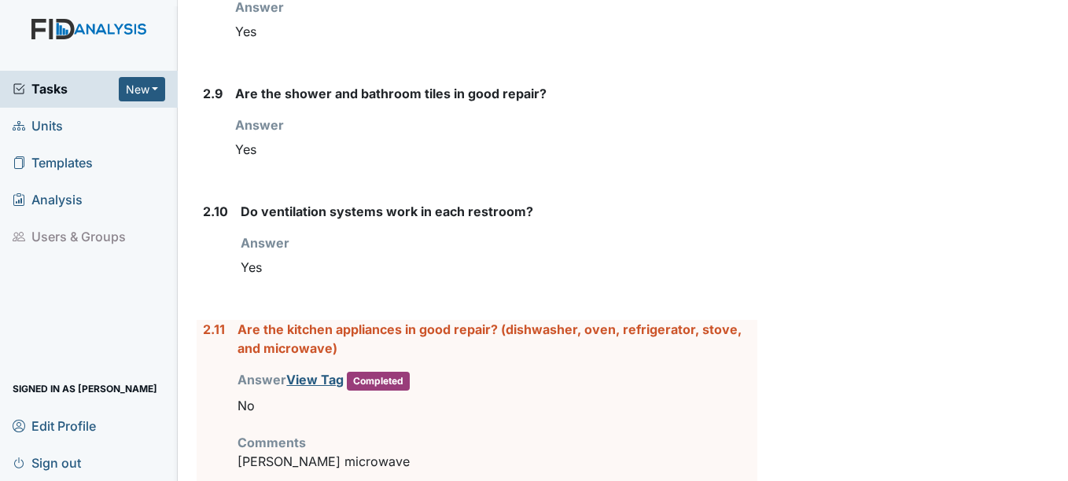
click at [234, 255] on div "2.10 Do ventilation systems work in each restroom? Answer You must select one o…" at bounding box center [477, 248] width 560 height 93
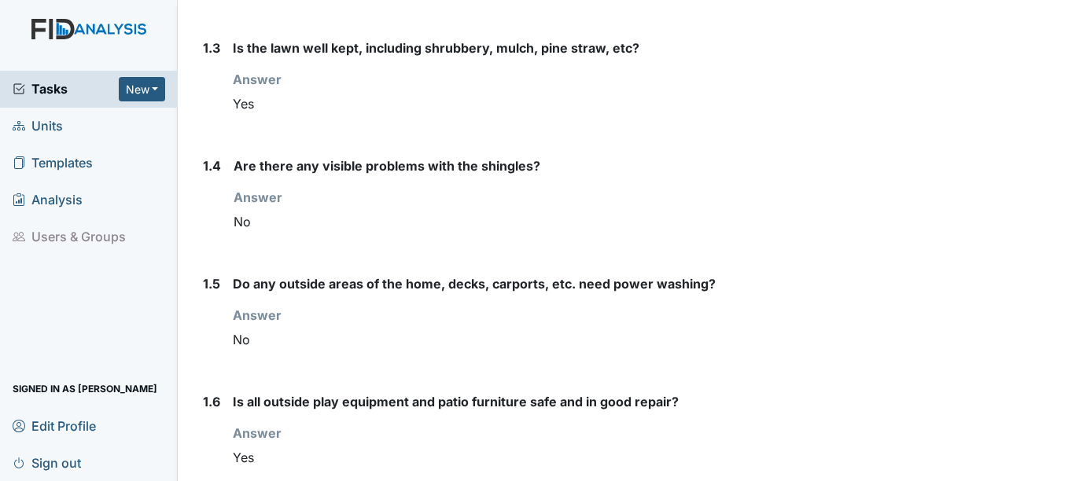
scroll to position [0, 0]
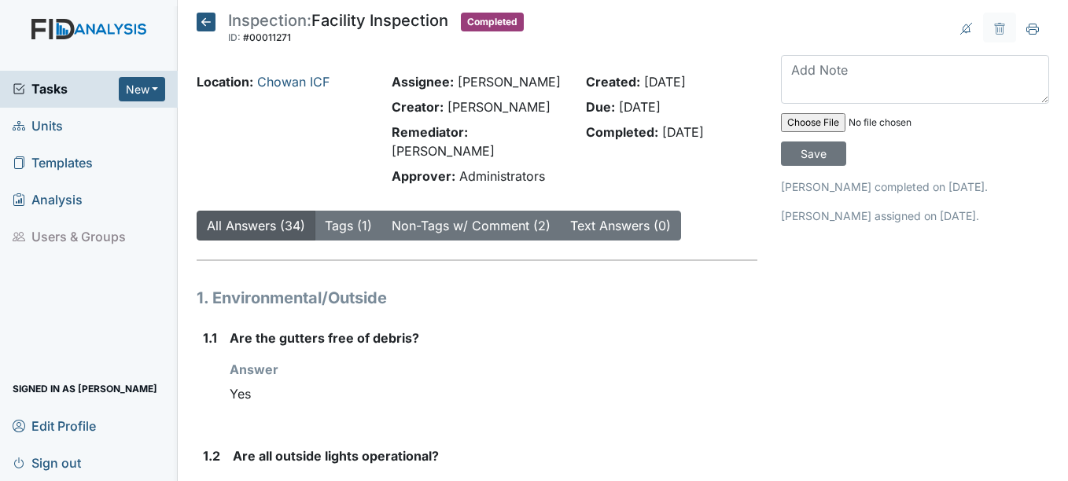
click at [208, 26] on icon at bounding box center [206, 22] width 19 height 19
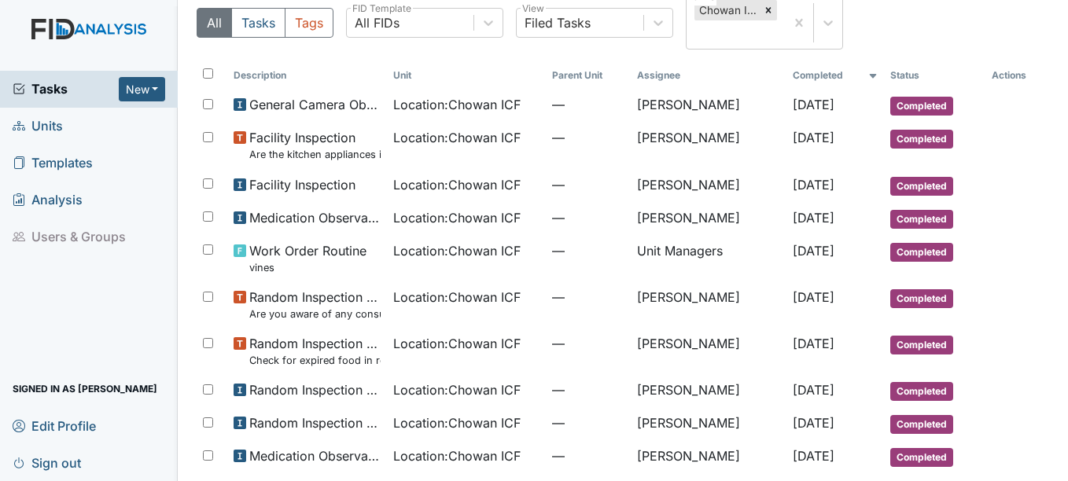
scroll to position [63, 0]
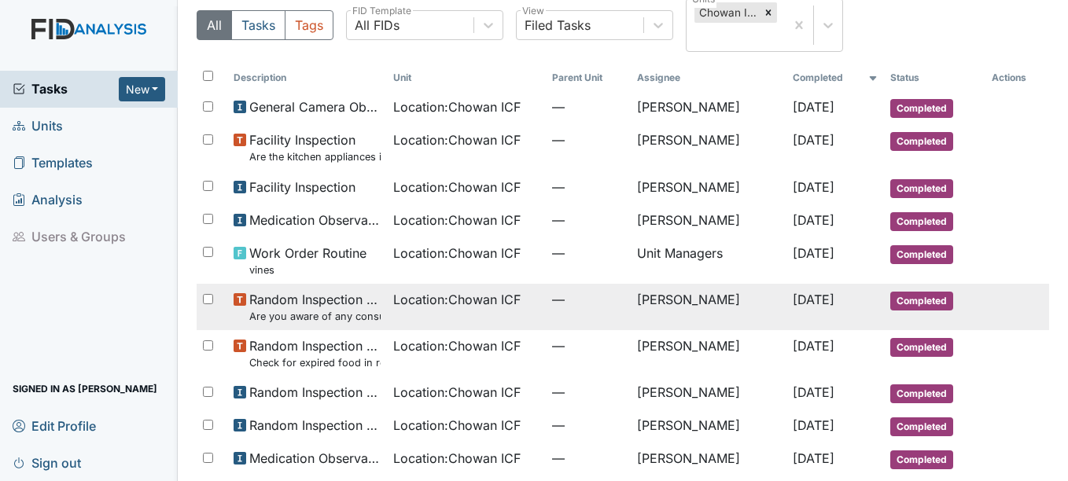
click at [363, 326] on td "Random Inspection for Afternoon Are you aware of any consumer adaptive equipmen…" at bounding box center [306, 307] width 159 height 46
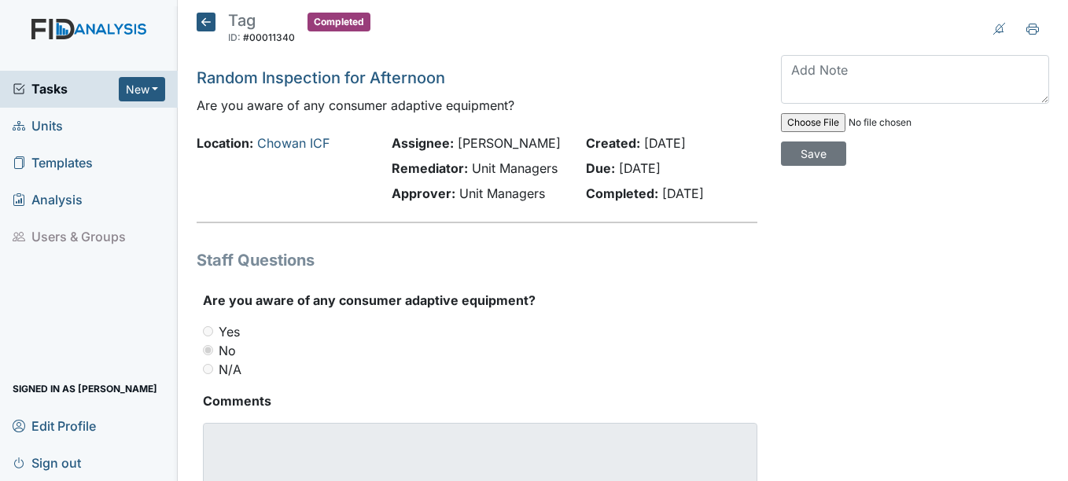
click at [208, 27] on icon at bounding box center [206, 22] width 19 height 19
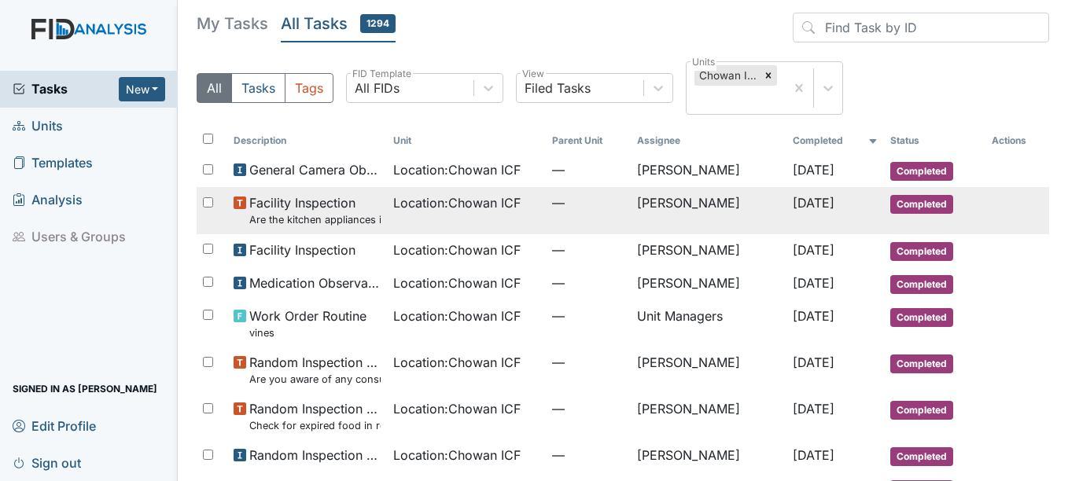
click at [428, 211] on span "Location : Chowan ICF" at bounding box center [456, 202] width 127 height 19
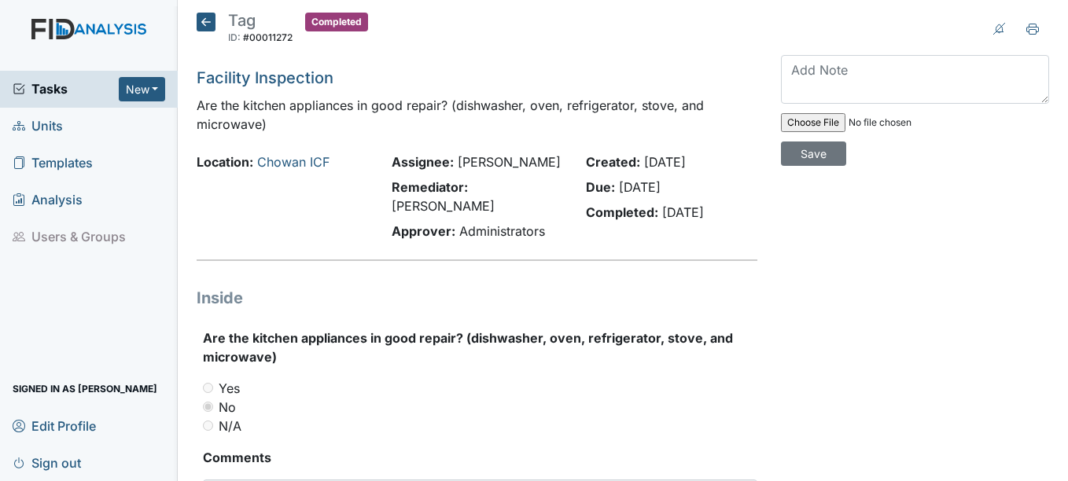
click at [323, 379] on div "Yes" at bounding box center [479, 388] width 553 height 19
click at [205, 25] on icon at bounding box center [206, 22] width 19 height 19
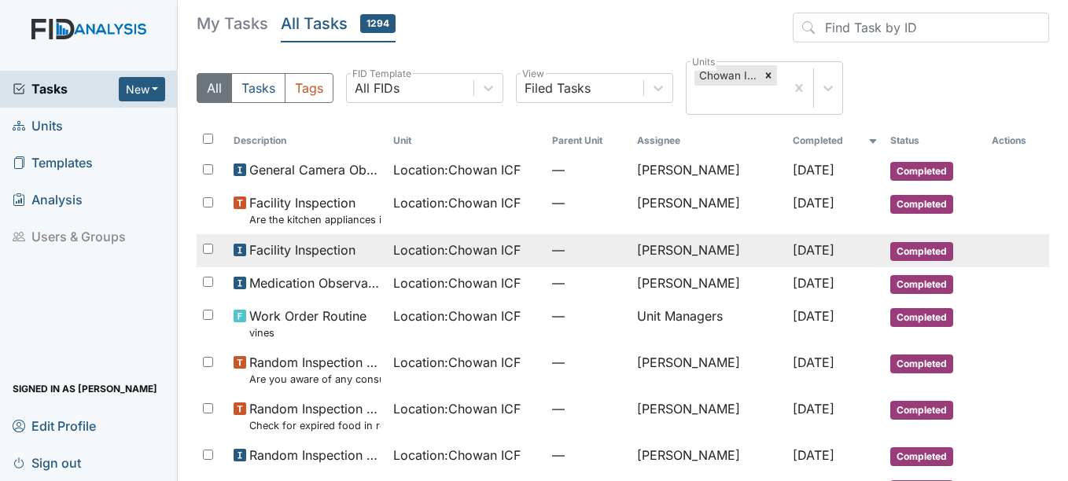
click at [395, 255] on span "Location : Chowan ICF" at bounding box center [456, 250] width 127 height 19
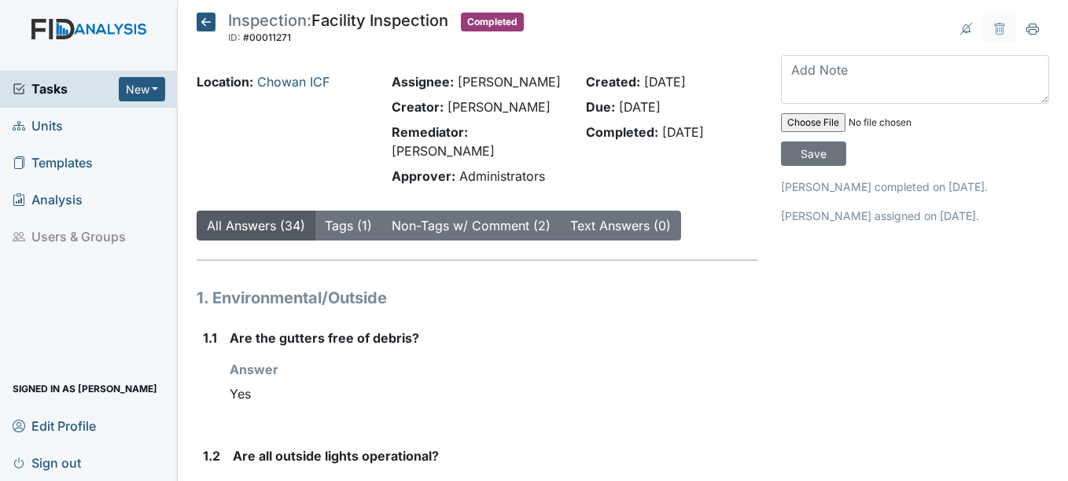
click at [211, 27] on icon at bounding box center [206, 22] width 19 height 19
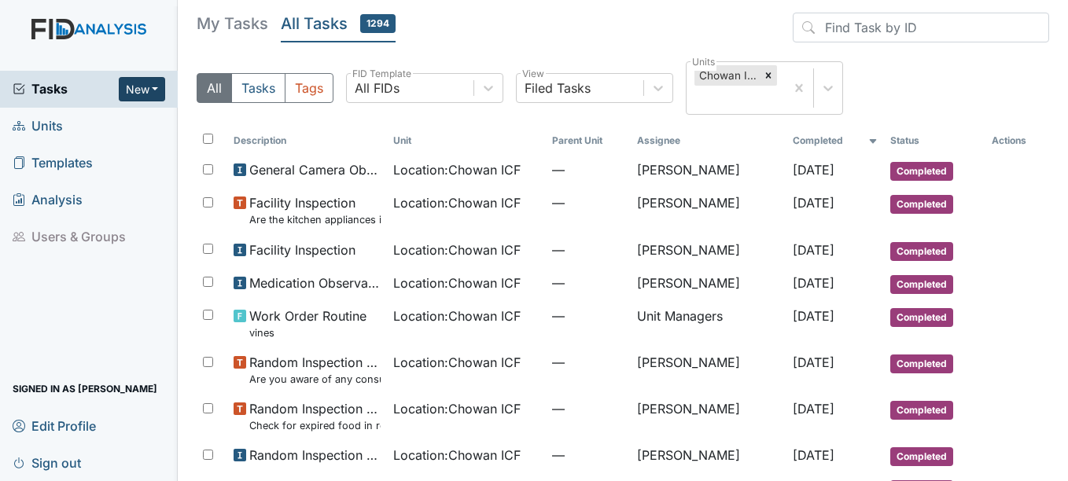
click at [155, 89] on button "New" at bounding box center [142, 89] width 47 height 24
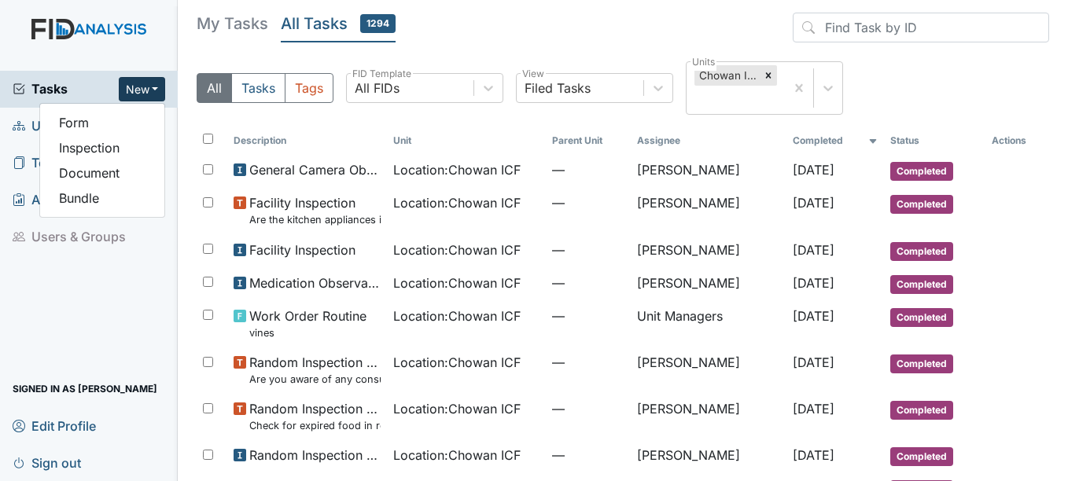
click at [184, 299] on main "My Tasks All Tasks 1294 All Tasks Tags All FIDs FID Template Filed Tasks View C…" at bounding box center [623, 240] width 890 height 481
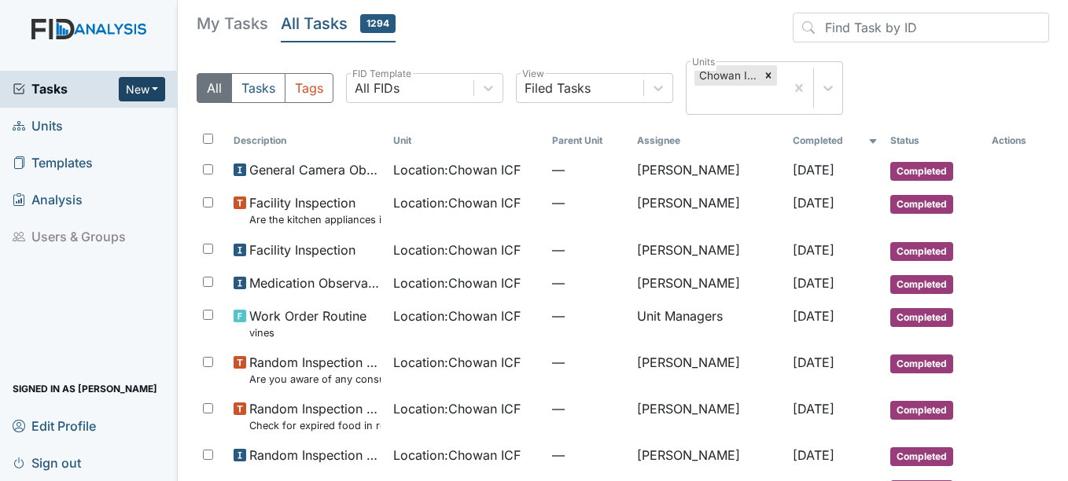
click at [134, 87] on button "New" at bounding box center [142, 89] width 47 height 24
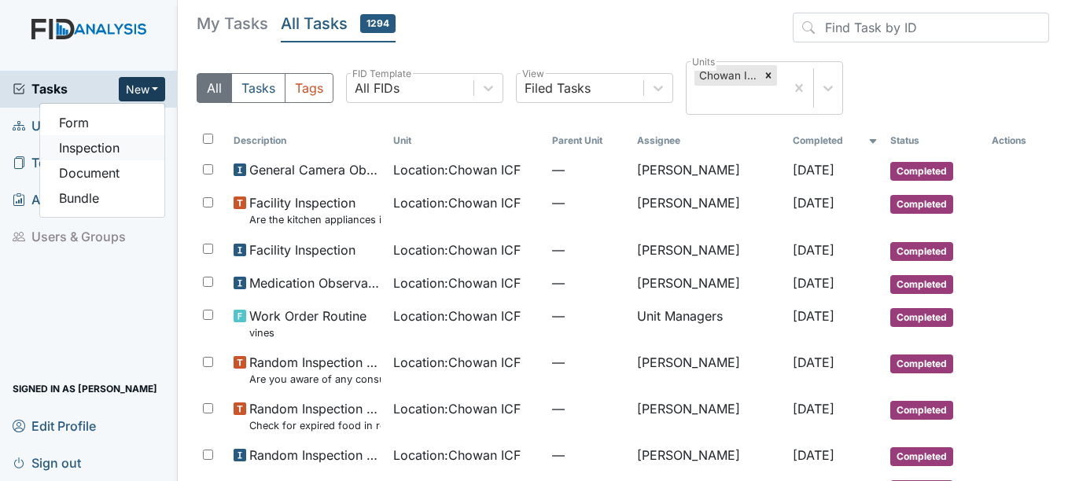
click at [81, 154] on link "Inspection" at bounding box center [102, 147] width 124 height 25
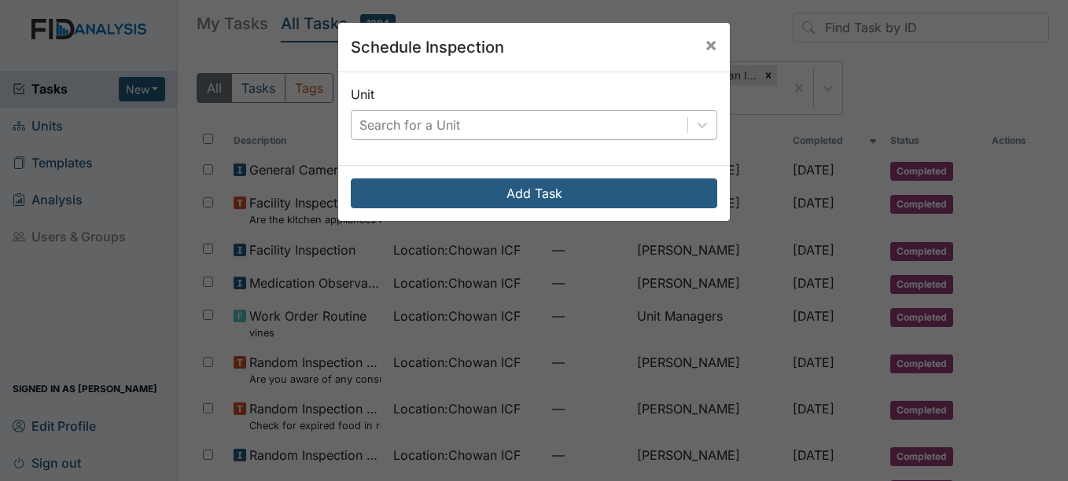
click at [370, 123] on div "Search for a Unit" at bounding box center [409, 125] width 101 height 19
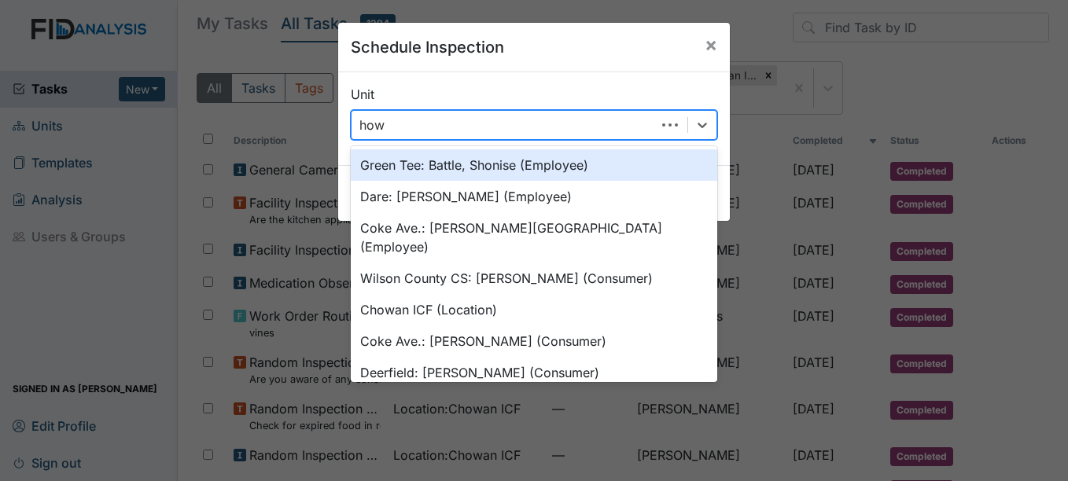
type input "howa"
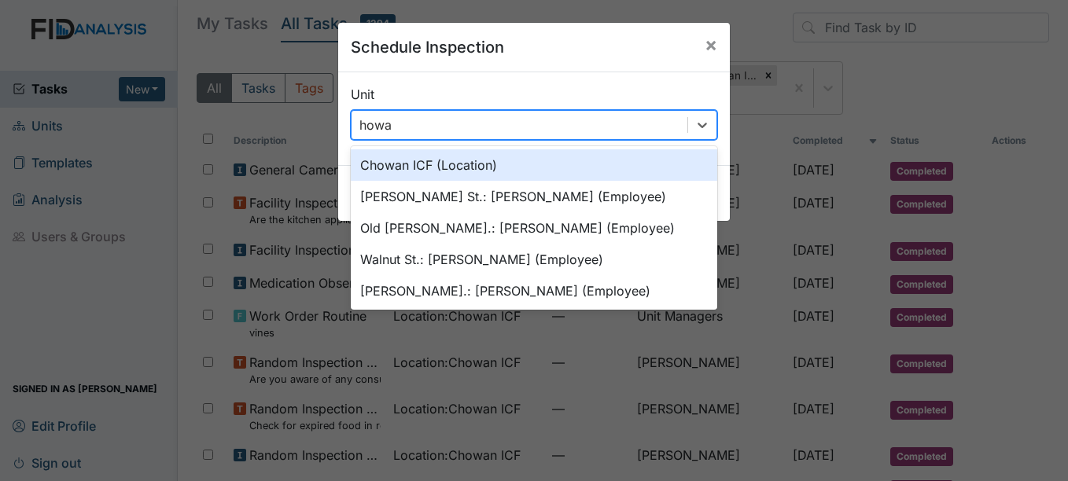
click at [395, 153] on div "Chowan ICF (Location)" at bounding box center [534, 164] width 366 height 31
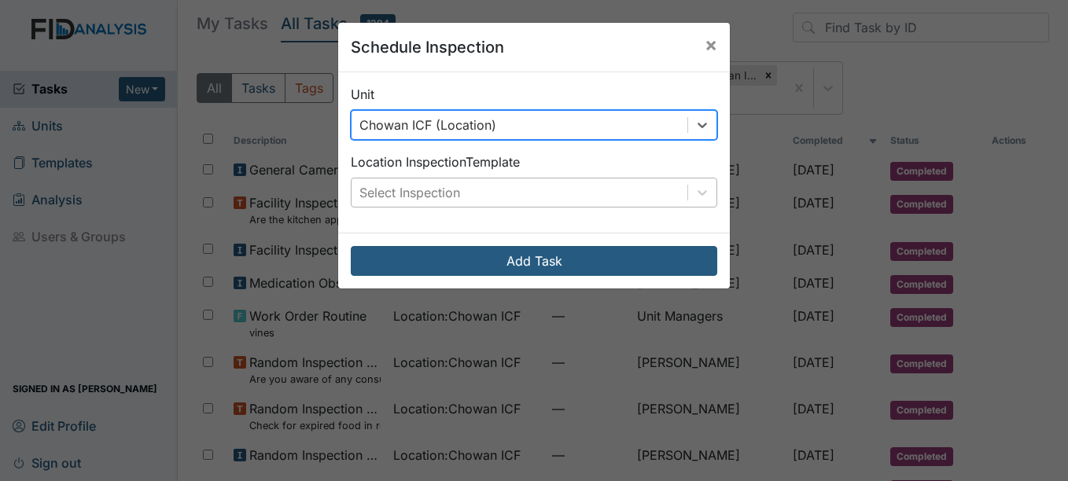
click at [369, 197] on div "Select Inspection" at bounding box center [409, 192] width 101 height 19
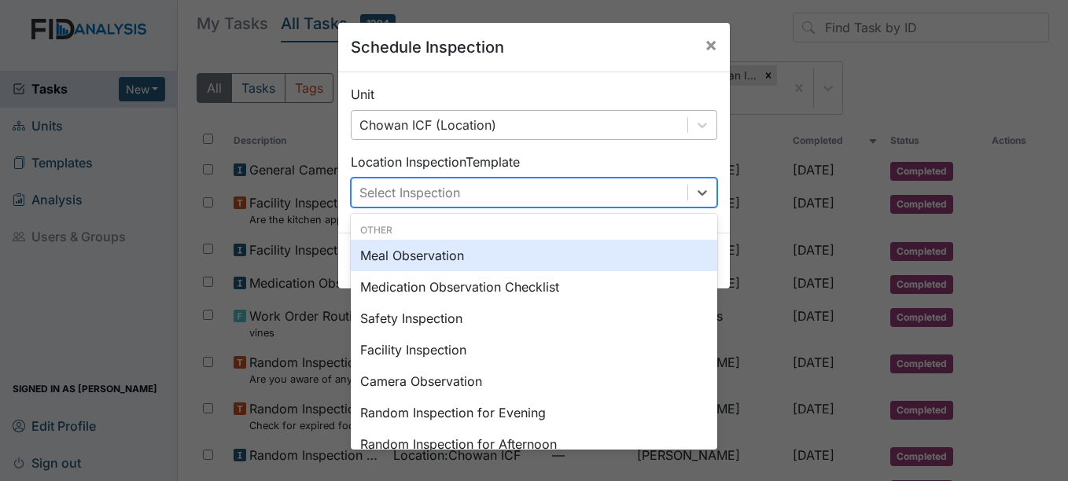
click at [387, 349] on div "Facility Inspection" at bounding box center [534, 349] width 366 height 31
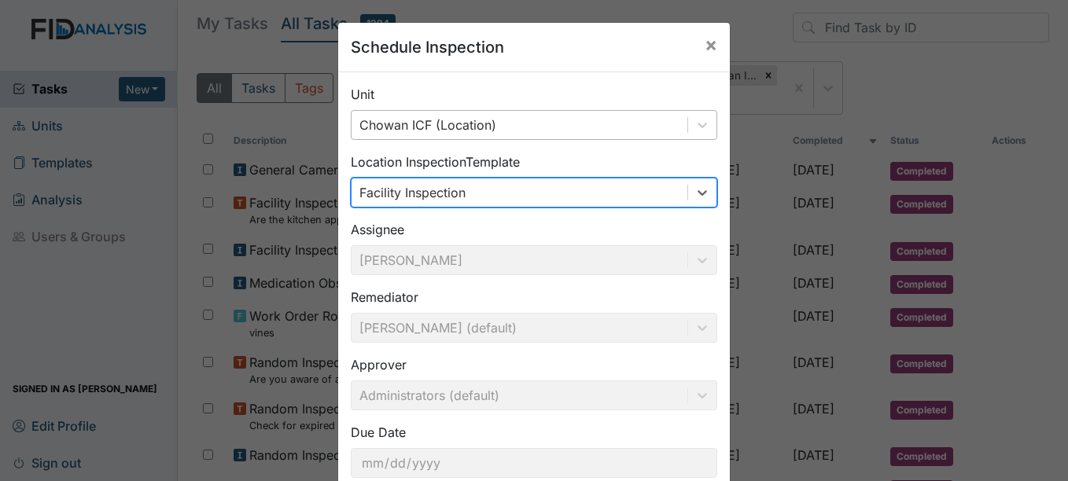
scroll to position [101, 0]
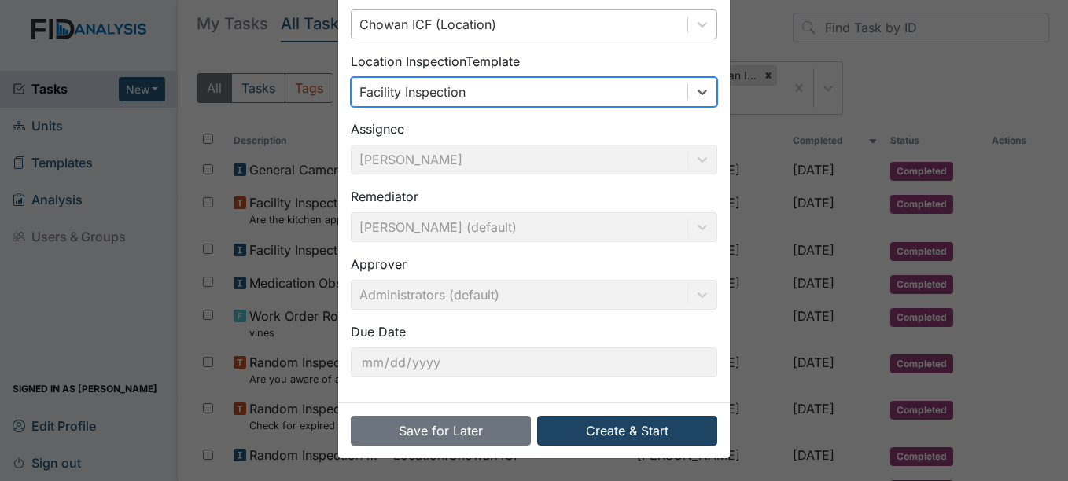
click at [564, 429] on button "Create & Start" at bounding box center [627, 431] width 180 height 30
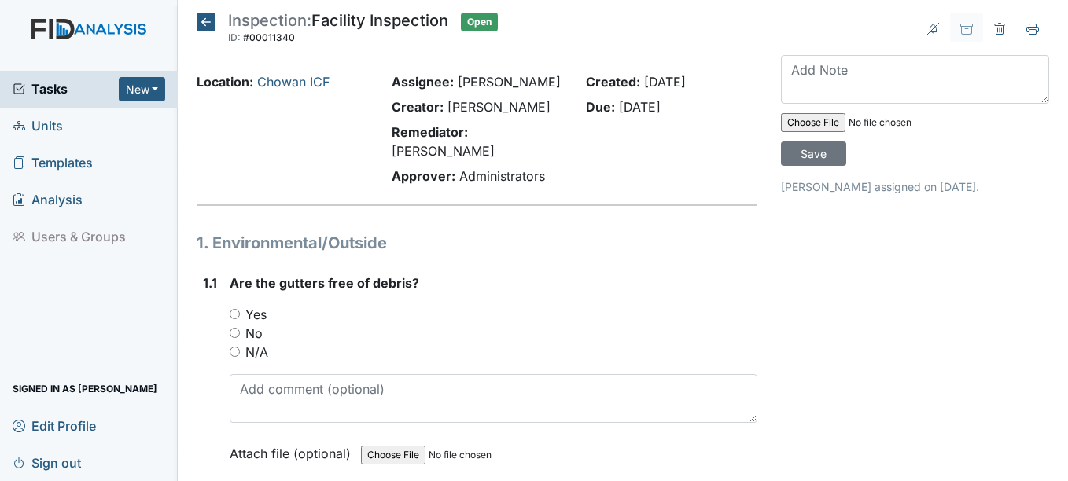
click at [237, 309] on input "Yes" at bounding box center [235, 314] width 10 height 10
radio input "true"
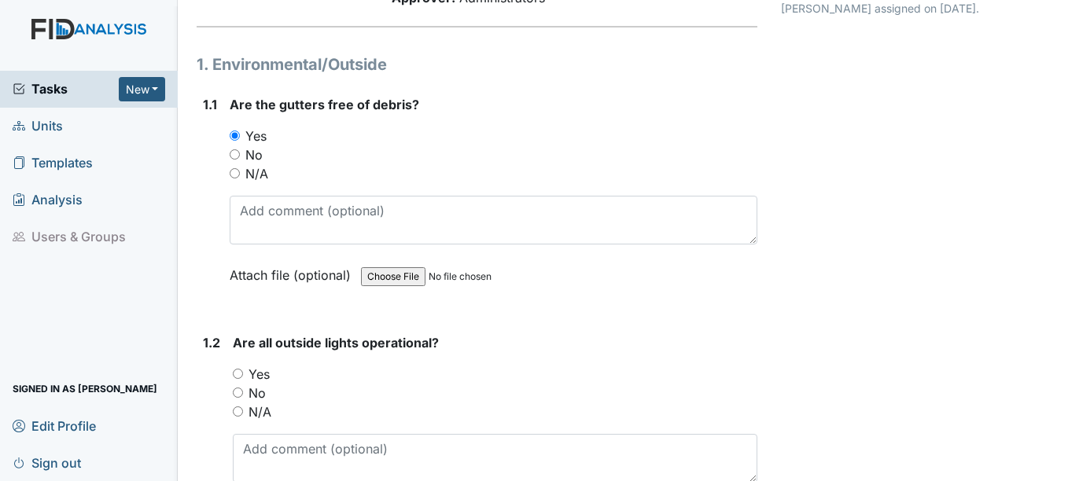
scroll to position [186, 0]
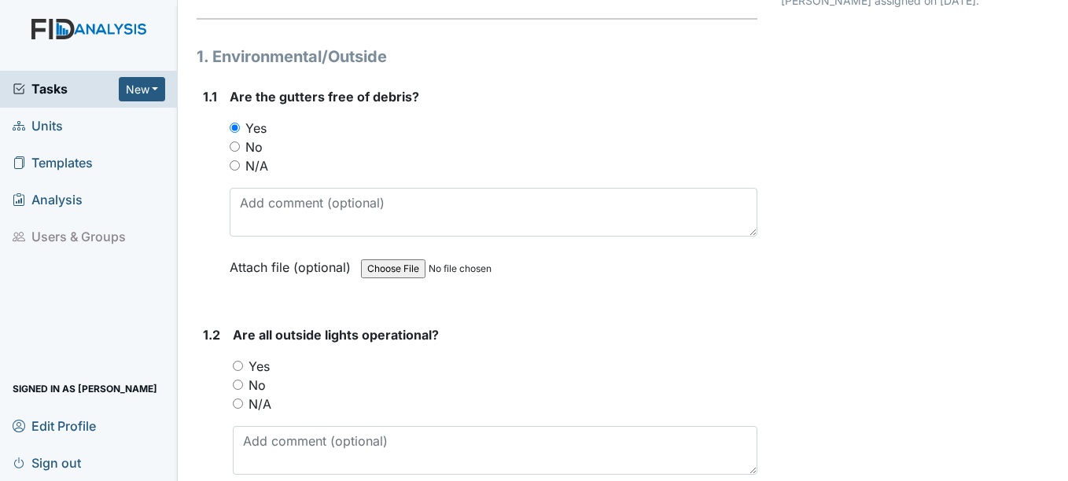
click at [242, 361] on input "Yes" at bounding box center [238, 366] width 10 height 10
radio input "true"
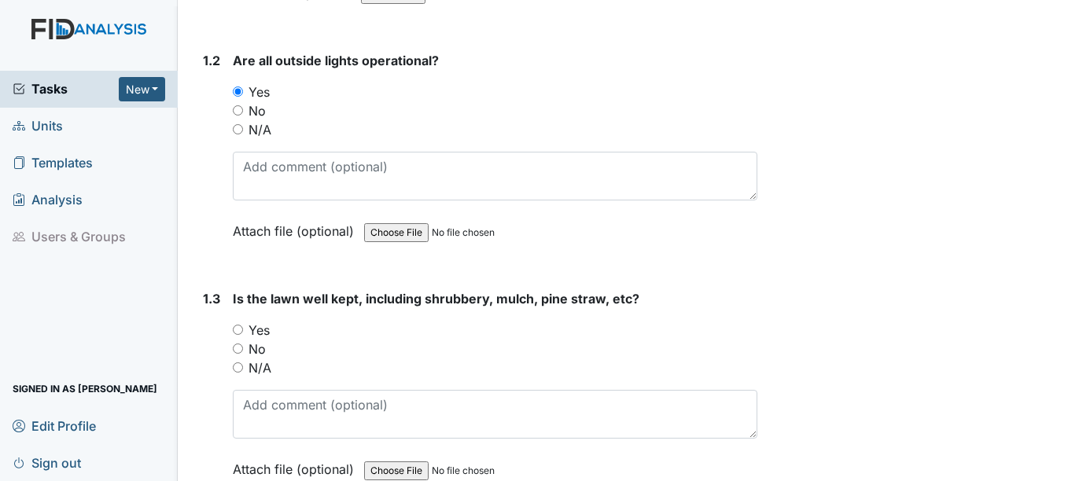
click at [240, 325] on input "Yes" at bounding box center [238, 330] width 10 height 10
radio input "true"
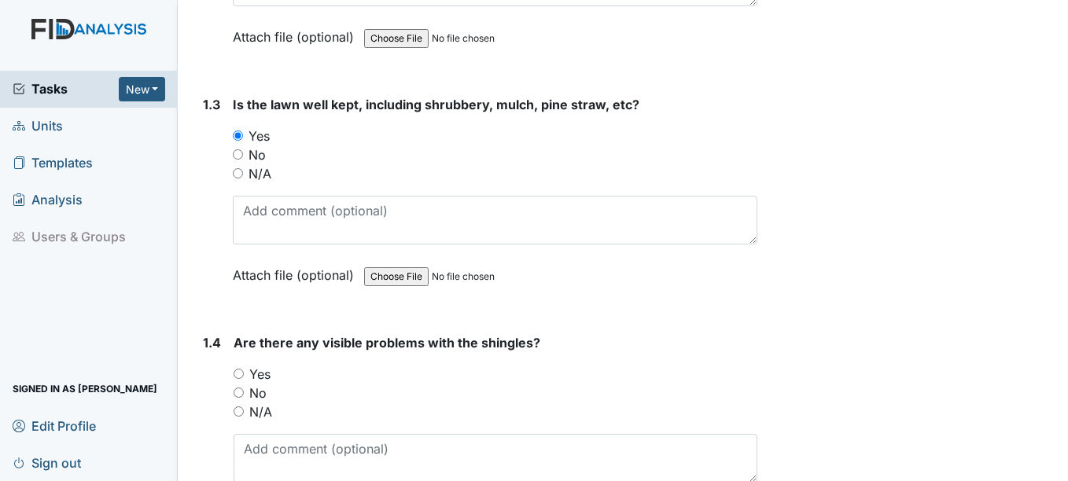
scroll to position [656, 0]
click at [243, 367] on input "Yes" at bounding box center [238, 372] width 10 height 10
radio input "true"
click at [239, 405] on input "N/A" at bounding box center [238, 410] width 10 height 10
radio input "true"
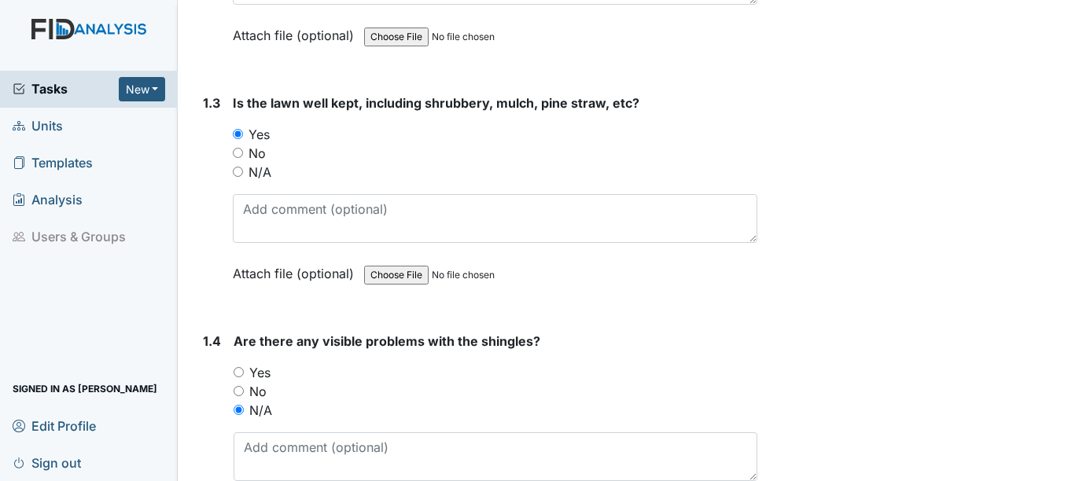
click at [244, 386] on input "No" at bounding box center [238, 391] width 10 height 10
radio input "true"
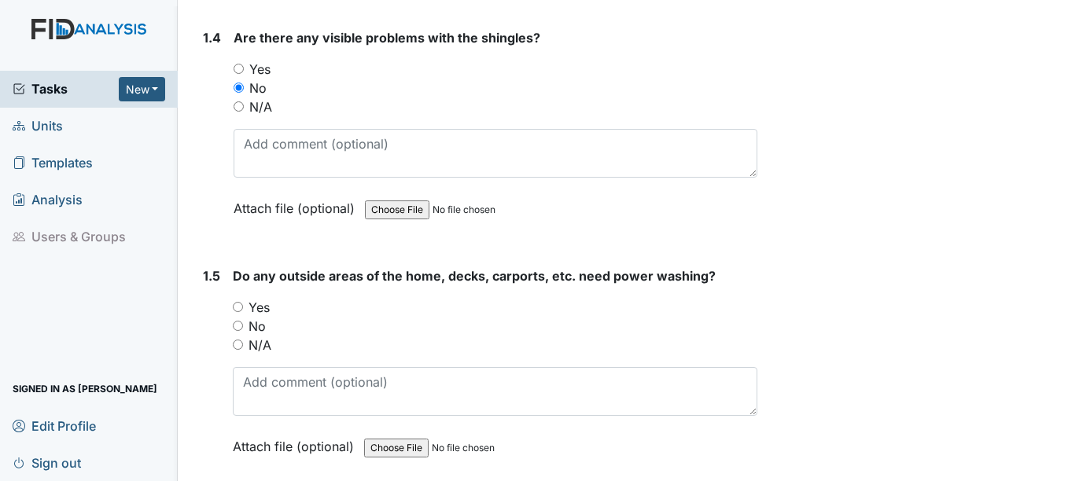
scroll to position [967, 0]
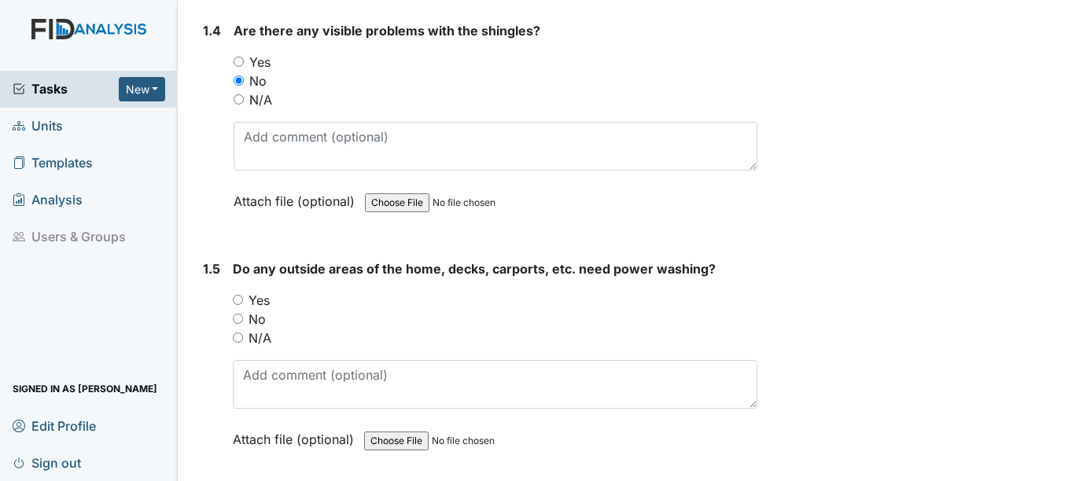
click at [238, 314] on input "No" at bounding box center [238, 319] width 10 height 10
radio input "true"
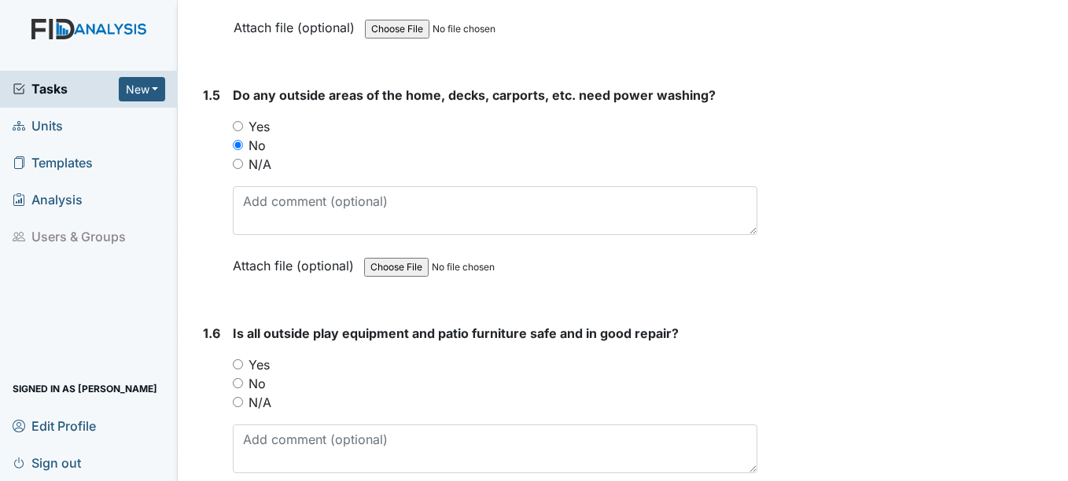
scroll to position [1149, 0]
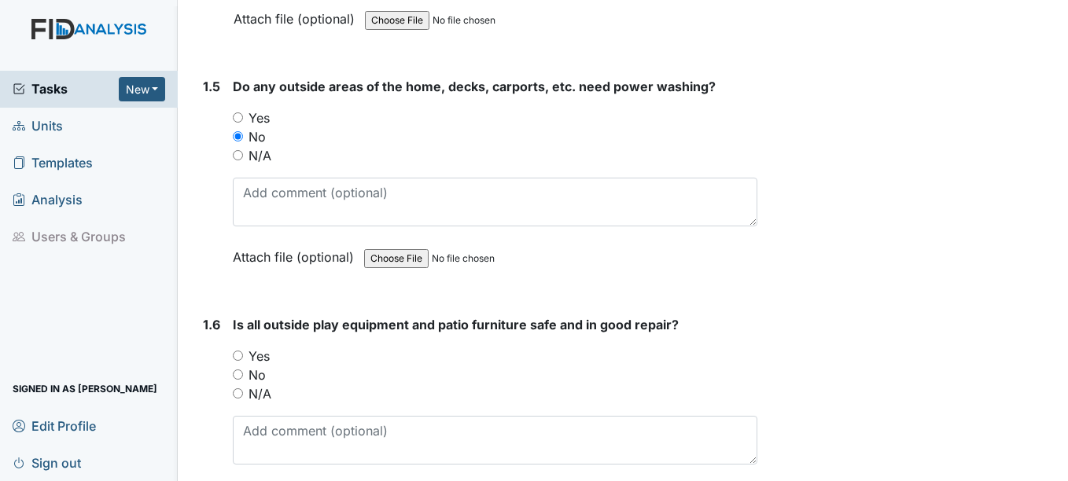
click at [239, 351] on input "Yes" at bounding box center [238, 356] width 10 height 10
radio input "true"
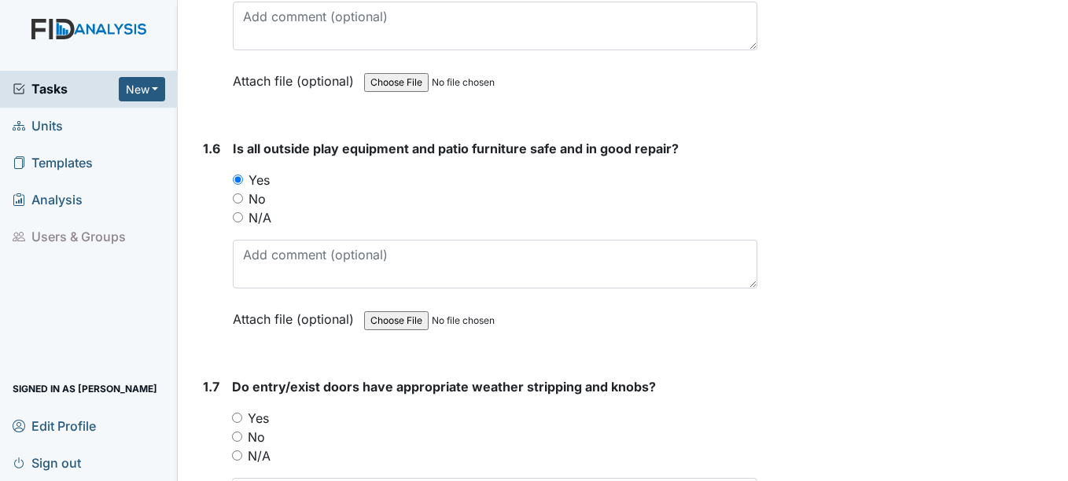
scroll to position [1336, 0]
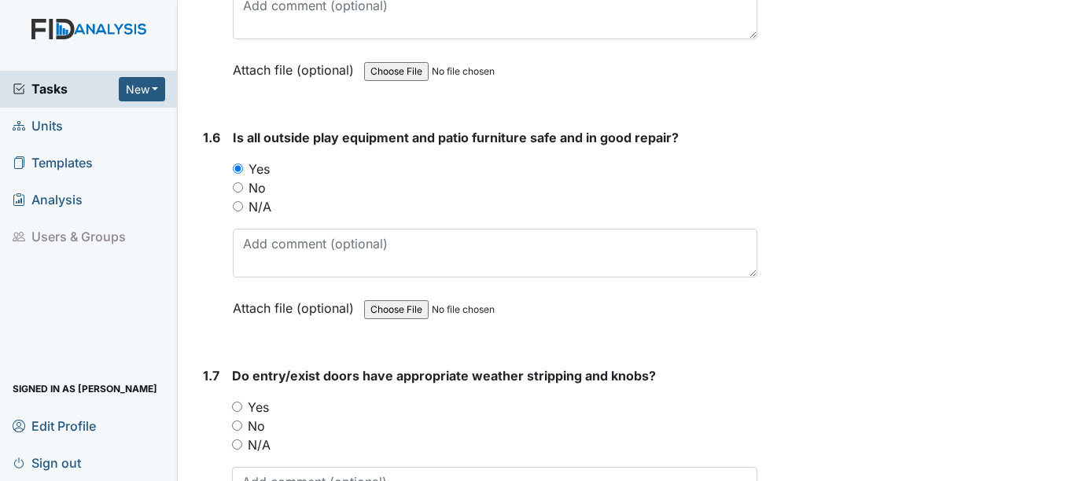
click at [237, 402] on input "Yes" at bounding box center [237, 407] width 10 height 10
radio input "true"
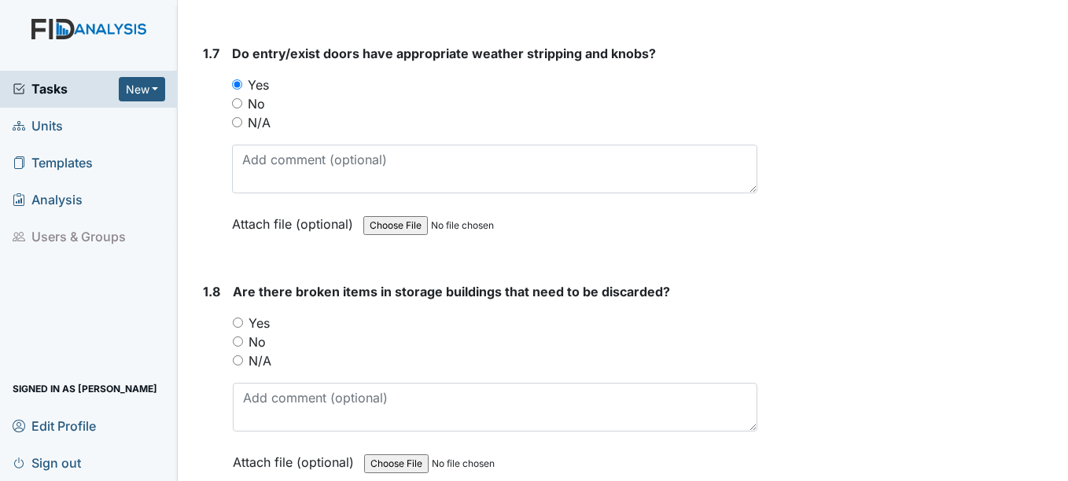
scroll to position [1661, 0]
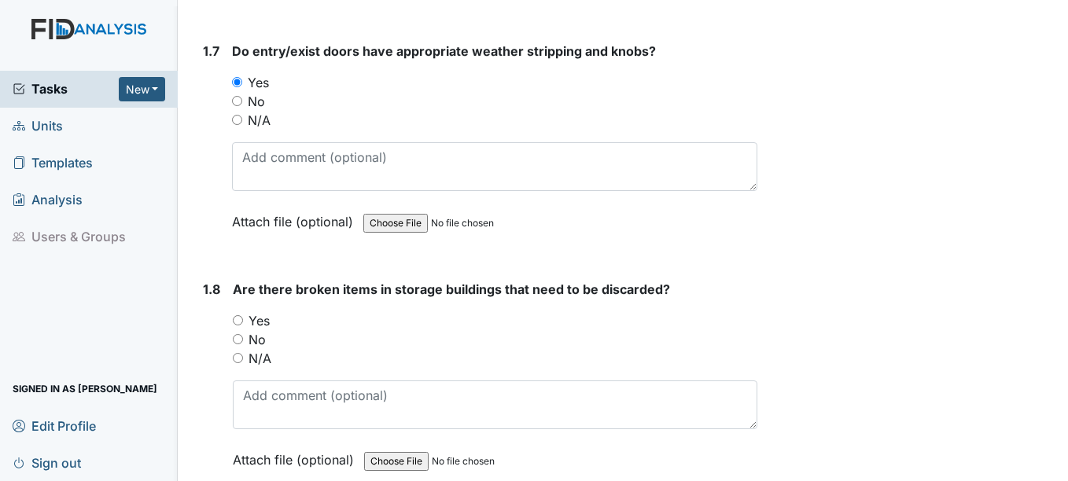
click at [237, 334] on input "No" at bounding box center [238, 339] width 10 height 10
radio input "true"
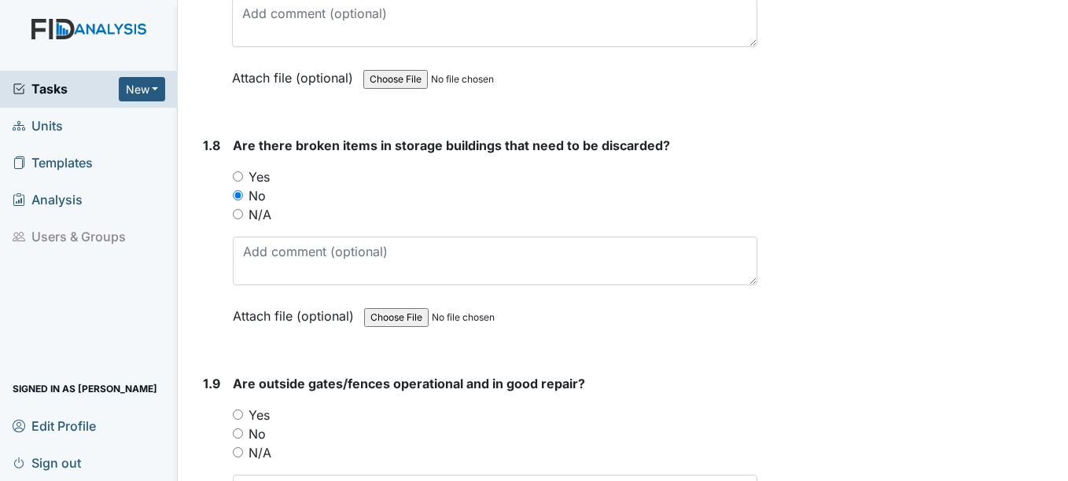
scroll to position [1817, 0]
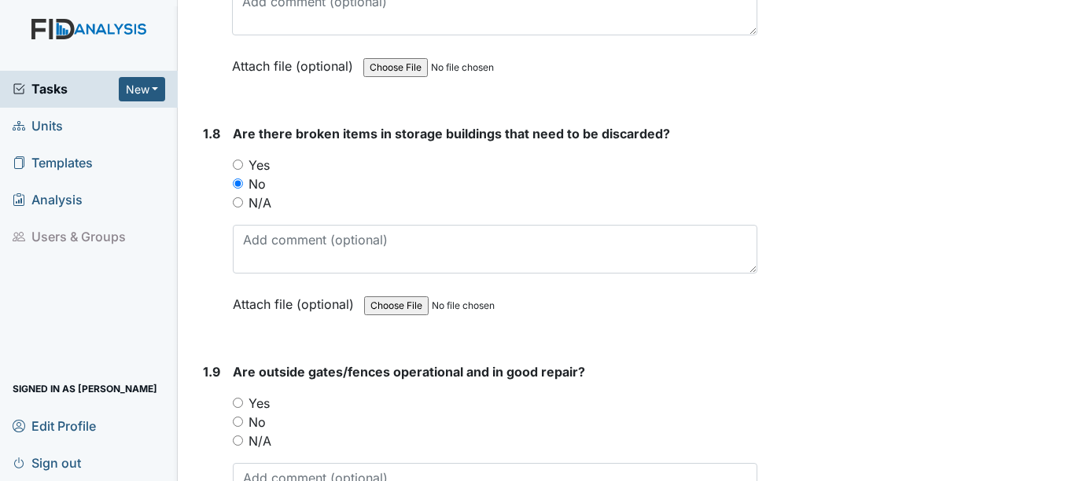
click at [242, 398] on input "Yes" at bounding box center [238, 403] width 10 height 10
radio input "true"
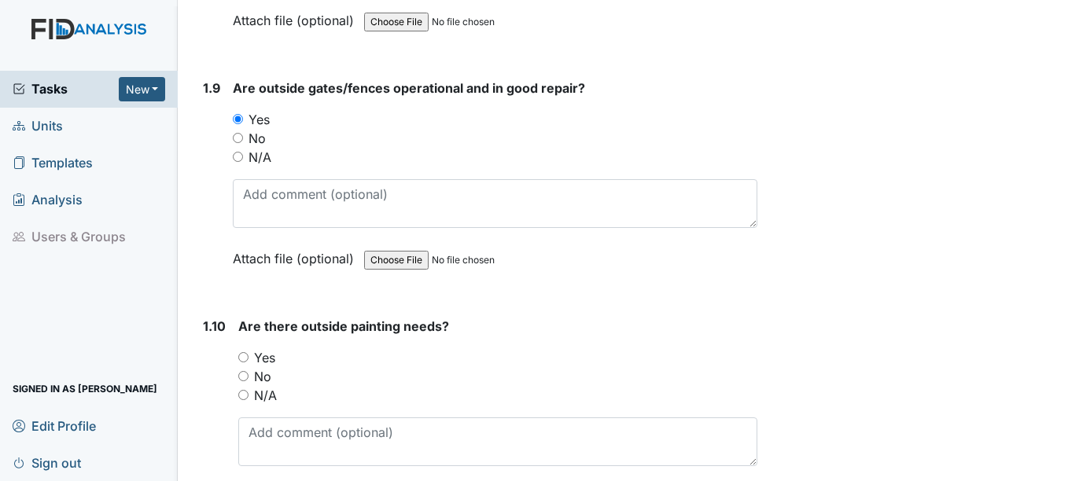
scroll to position [2111, 0]
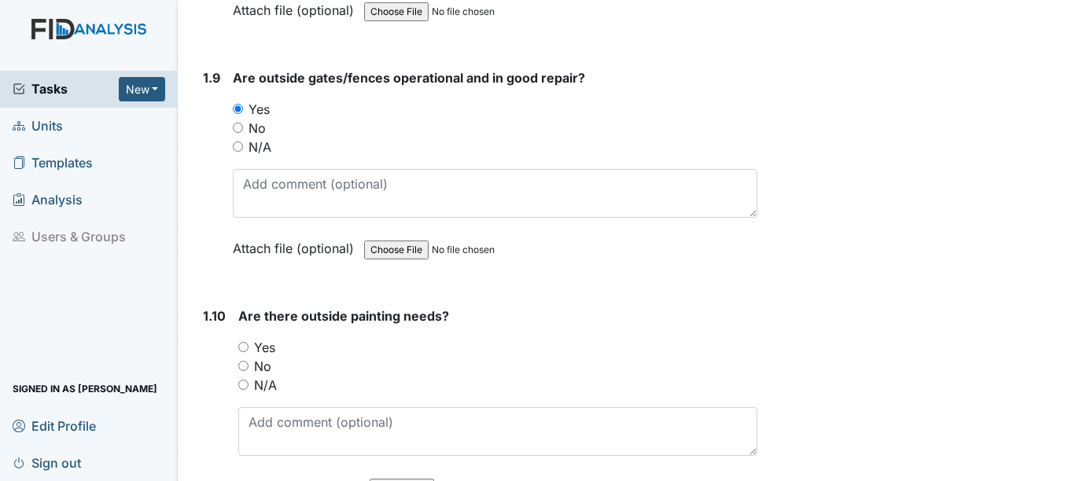
click at [243, 361] on input "No" at bounding box center [243, 366] width 10 height 10
radio input "true"
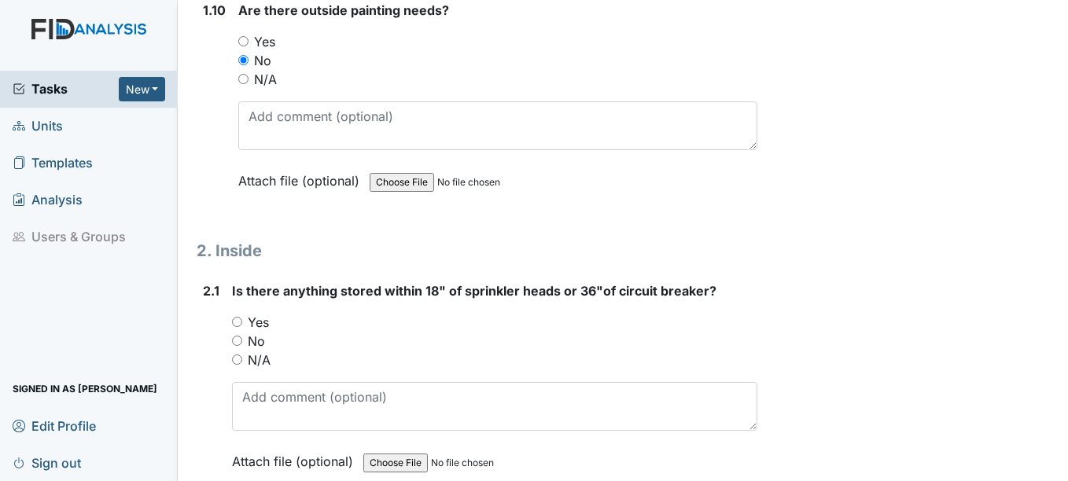
scroll to position [2418, 0]
click at [241, 353] on input "N/A" at bounding box center [237, 358] width 10 height 10
radio input "true"
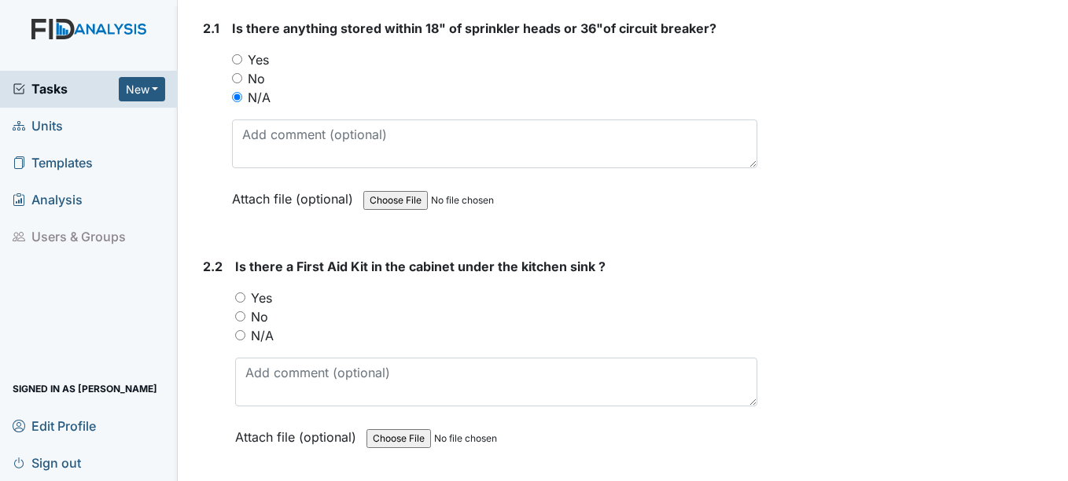
scroll to position [2687, 0]
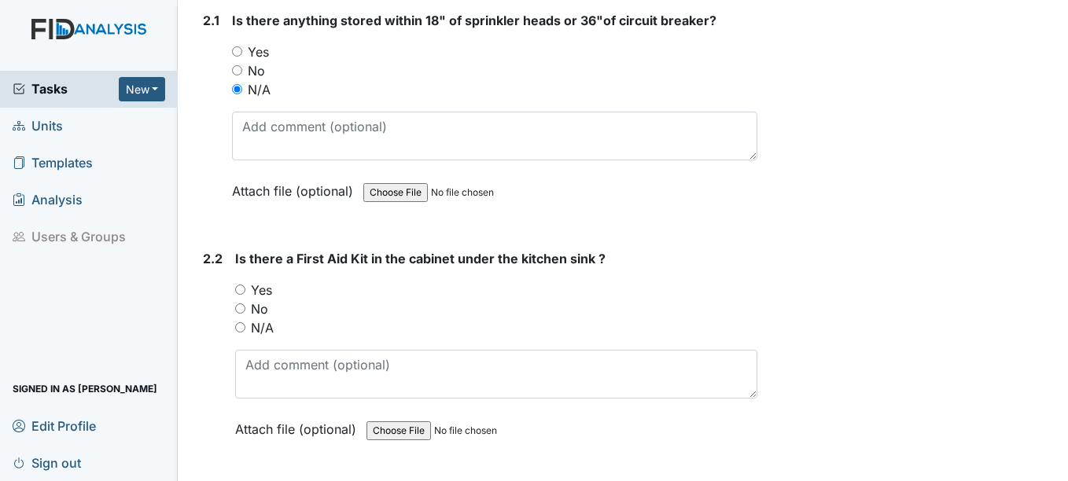
click at [238, 285] on input "Yes" at bounding box center [240, 290] width 10 height 10
radio input "true"
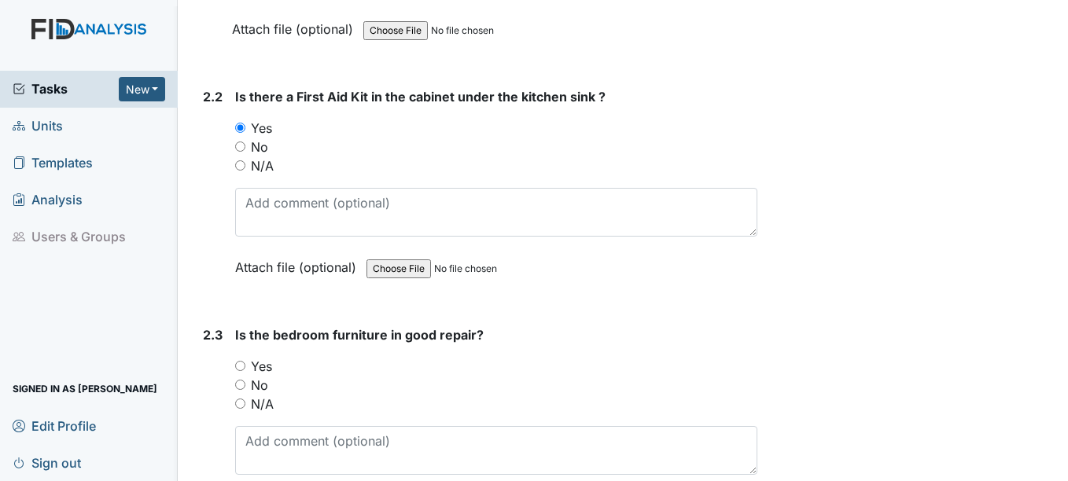
scroll to position [2853, 0]
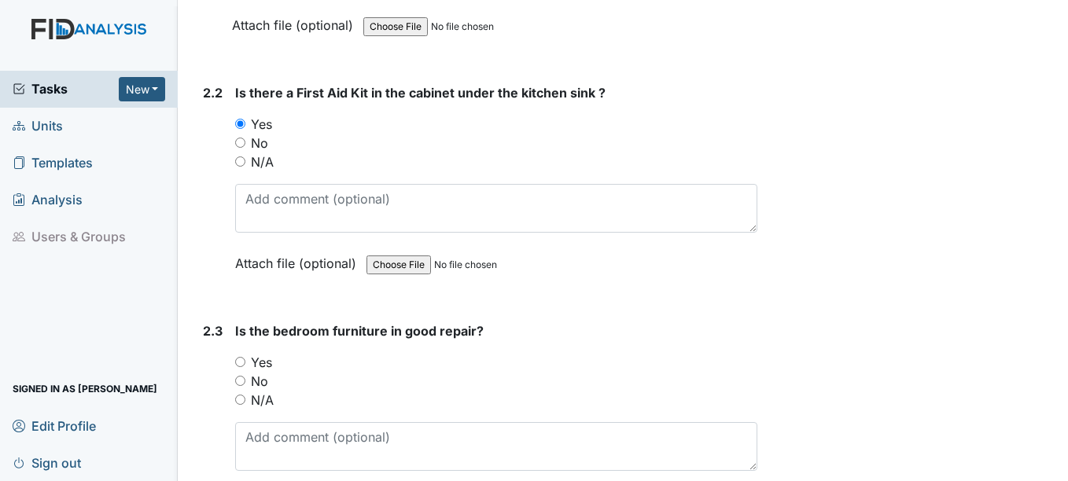
click at [241, 376] on input "No" at bounding box center [240, 381] width 10 height 10
radio input "true"
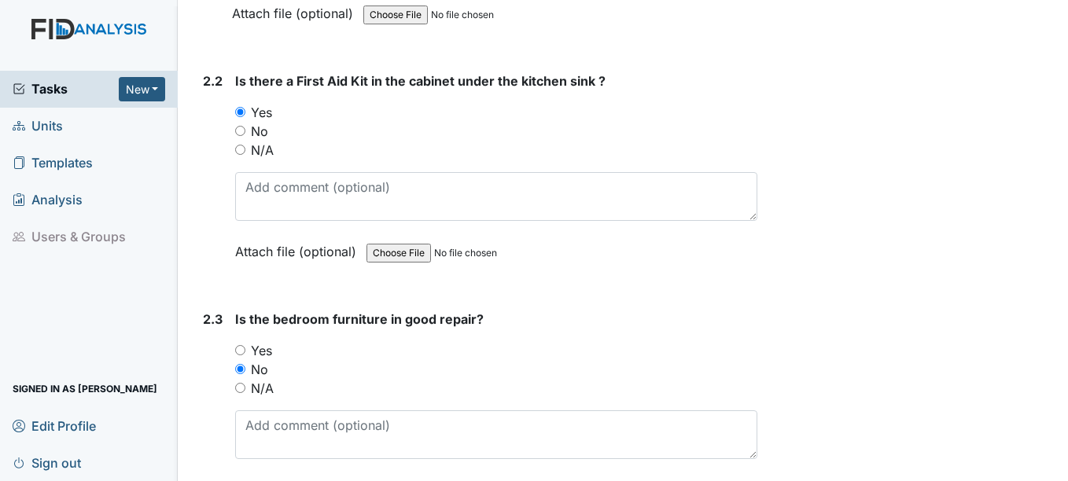
scroll to position [2869, 0]
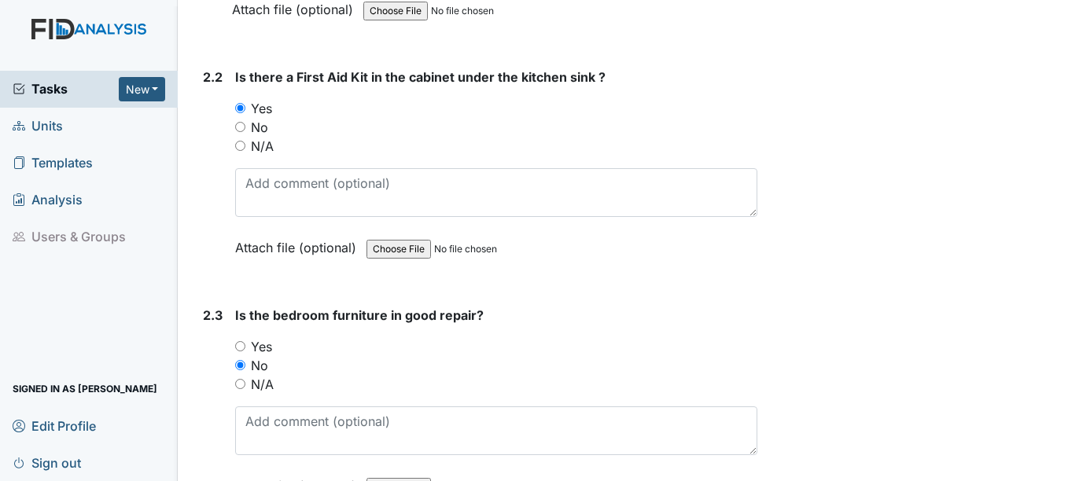
click at [237, 360] on input "No" at bounding box center [240, 365] width 10 height 10
click at [241, 341] on input "Yes" at bounding box center [240, 346] width 10 height 10
radio input "true"
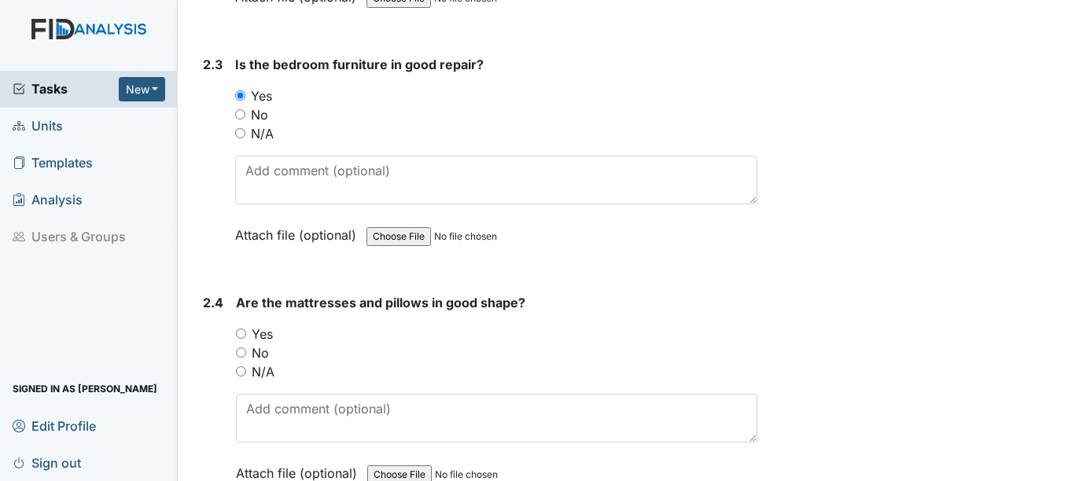
scroll to position [3125, 0]
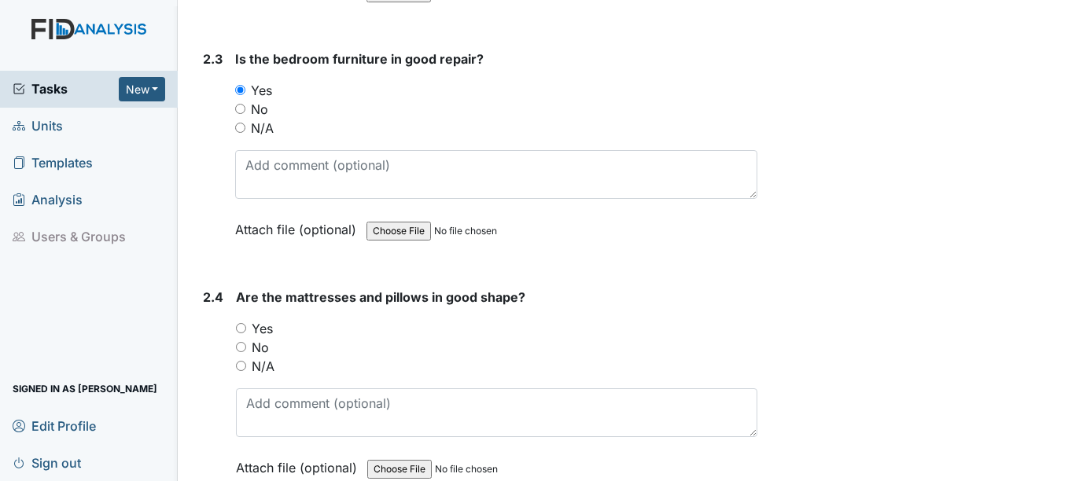
click at [244, 323] on input "Yes" at bounding box center [241, 328] width 10 height 10
radio input "true"
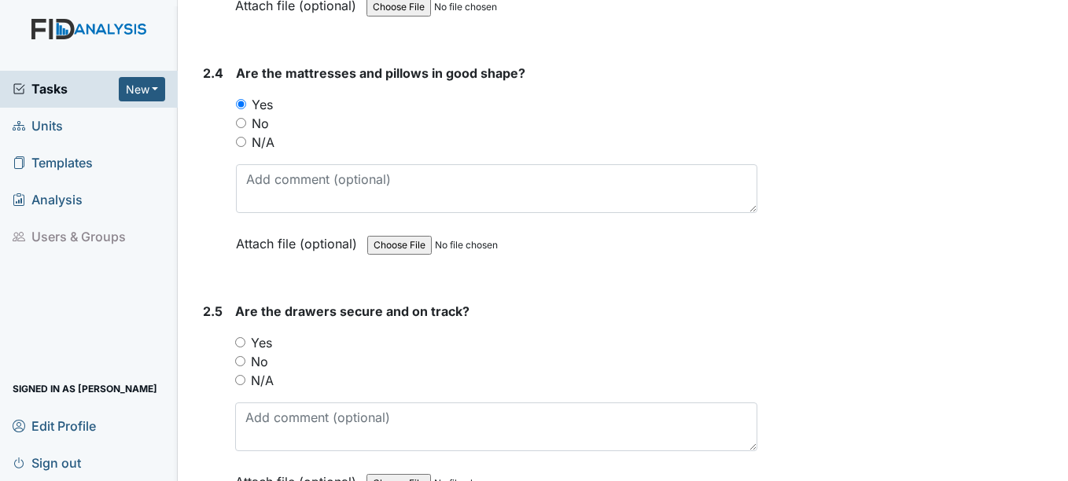
scroll to position [3384, 0]
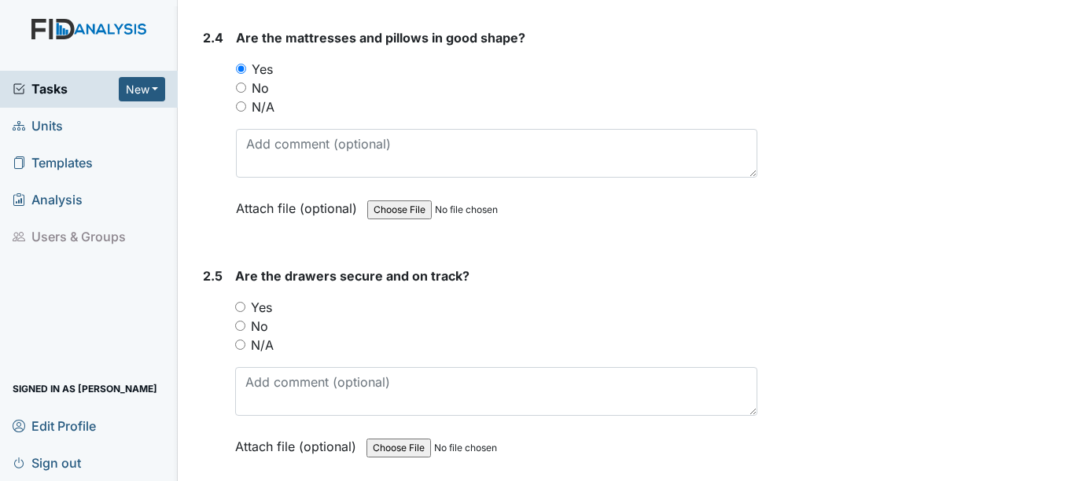
click at [239, 302] on input "Yes" at bounding box center [240, 307] width 10 height 10
radio input "true"
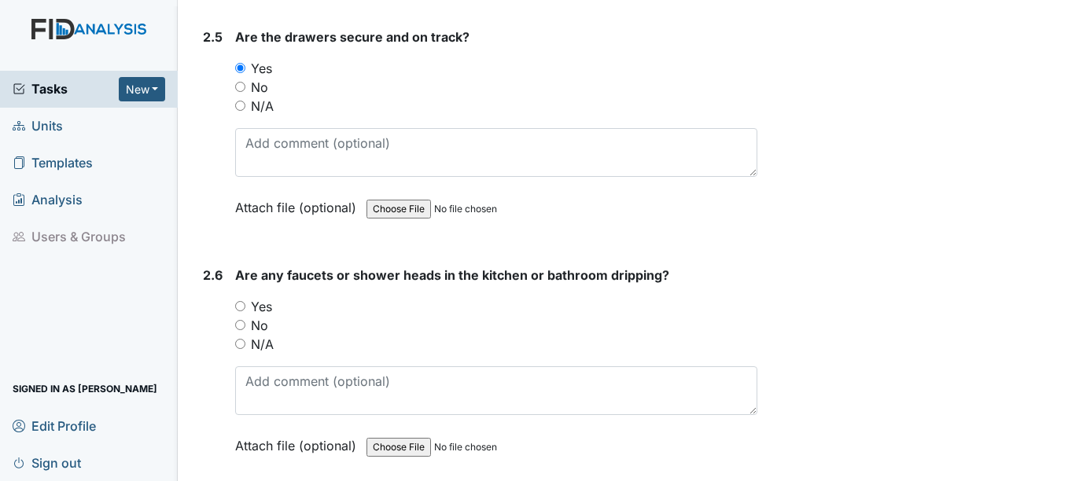
scroll to position [3625, 0]
click at [241, 300] on input "Yes" at bounding box center [240, 305] width 10 height 10
radio input "true"
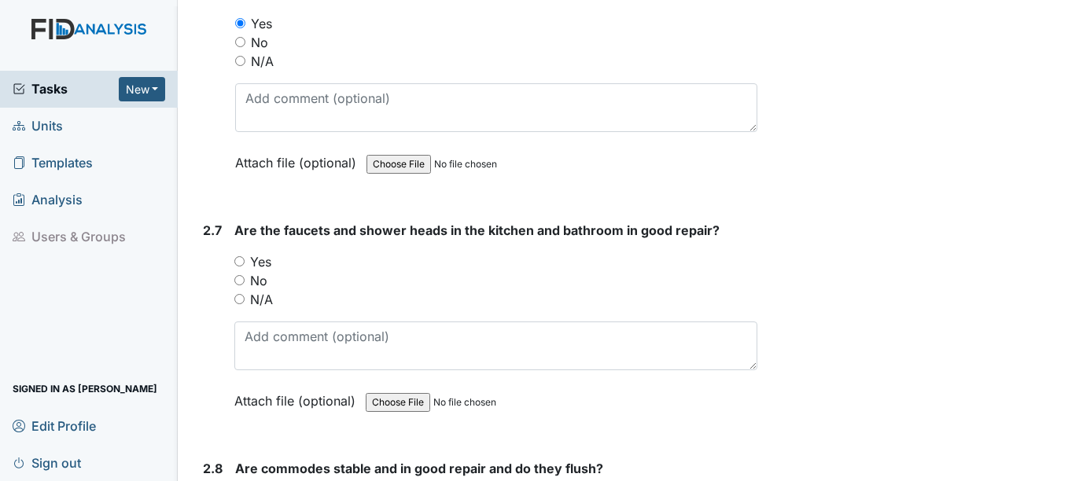
scroll to position [3908, 0]
click at [241, 274] on input "No" at bounding box center [239, 279] width 10 height 10
radio input "true"
click at [241, 274] on input "No" at bounding box center [239, 279] width 10 height 10
click at [240, 255] on input "Yes" at bounding box center [239, 260] width 10 height 10
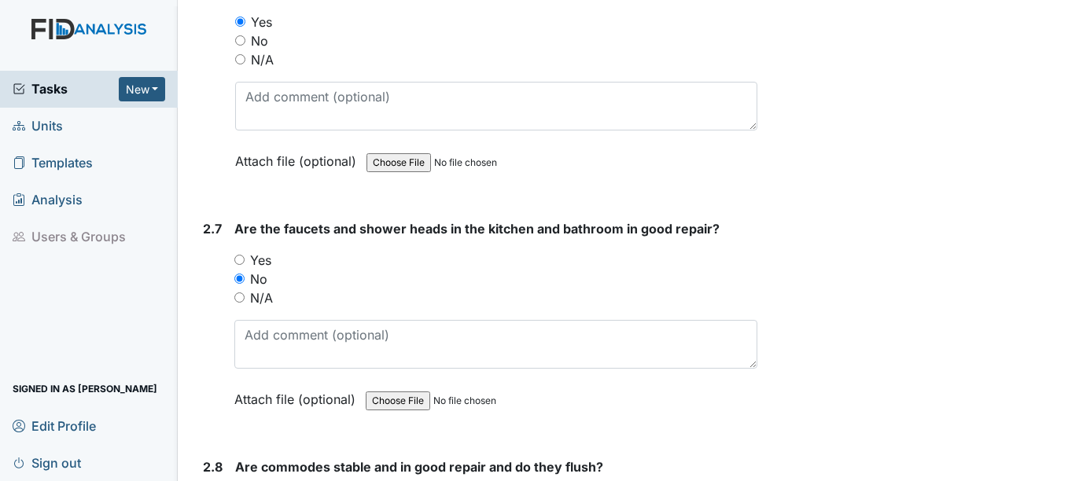
radio input "true"
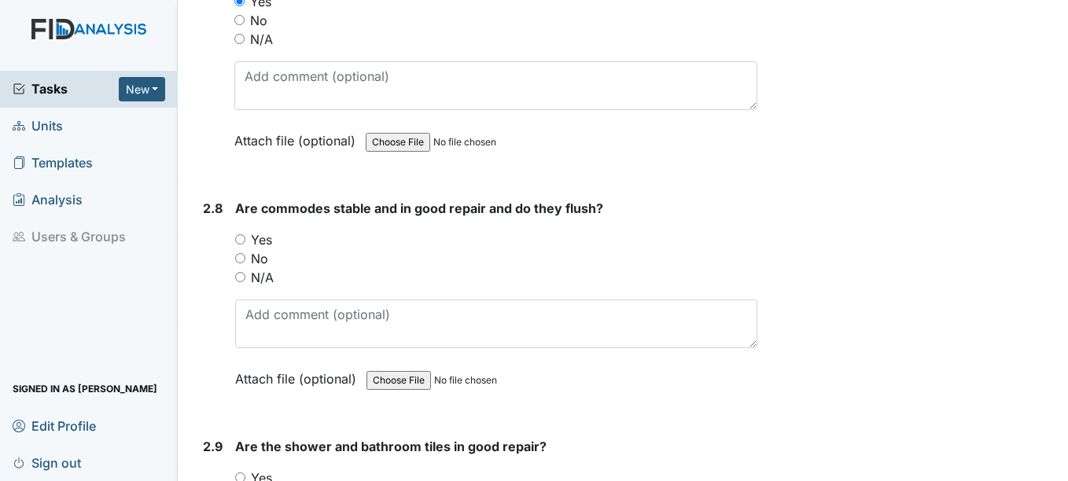
scroll to position [4167, 0]
click at [237, 233] on input "Yes" at bounding box center [240, 238] width 10 height 10
radio input "true"
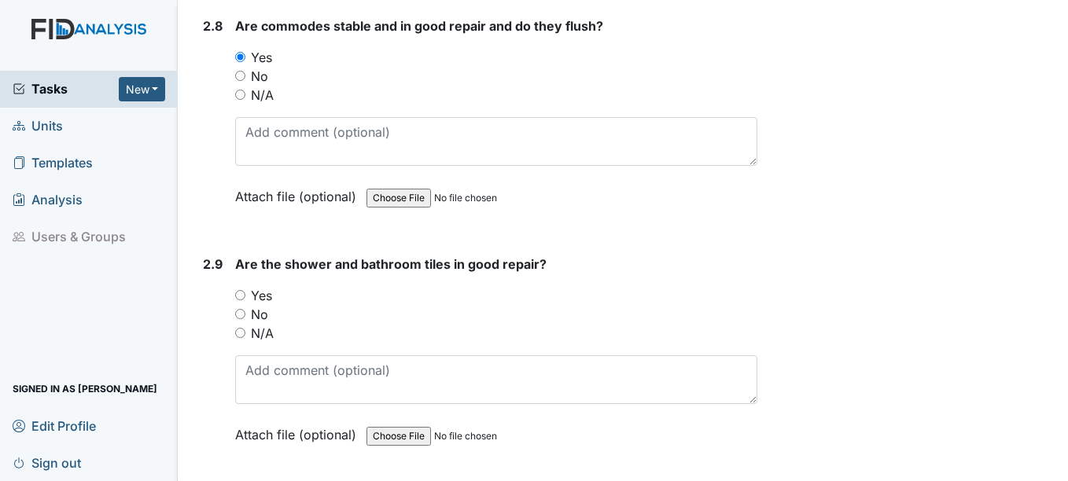
scroll to position [4350, 0]
click at [244, 289] on input "Yes" at bounding box center [240, 294] width 10 height 10
radio input "true"
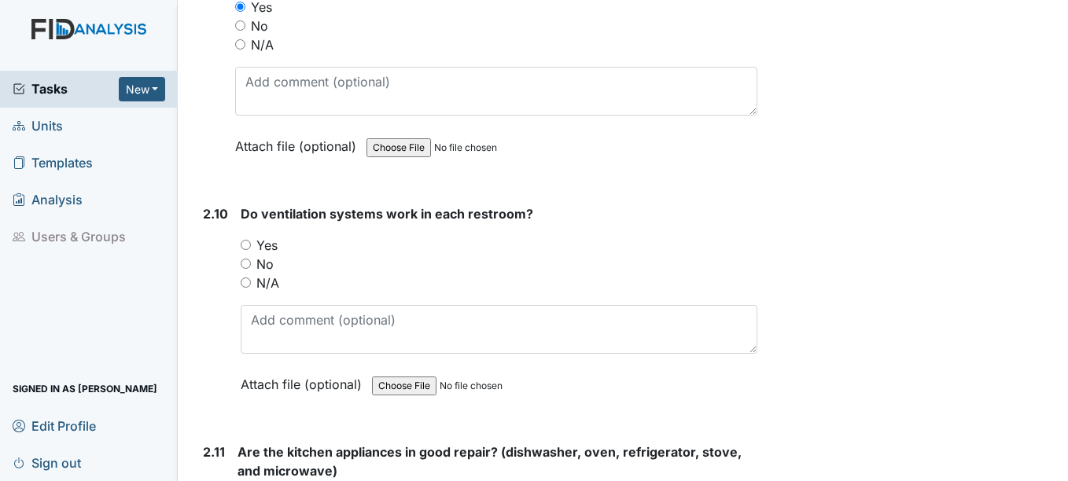
scroll to position [4638, 0]
click at [246, 239] on input "Yes" at bounding box center [246, 244] width 10 height 10
radio input "true"
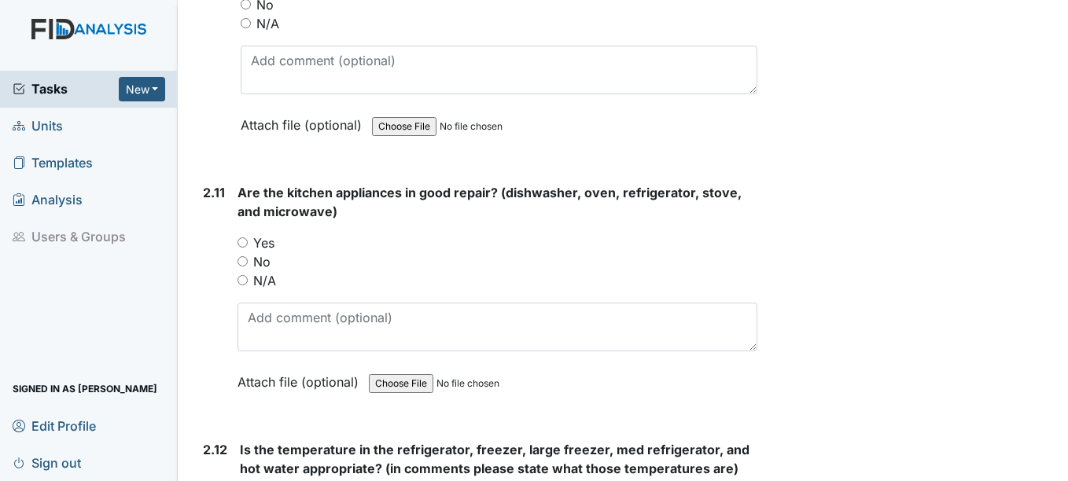
scroll to position [4902, 0]
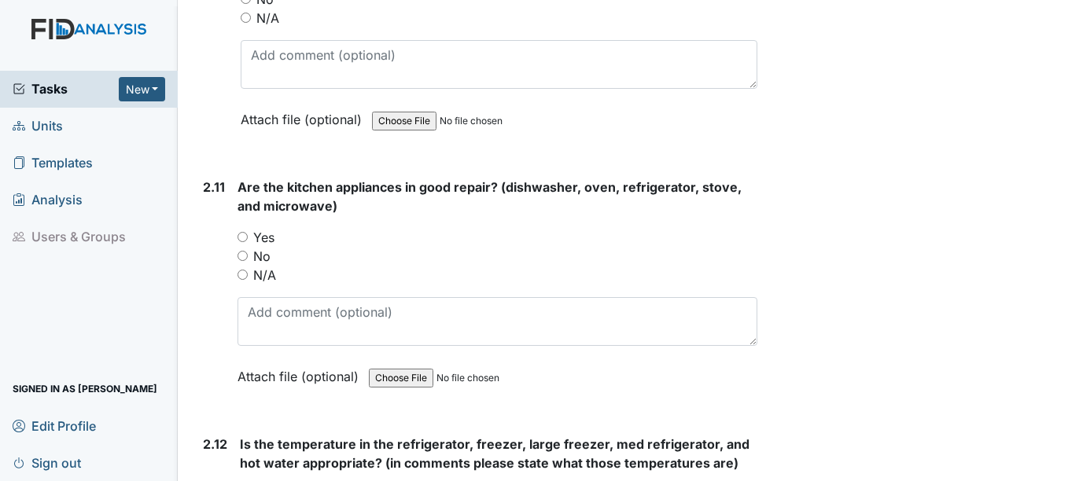
click at [243, 232] on input "Yes" at bounding box center [242, 237] width 10 height 10
radio input "true"
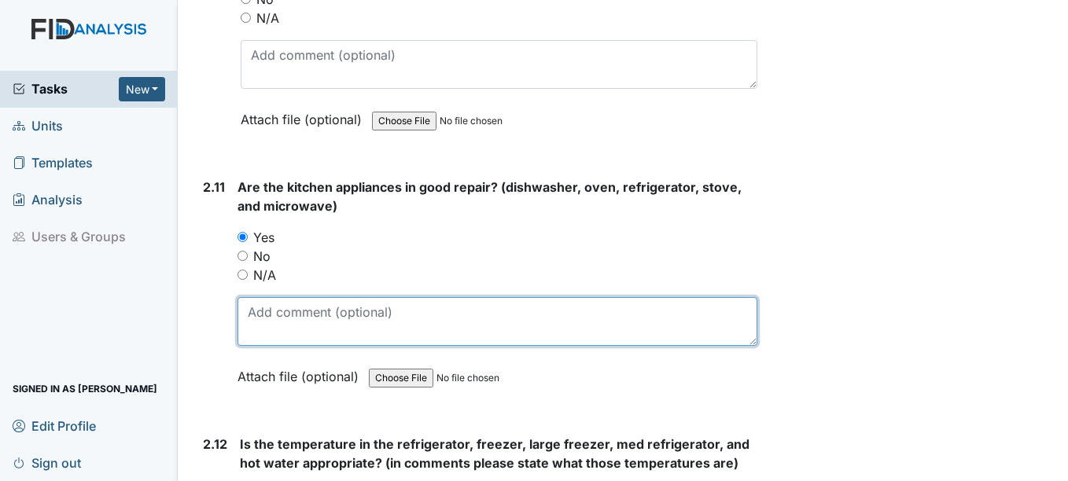
click at [284, 322] on textarea at bounding box center [496, 321] width 519 height 49
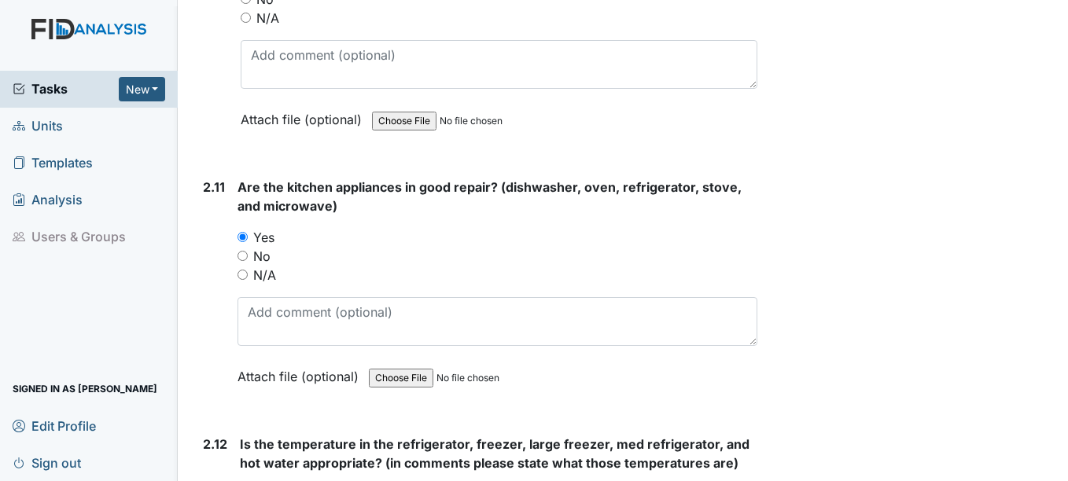
click at [216, 340] on div "2.11" at bounding box center [214, 294] width 22 height 232
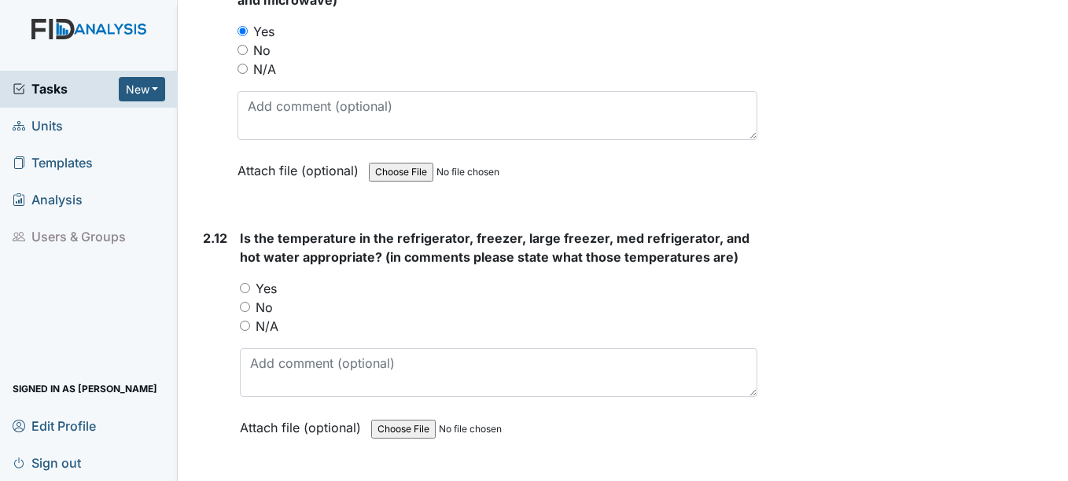
scroll to position [5149, 0]
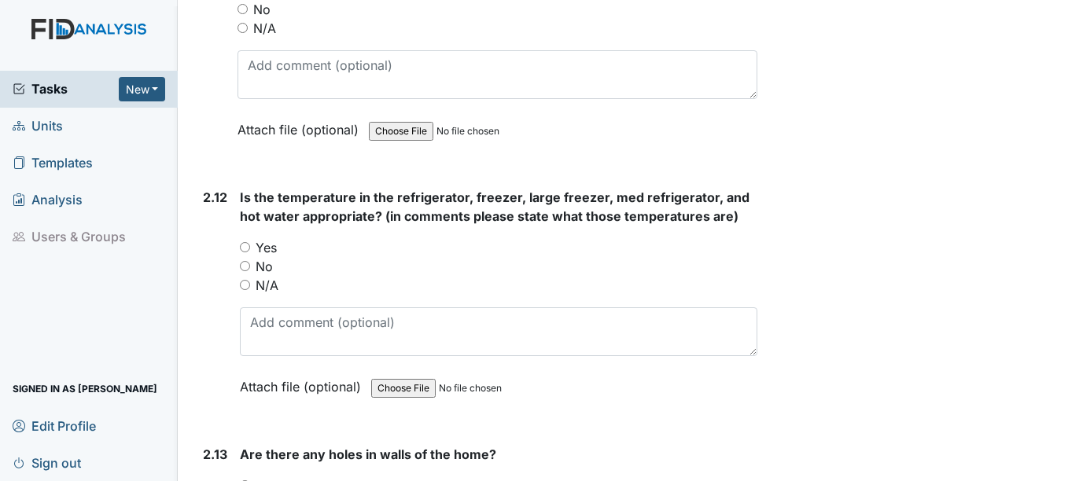
click at [246, 242] on input "Yes" at bounding box center [245, 247] width 10 height 10
radio input "true"
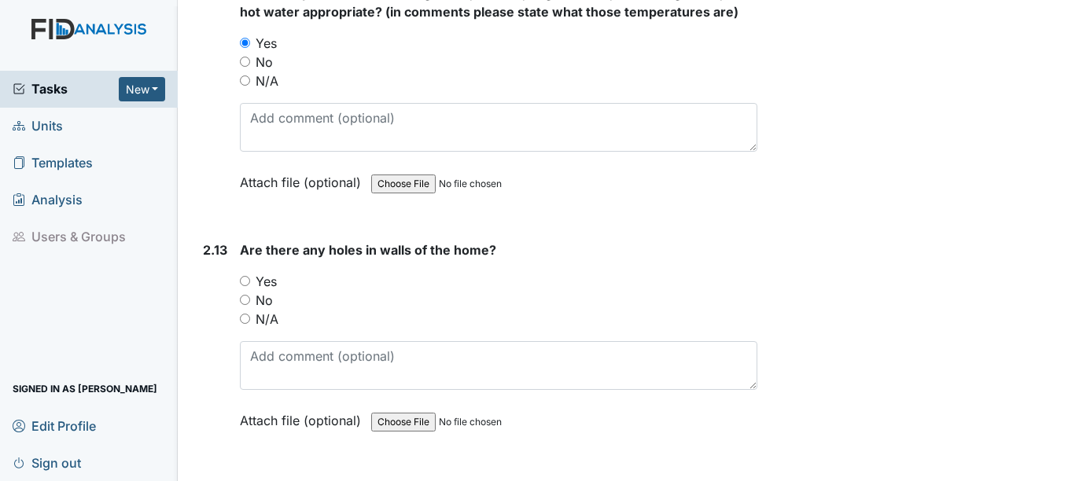
scroll to position [5414, 0]
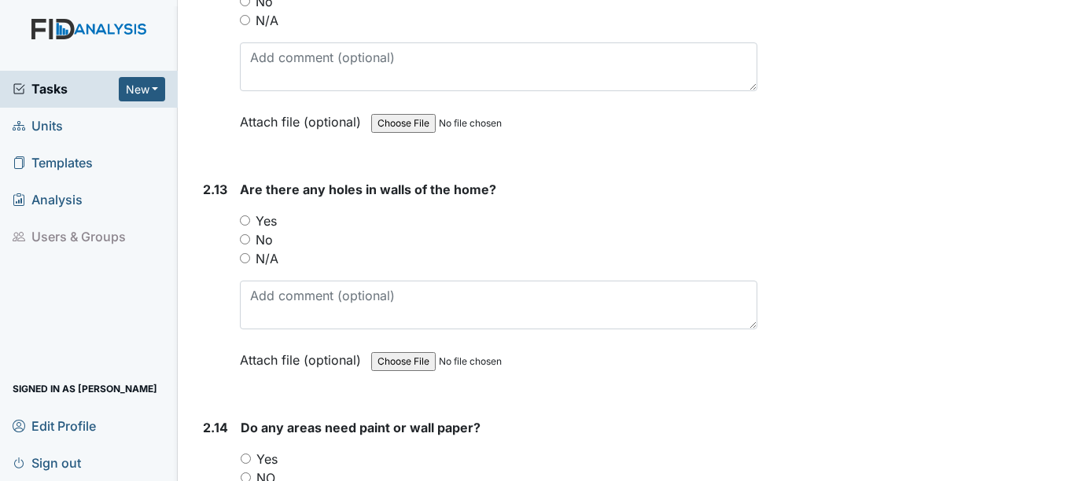
click at [246, 253] on input "N/A" at bounding box center [245, 258] width 10 height 10
radio input "true"
click at [244, 234] on input "No" at bounding box center [245, 239] width 10 height 10
radio input "true"
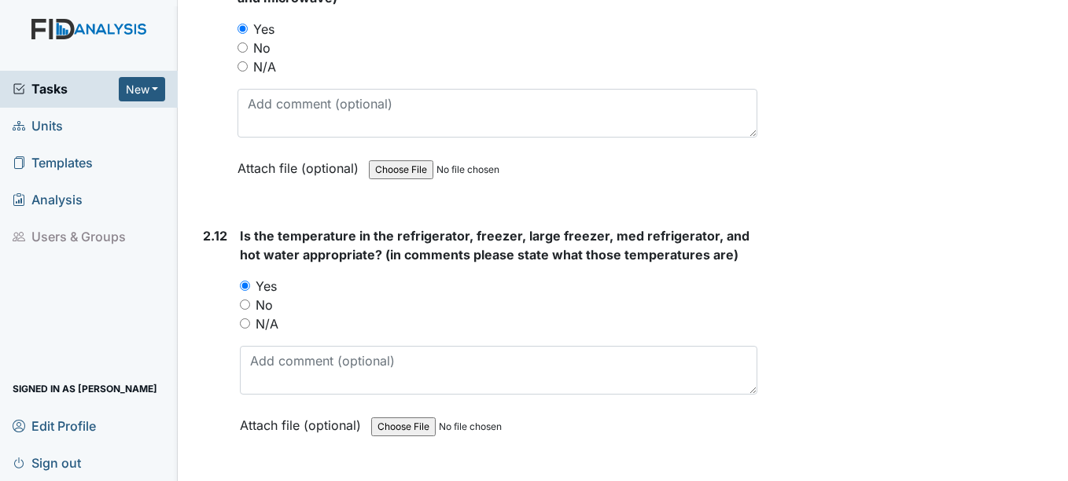
scroll to position [5111, 0]
click at [249, 318] on input "N/A" at bounding box center [245, 323] width 10 height 10
radio input "true"
click at [245, 318] on input "N/A" at bounding box center [245, 323] width 10 height 10
click at [241, 299] on input "No" at bounding box center [245, 304] width 10 height 10
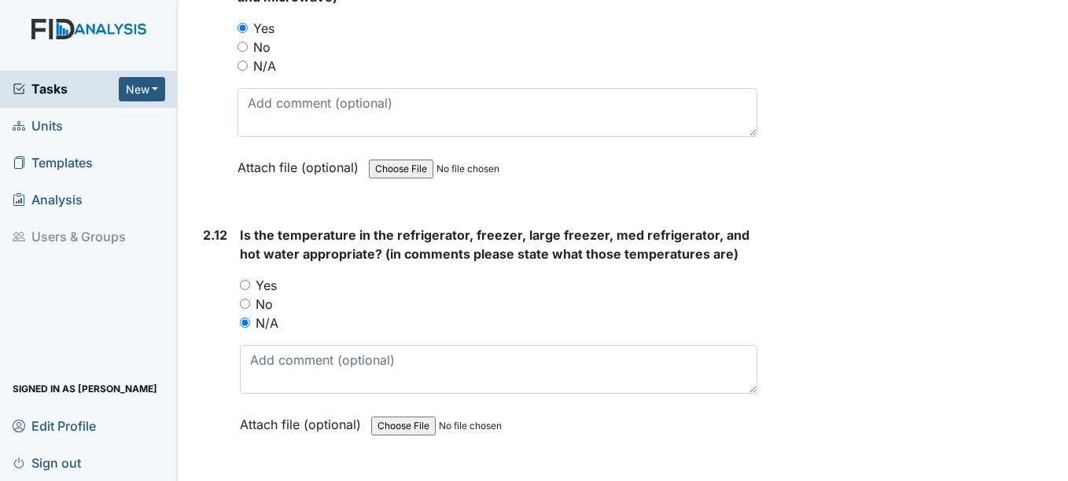
radio input "true"
click at [245, 280] on input "Yes" at bounding box center [245, 285] width 10 height 10
radio input "true"
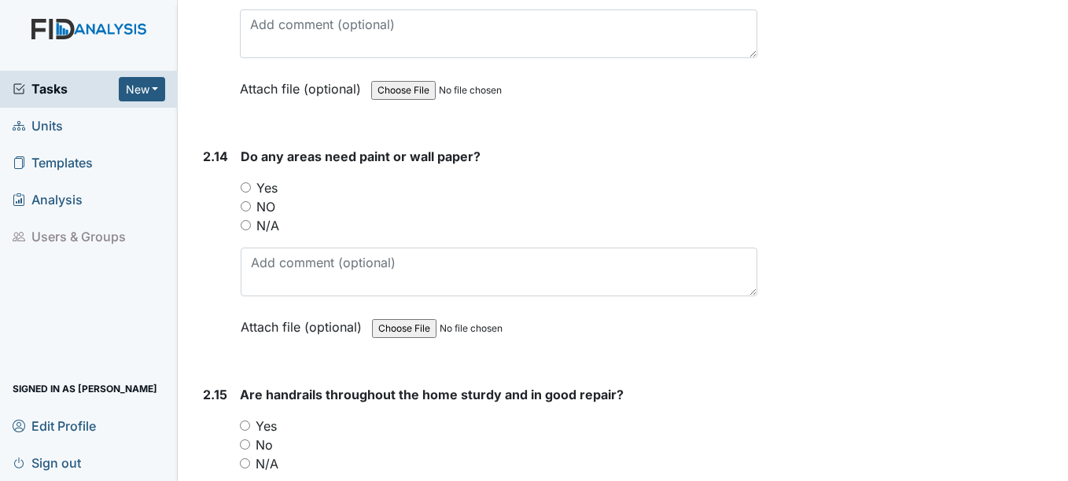
scroll to position [5690, 0]
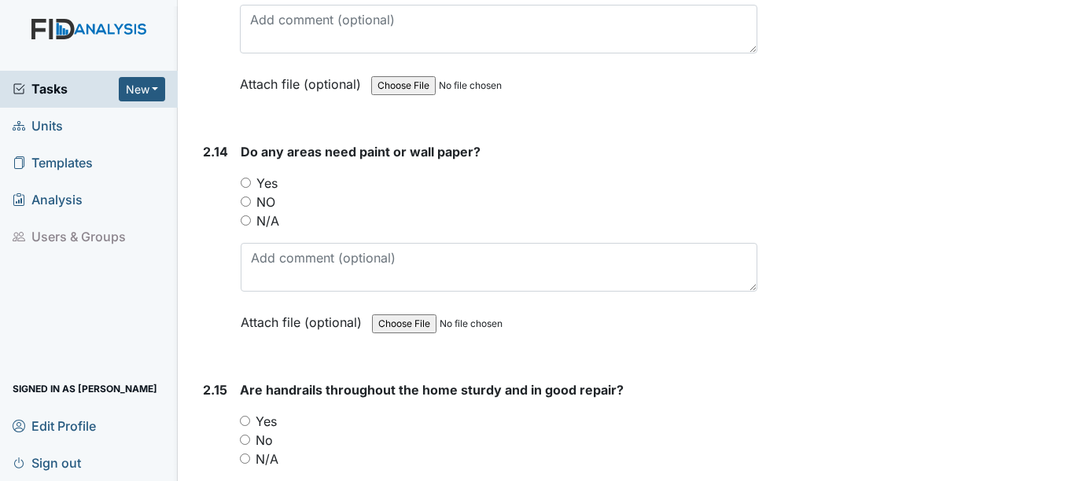
click at [248, 215] on input "N/A" at bounding box center [246, 220] width 10 height 10
radio input "true"
click at [246, 197] on input "NO" at bounding box center [246, 202] width 10 height 10
radio input "true"
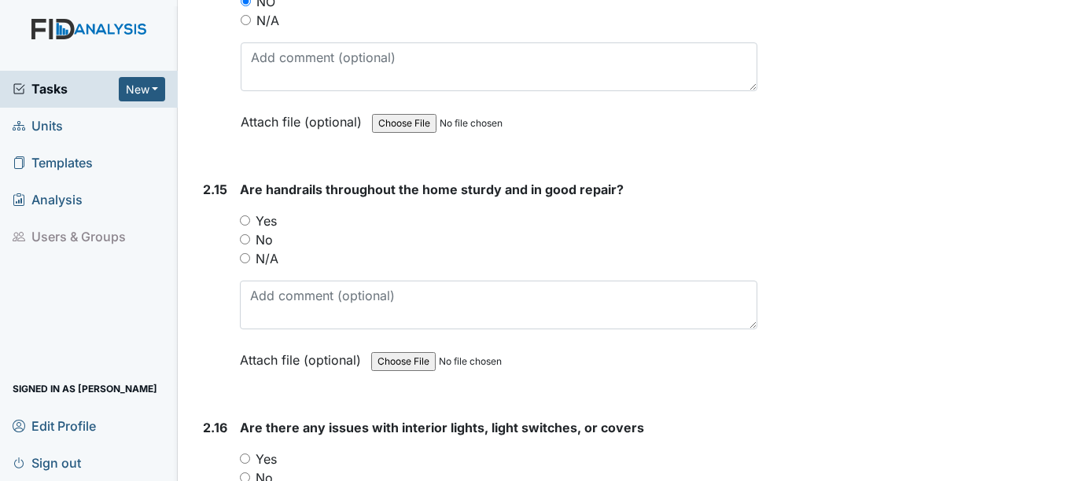
scroll to position [5894, 0]
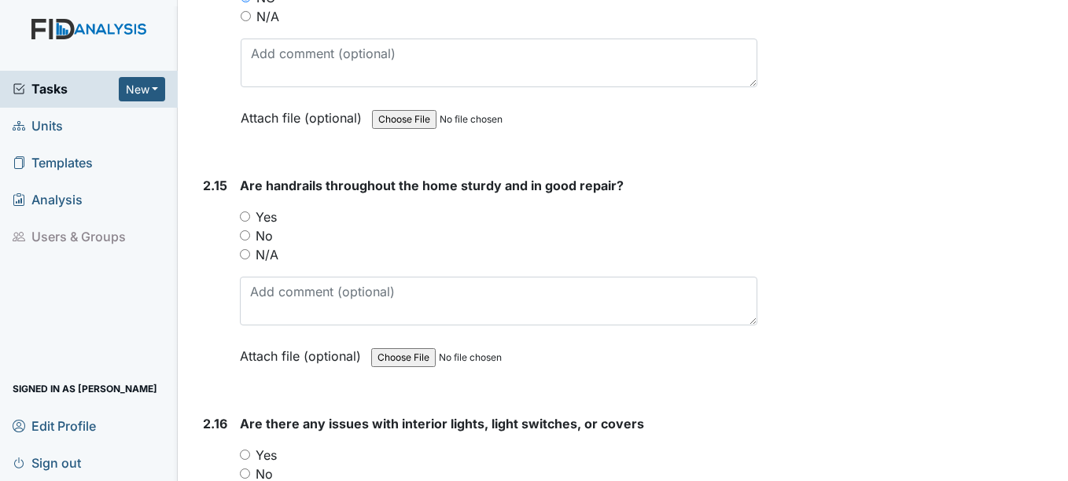
click at [245, 230] on input "No" at bounding box center [245, 235] width 10 height 10
radio input "true"
click at [248, 211] on input "Yes" at bounding box center [245, 216] width 10 height 10
radio input "true"
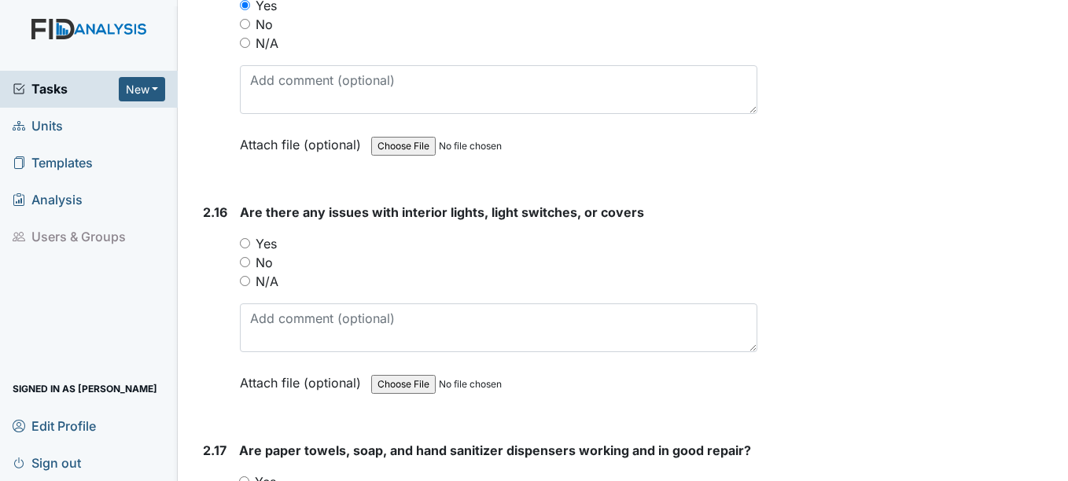
scroll to position [6108, 0]
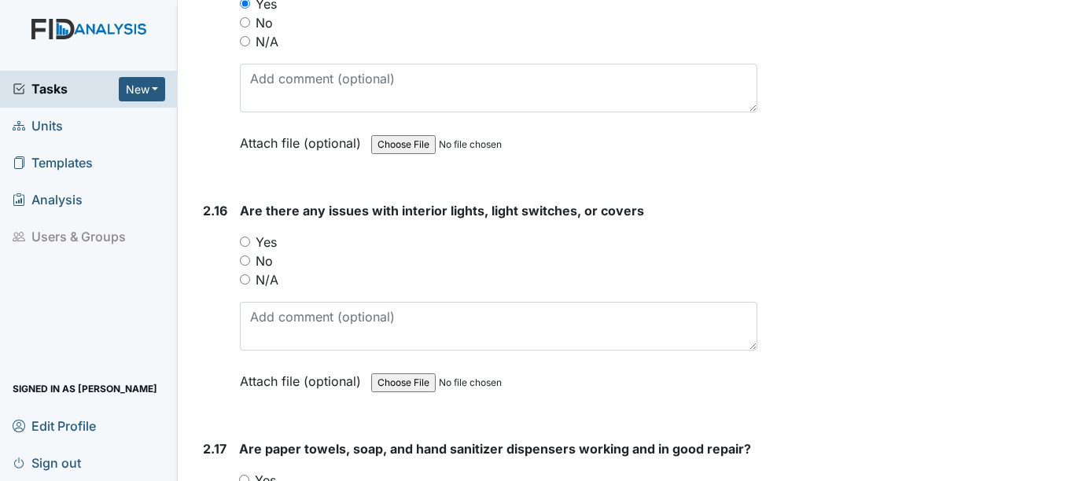
click at [248, 255] on input "No" at bounding box center [245, 260] width 10 height 10
radio input "true"
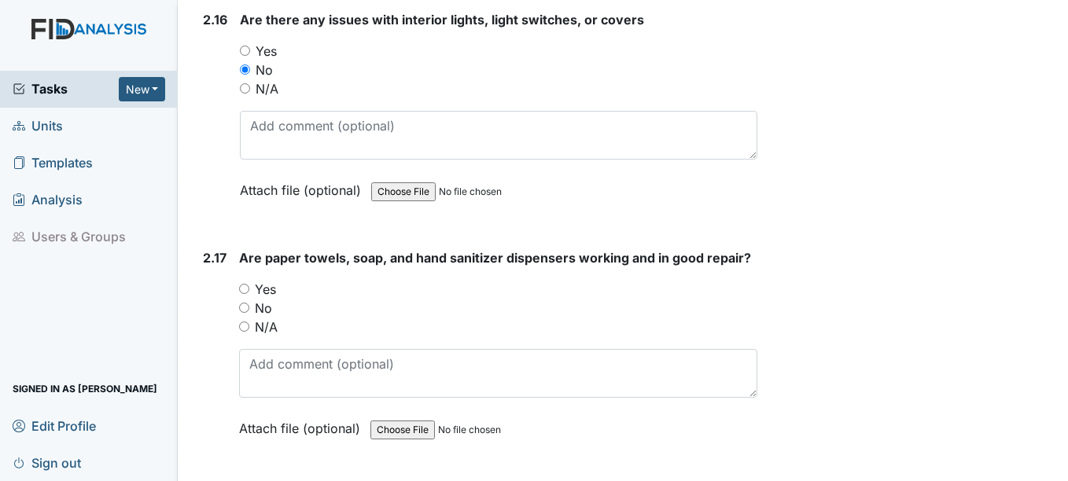
scroll to position [6321, 0]
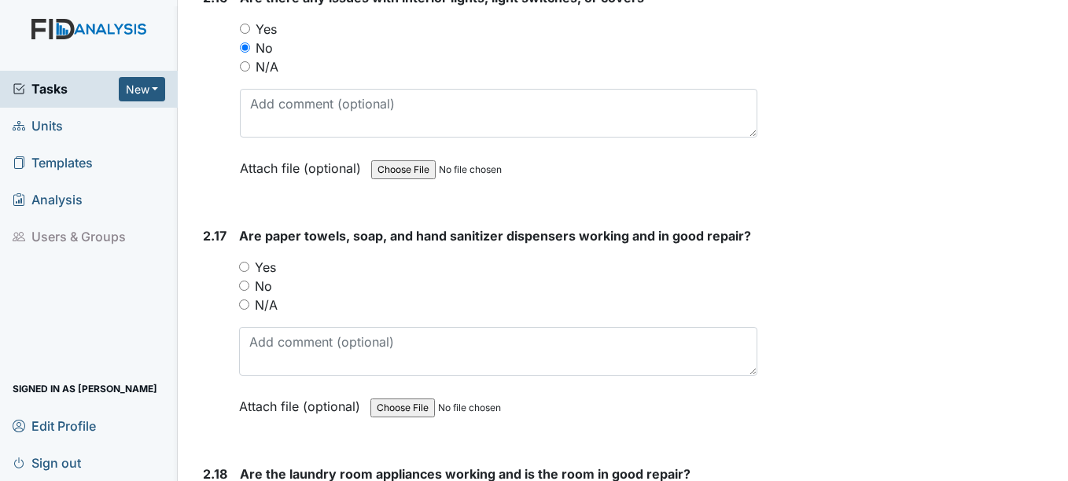
click at [248, 262] on input "Yes" at bounding box center [244, 267] width 10 height 10
radio input "true"
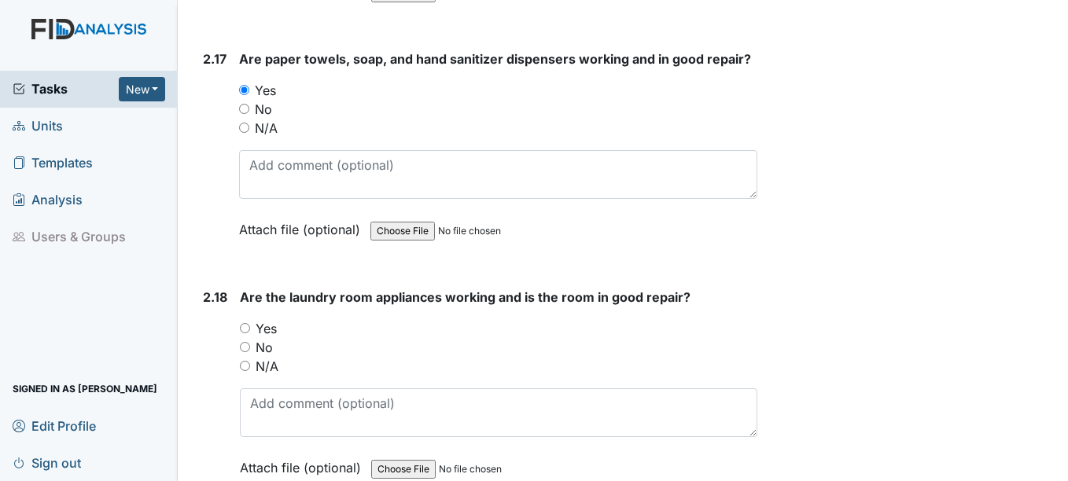
scroll to position [6535, 0]
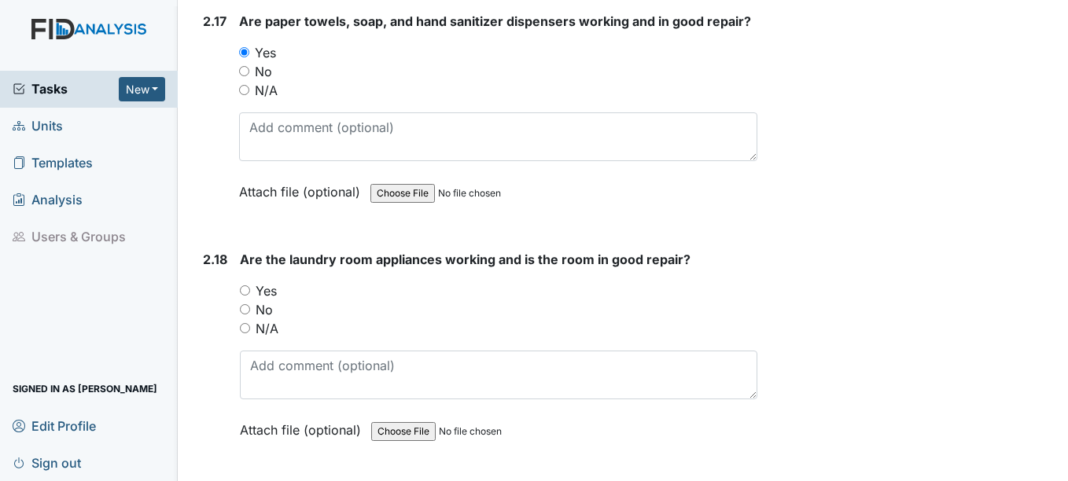
click at [245, 304] on input "No" at bounding box center [245, 309] width 10 height 10
radio input "true"
click at [245, 285] on input "Yes" at bounding box center [245, 290] width 10 height 10
radio input "true"
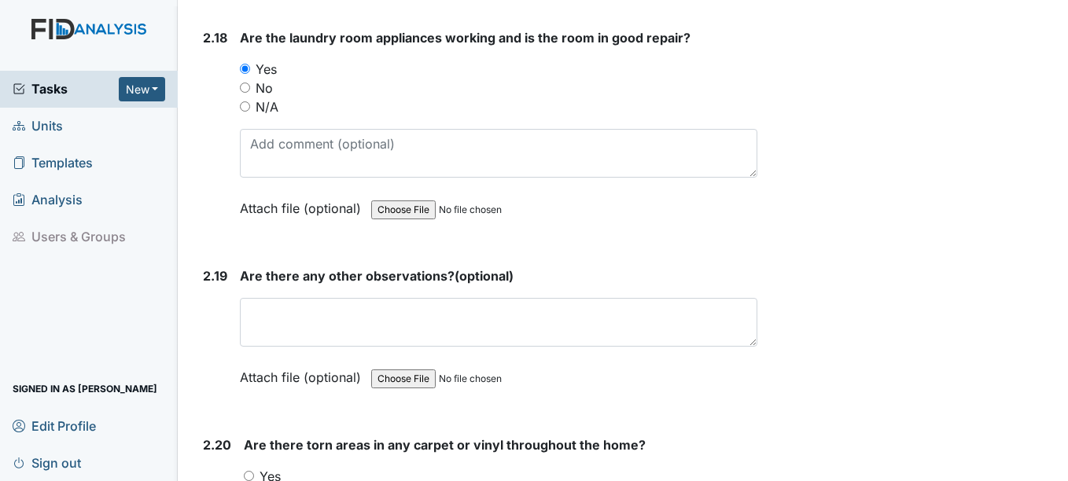
scroll to position [6760, 0]
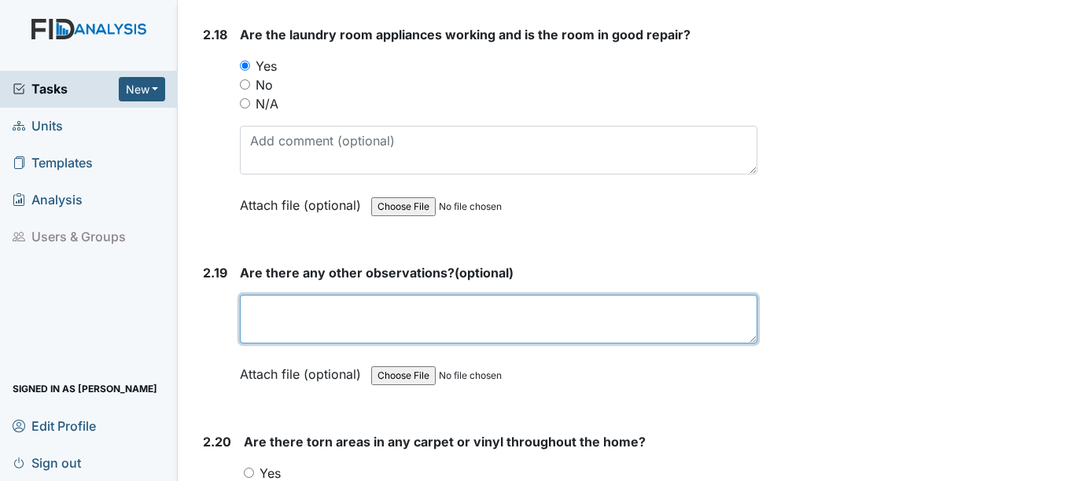
click at [249, 321] on textarea at bounding box center [498, 319] width 516 height 49
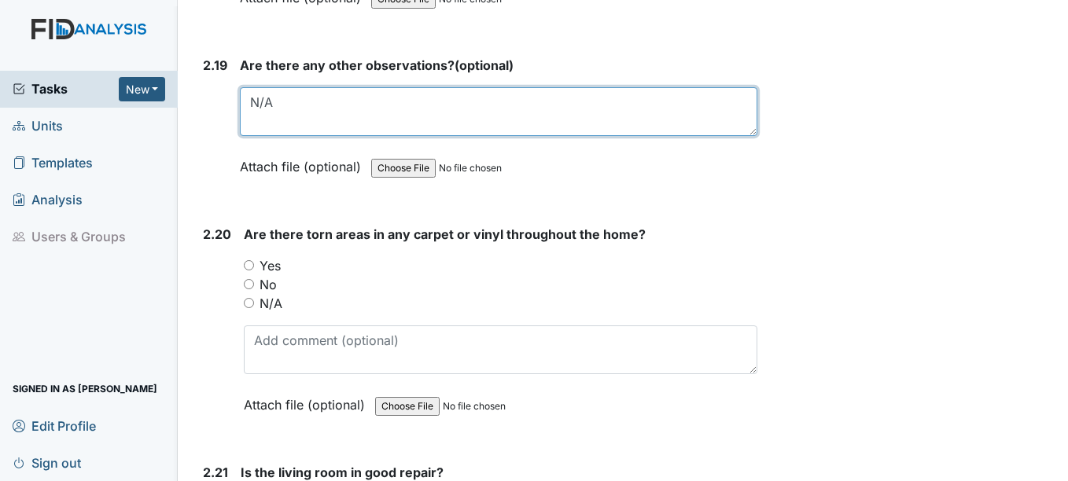
scroll to position [6968, 0]
type textarea "N/A"
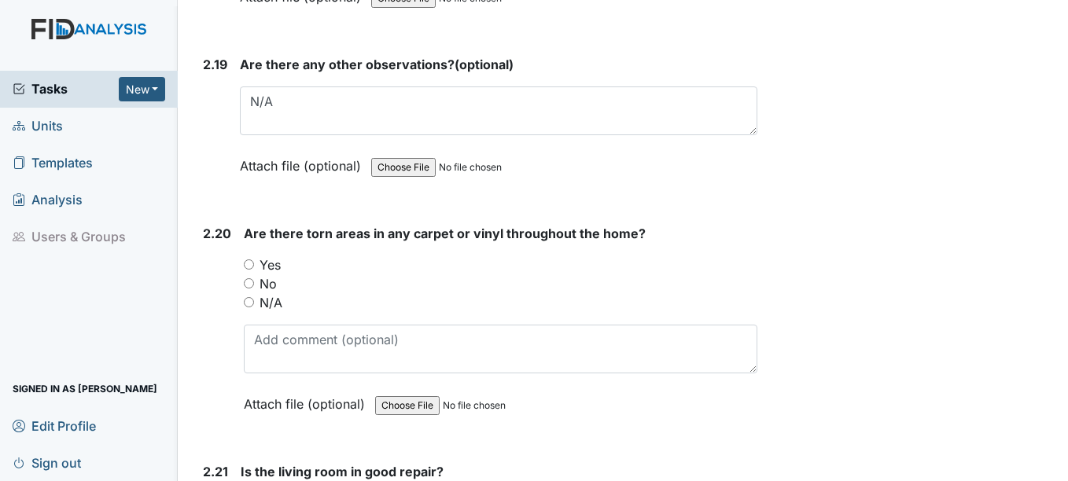
click at [252, 278] on input "No" at bounding box center [249, 283] width 10 height 10
radio input "true"
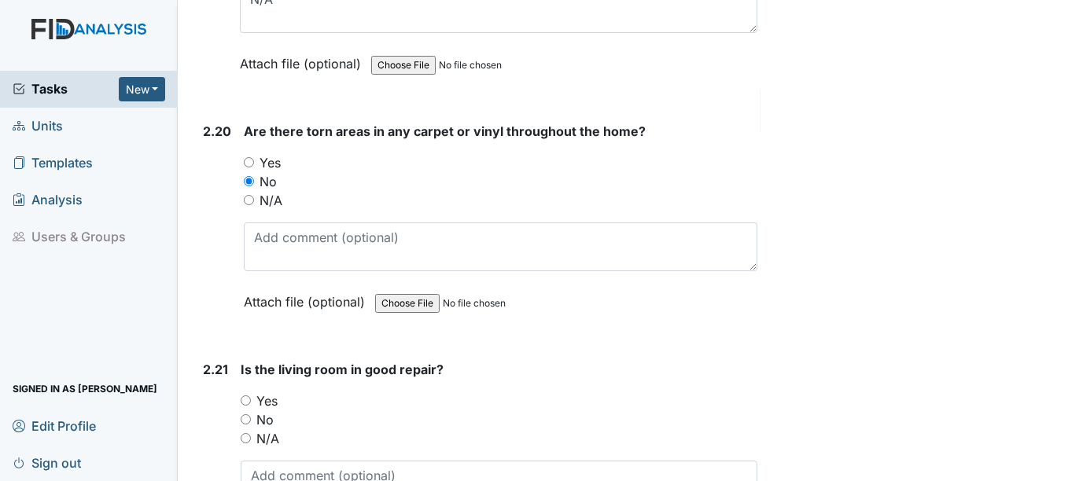
scroll to position [7174, 0]
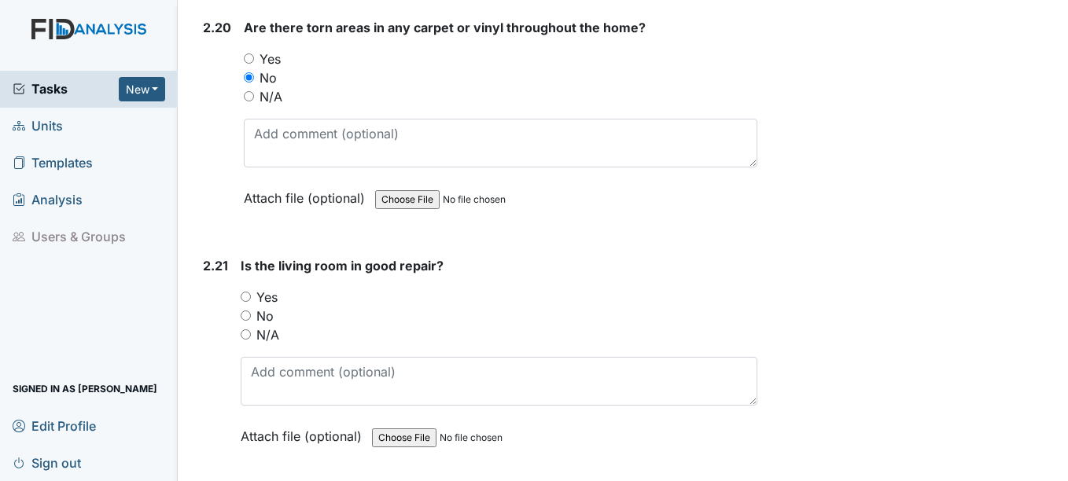
click at [248, 292] on input "Yes" at bounding box center [246, 297] width 10 height 10
radio input "true"
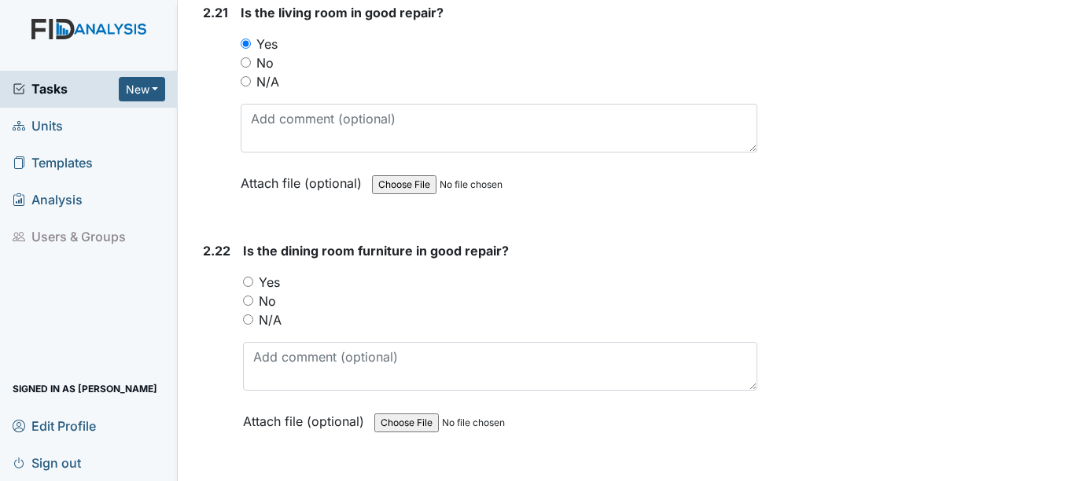
scroll to position [7429, 0]
click at [249, 275] on input "Yes" at bounding box center [248, 280] width 10 height 10
radio input "true"
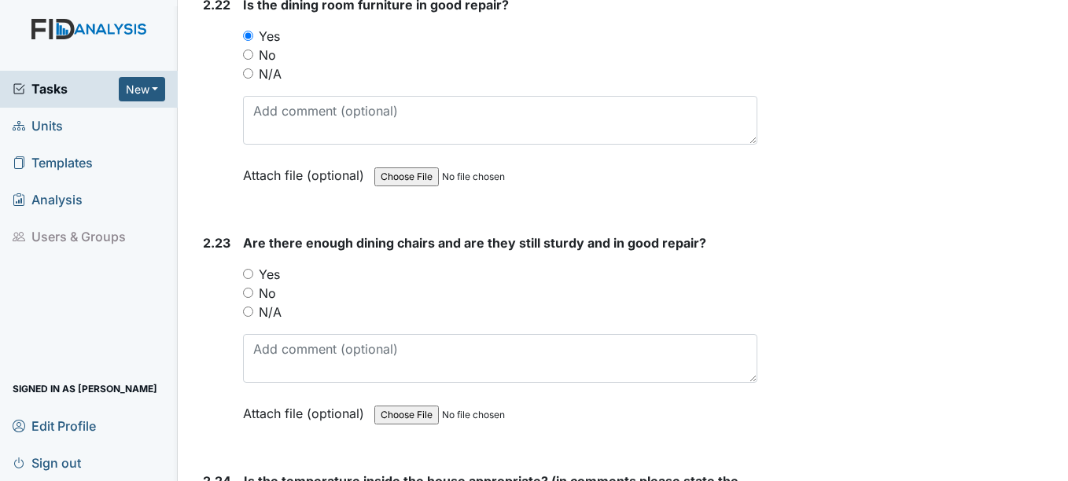
scroll to position [7678, 0]
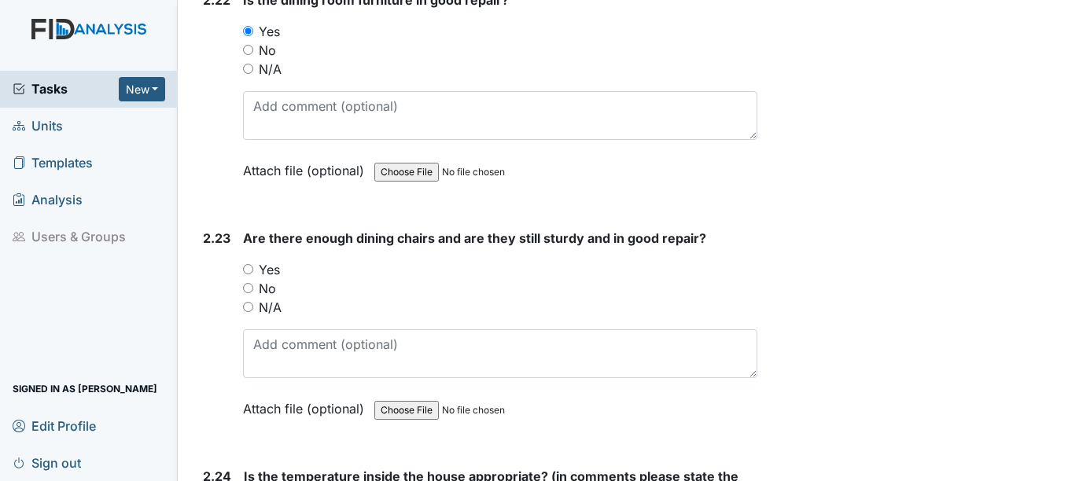
click at [249, 264] on input "Yes" at bounding box center [248, 269] width 10 height 10
radio input "true"
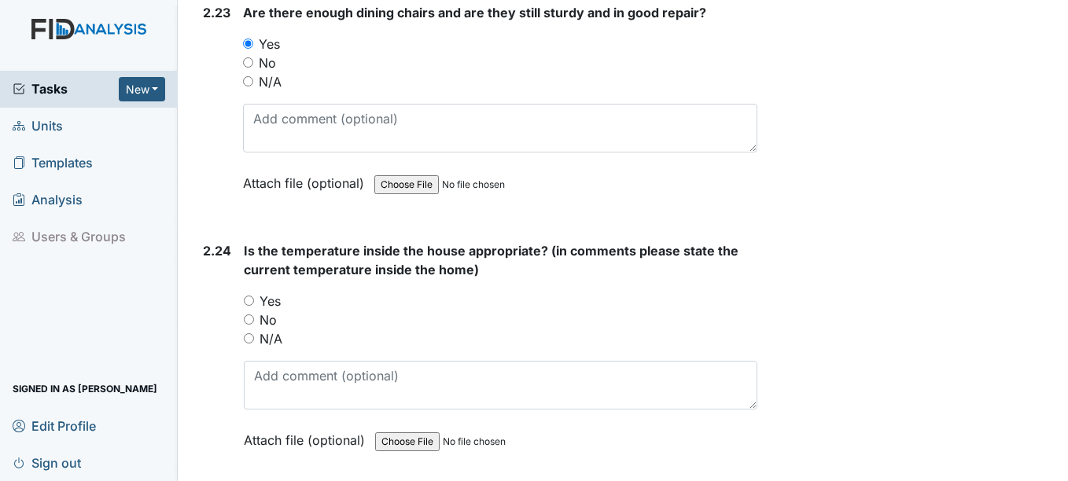
scroll to position [7907, 0]
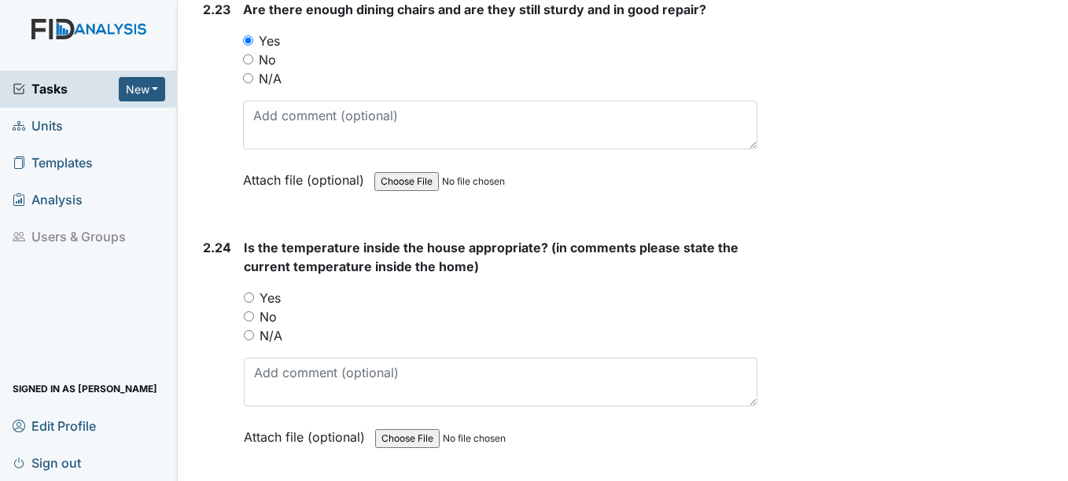
click at [253, 292] on input "Yes" at bounding box center [249, 297] width 10 height 10
radio input "true"
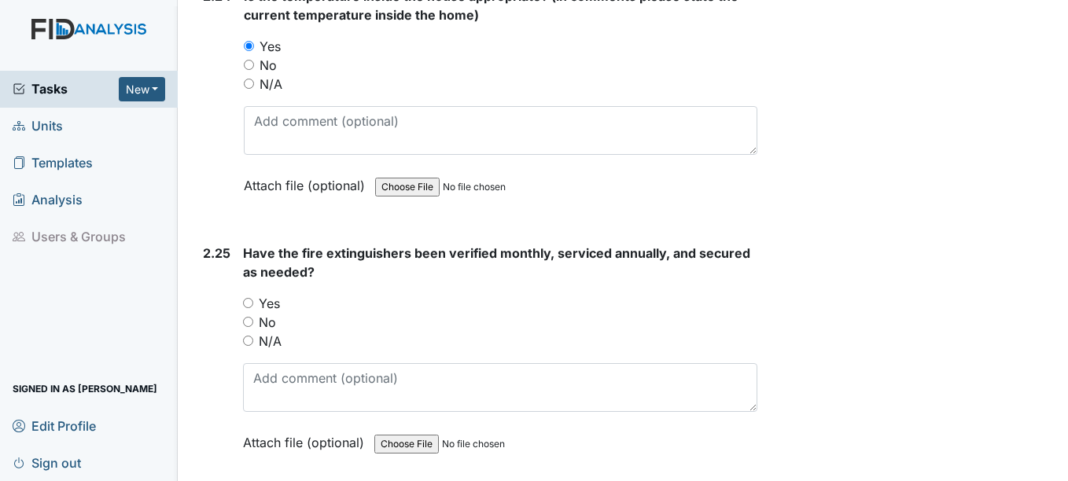
click at [253, 298] on input "Yes" at bounding box center [248, 303] width 10 height 10
radio input "true"
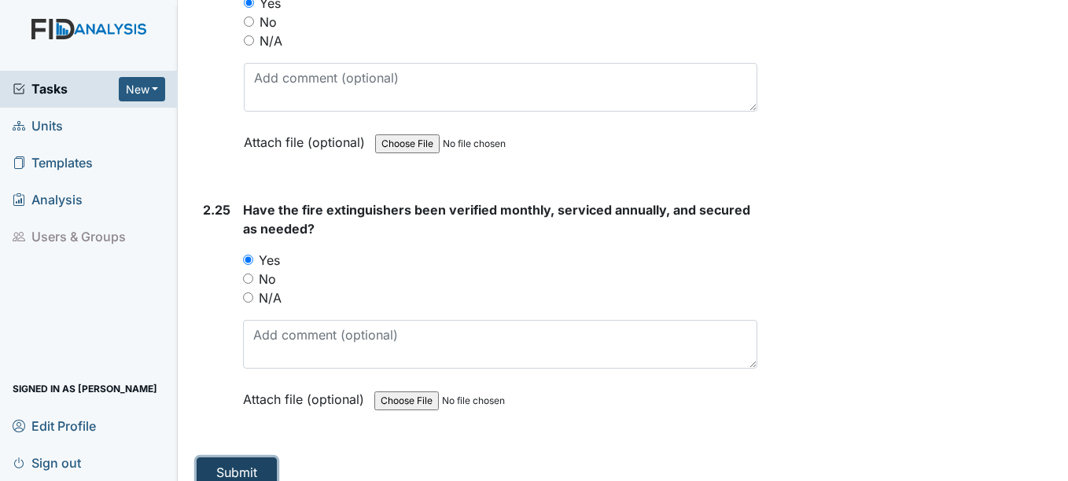
click at [233, 458] on button "Submit" at bounding box center [237, 473] width 80 height 30
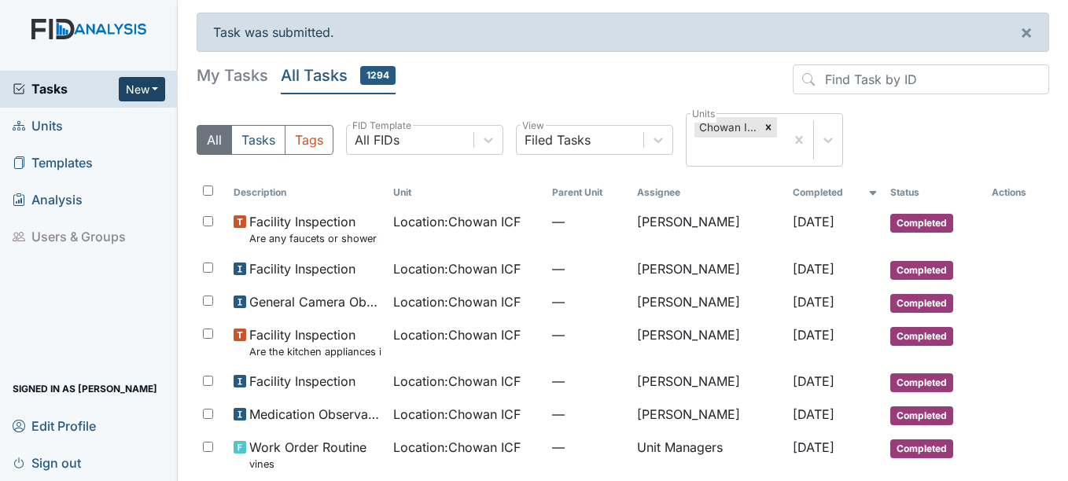
click at [142, 94] on button "New" at bounding box center [142, 89] width 47 height 24
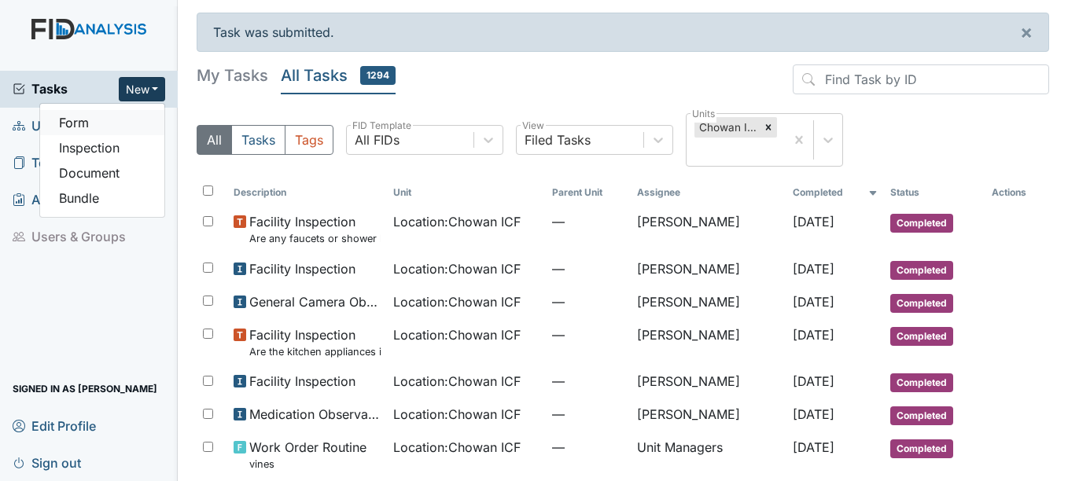
click at [135, 122] on link "Form" at bounding box center [102, 122] width 124 height 25
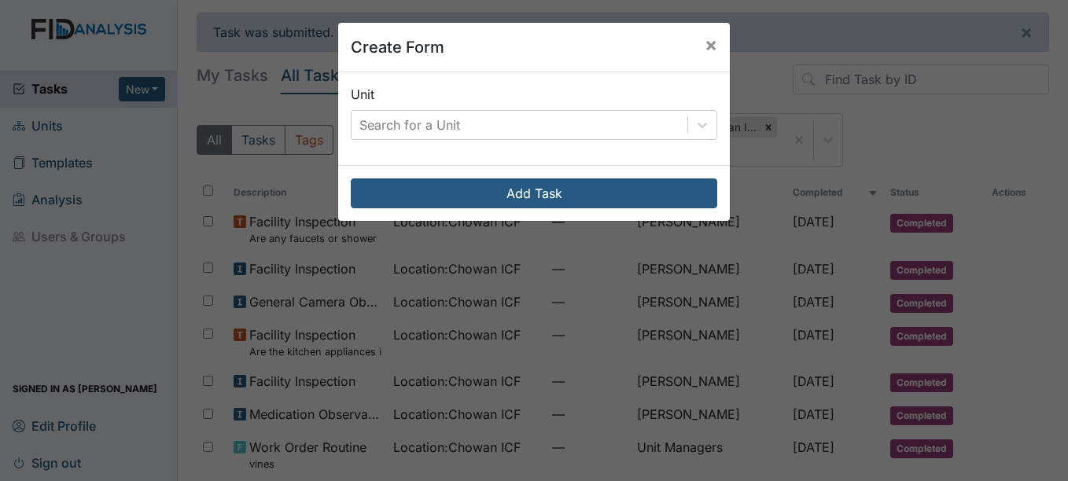
click at [343, 118] on div "Unit Search for a Unit" at bounding box center [533, 118] width 391 height 93
click at [361, 123] on div "Search for a Unit" at bounding box center [409, 125] width 101 height 19
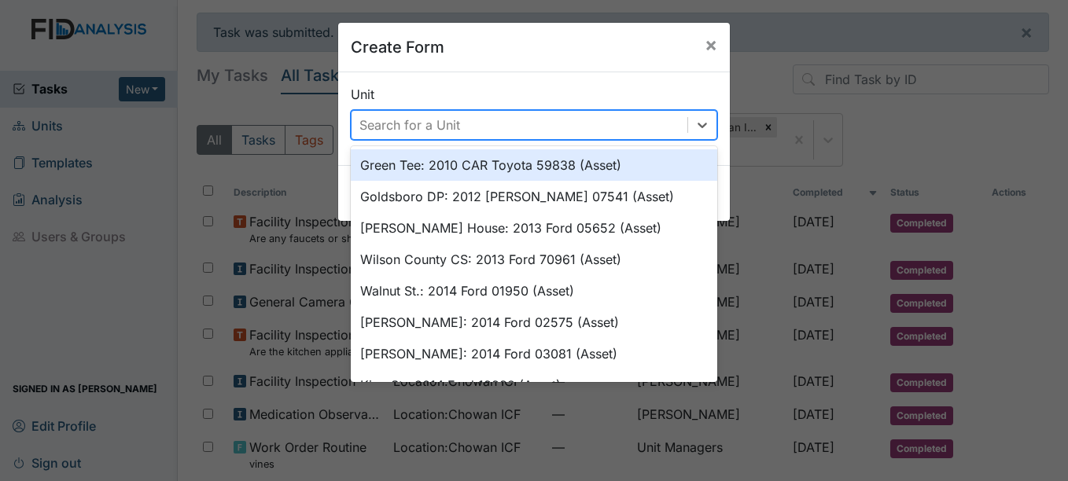
type input "h"
